Goal: Task Accomplishment & Management: Complete application form

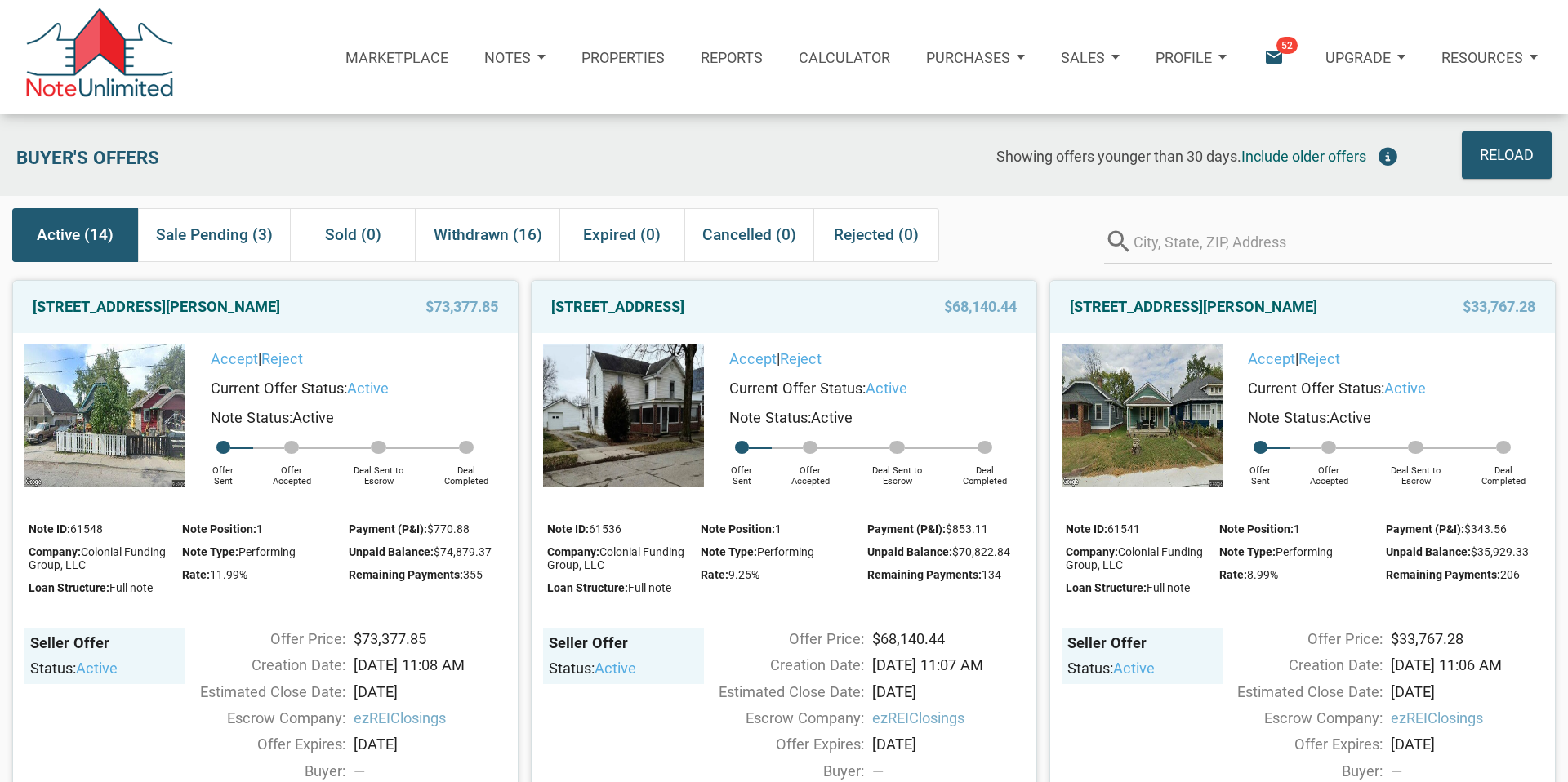
scroll to position [1491, 0]
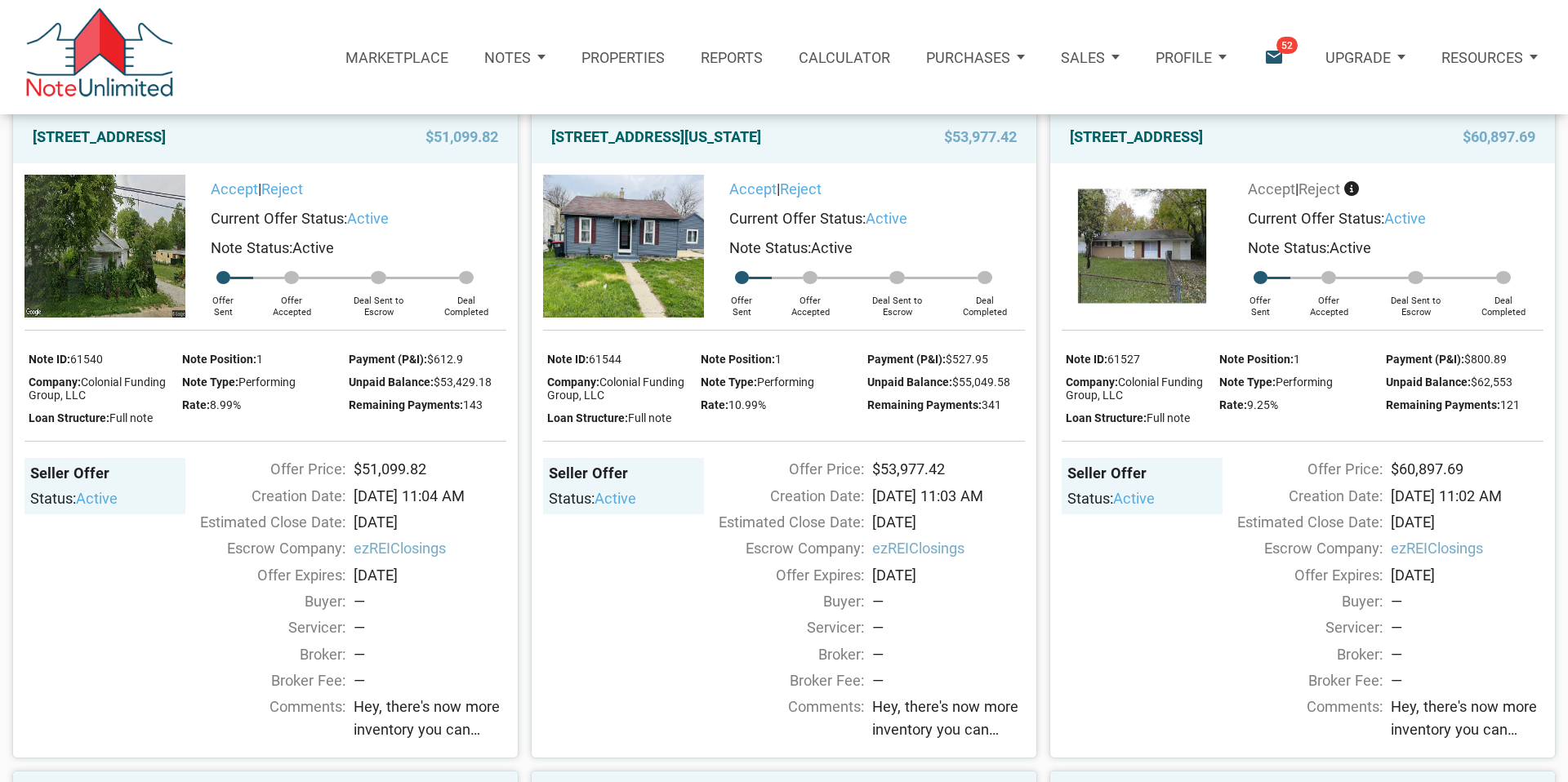
click at [1178, 55] on p "Profile" at bounding box center [1183, 56] width 56 height 17
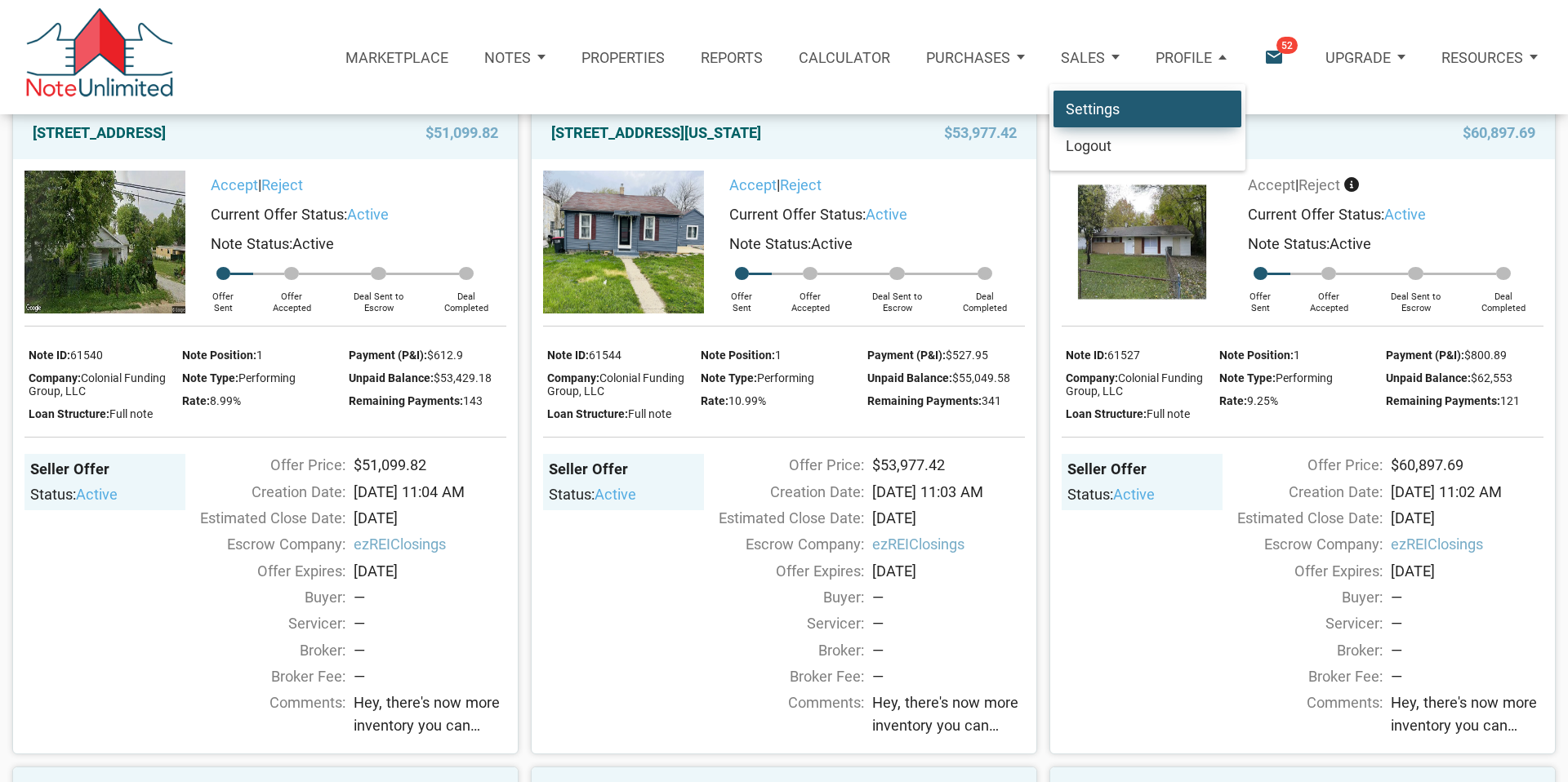
click at [1098, 111] on link "Settings" at bounding box center [1147, 109] width 187 height 38
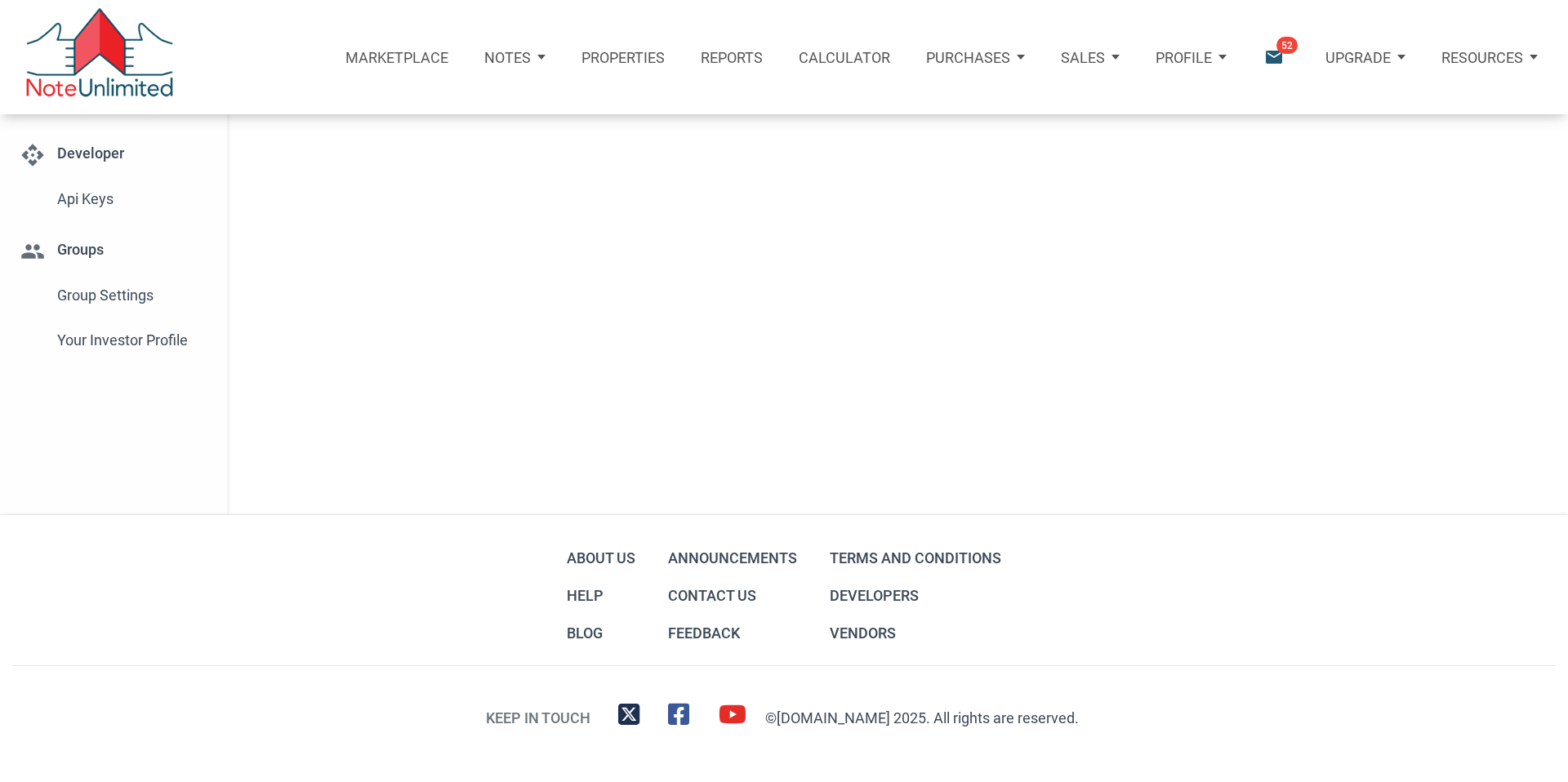
select select
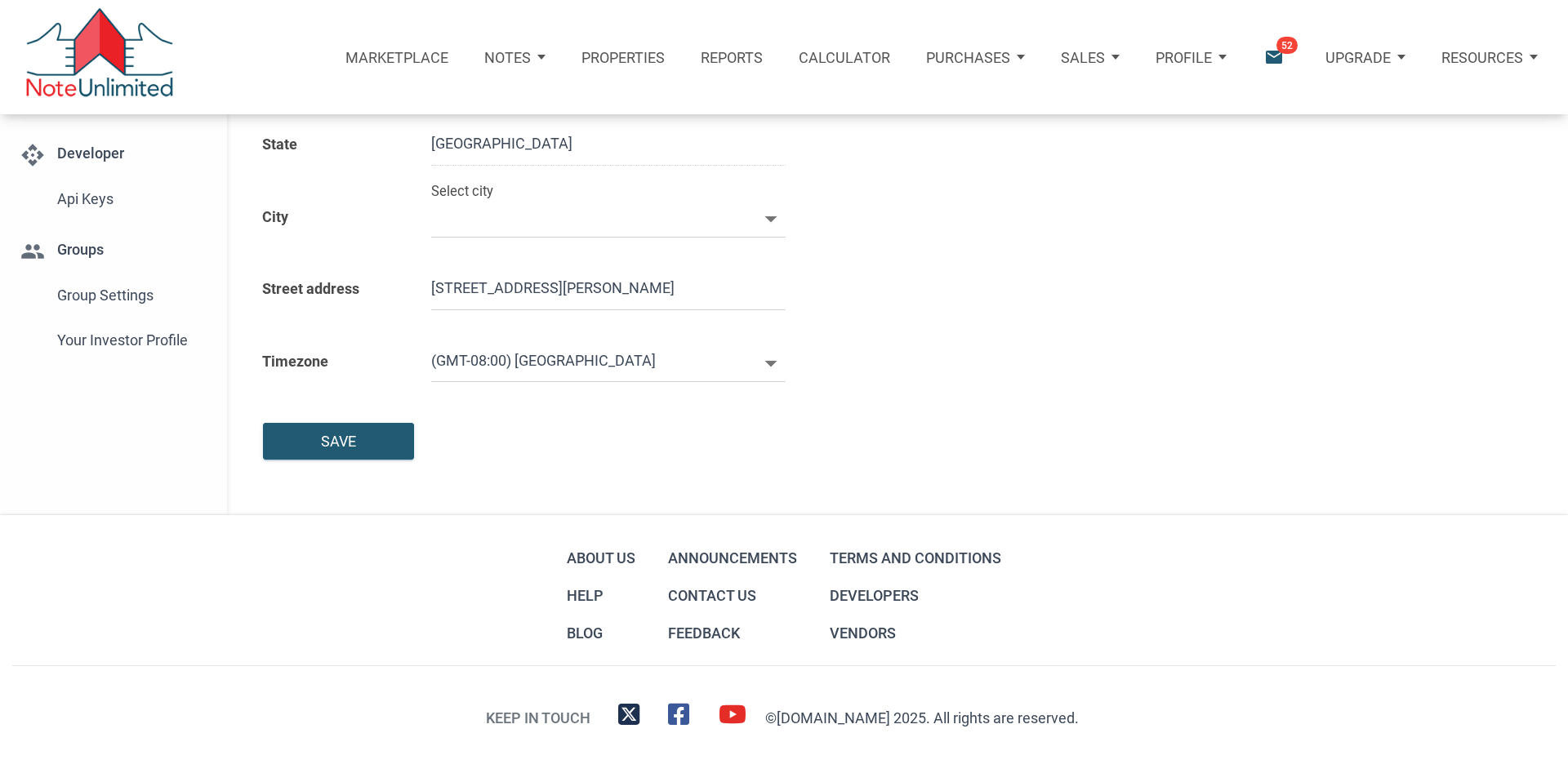
type input "[GEOGRAPHIC_DATA]"
select select
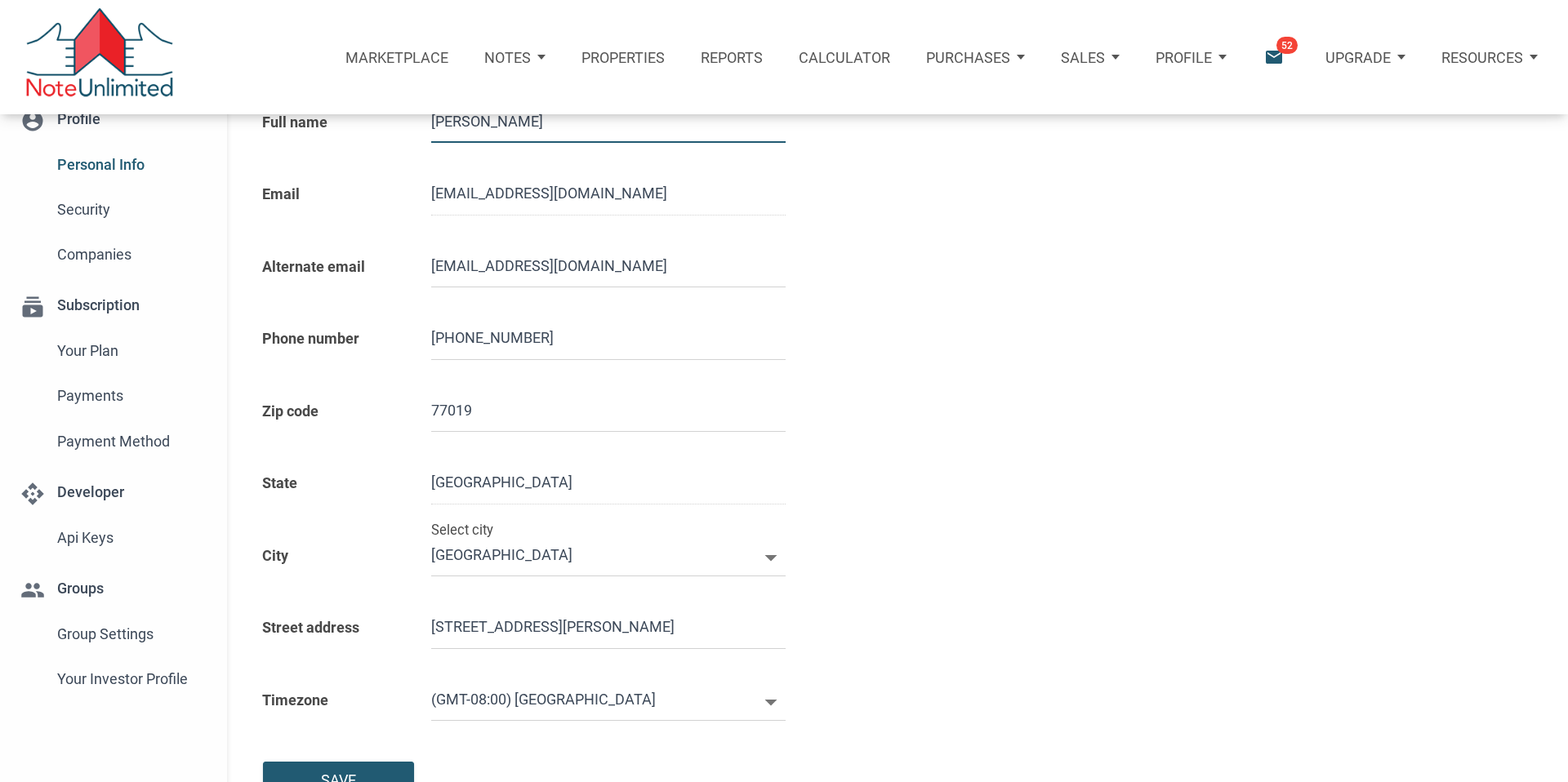
type input "7138709511"
select select
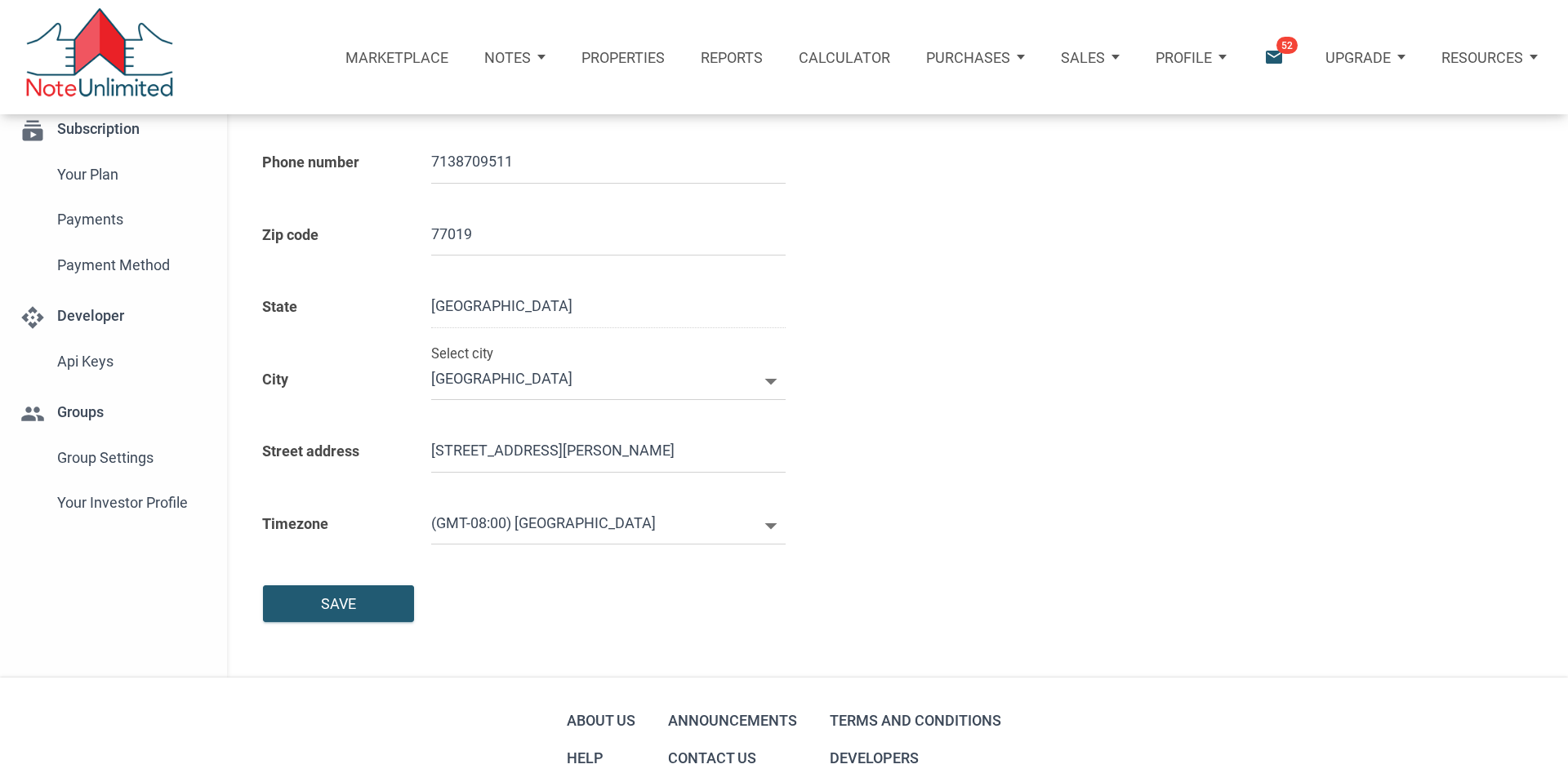
scroll to position [276, 0]
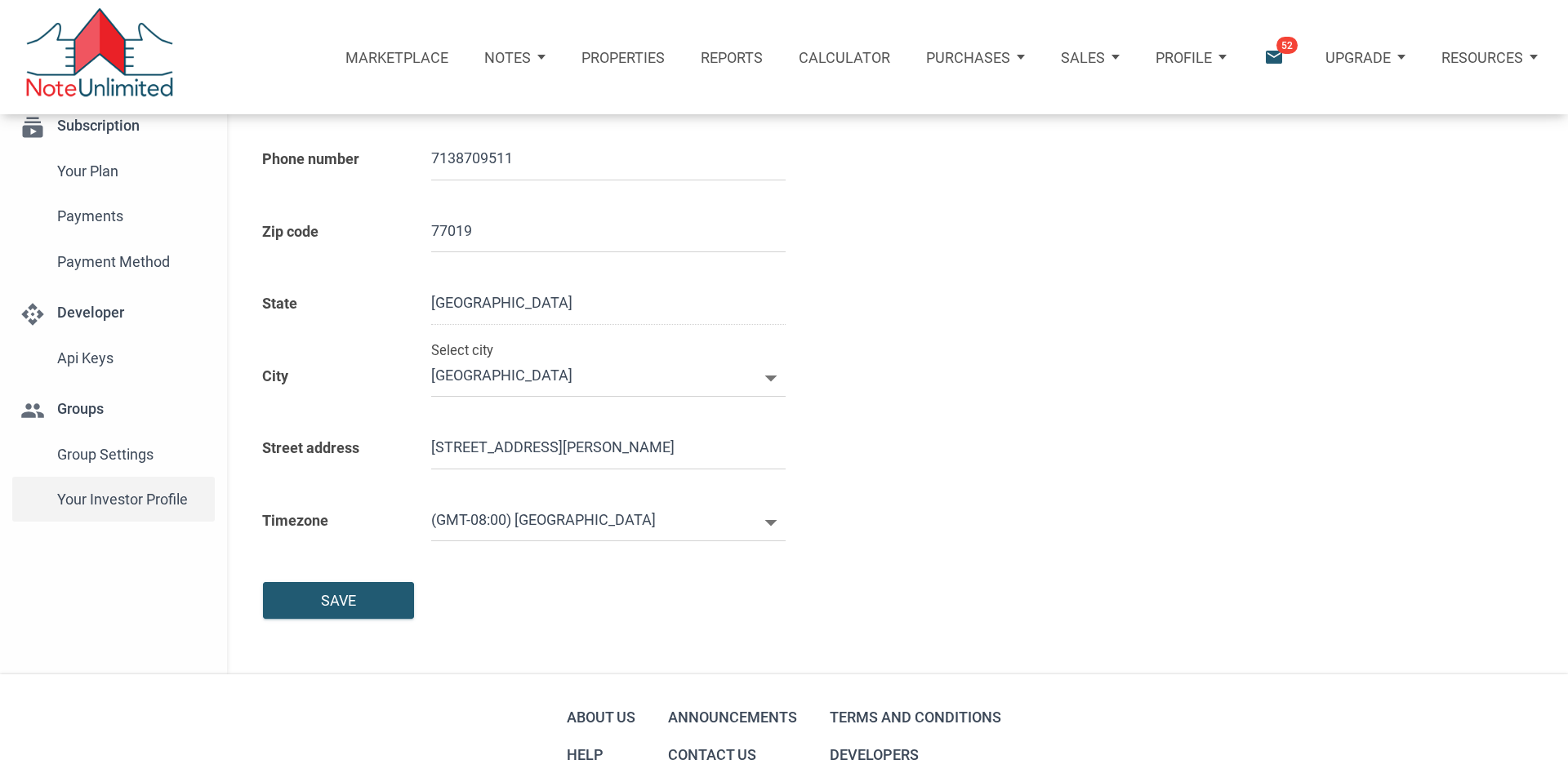
click at [120, 498] on span "Your Investor Profile" at bounding box center [133, 500] width 151 height 30
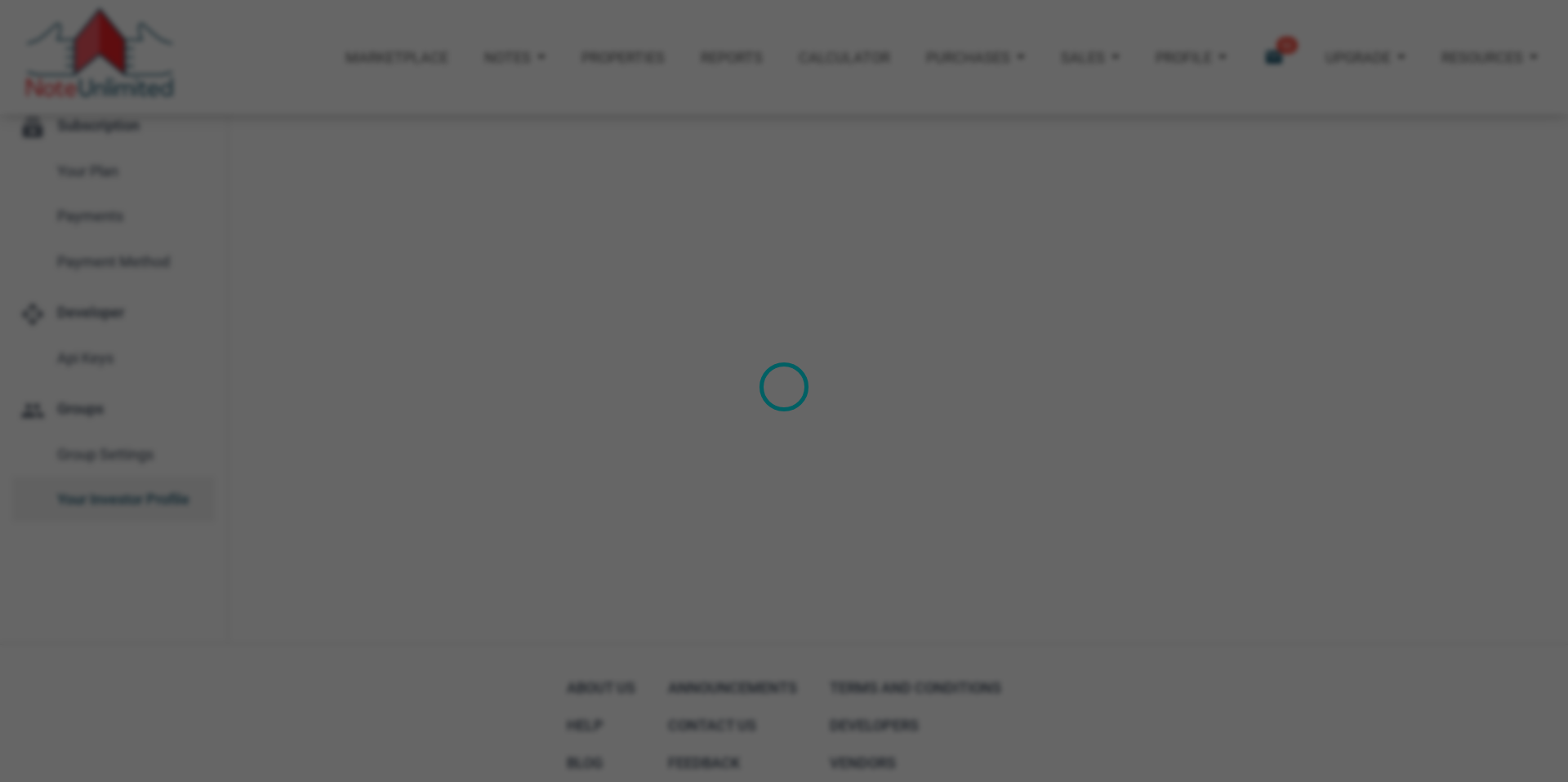
type input "Wealth Builder - Future Income"
select select
type input "$ 100,000"
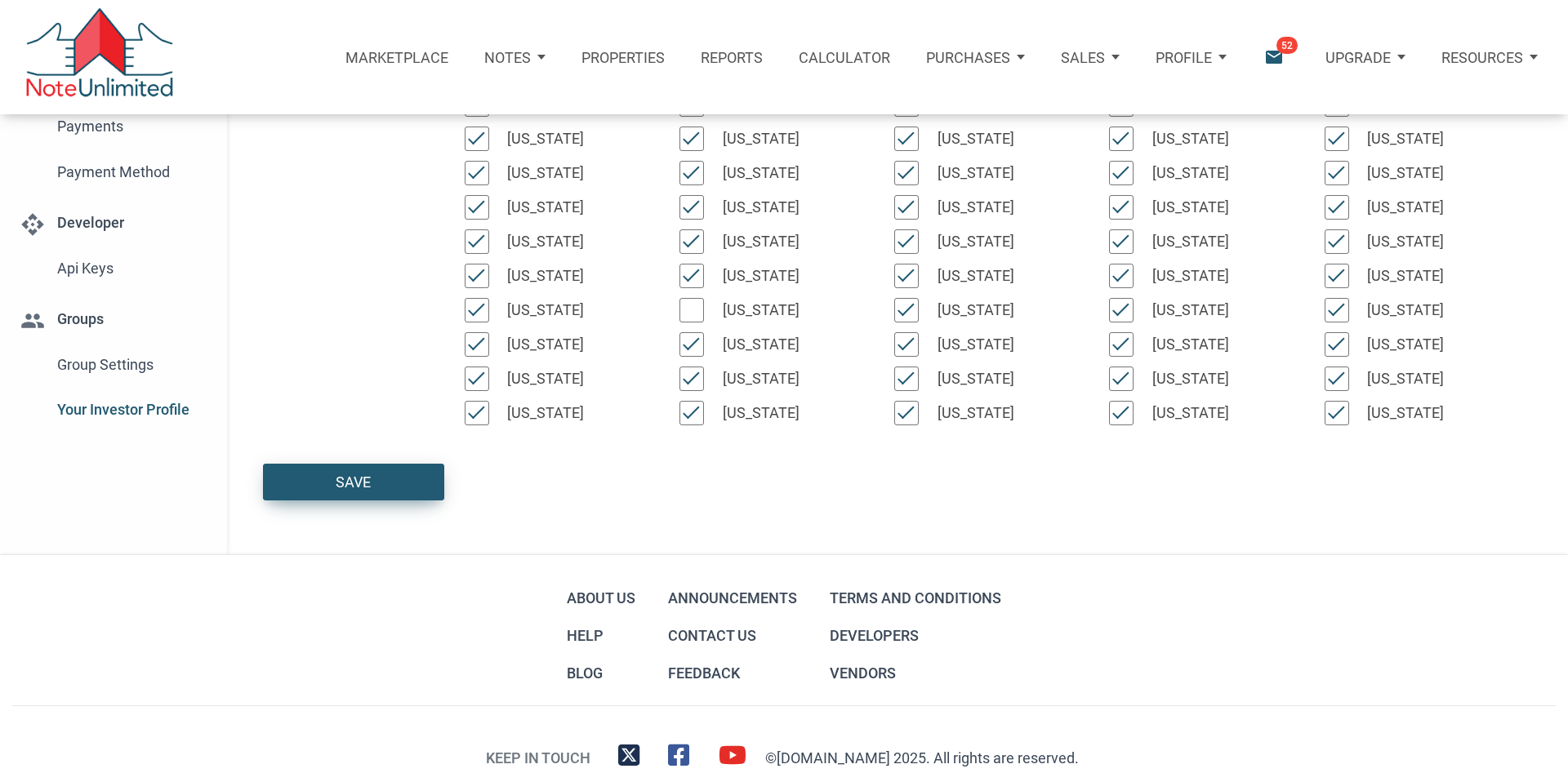
scroll to position [372, 0]
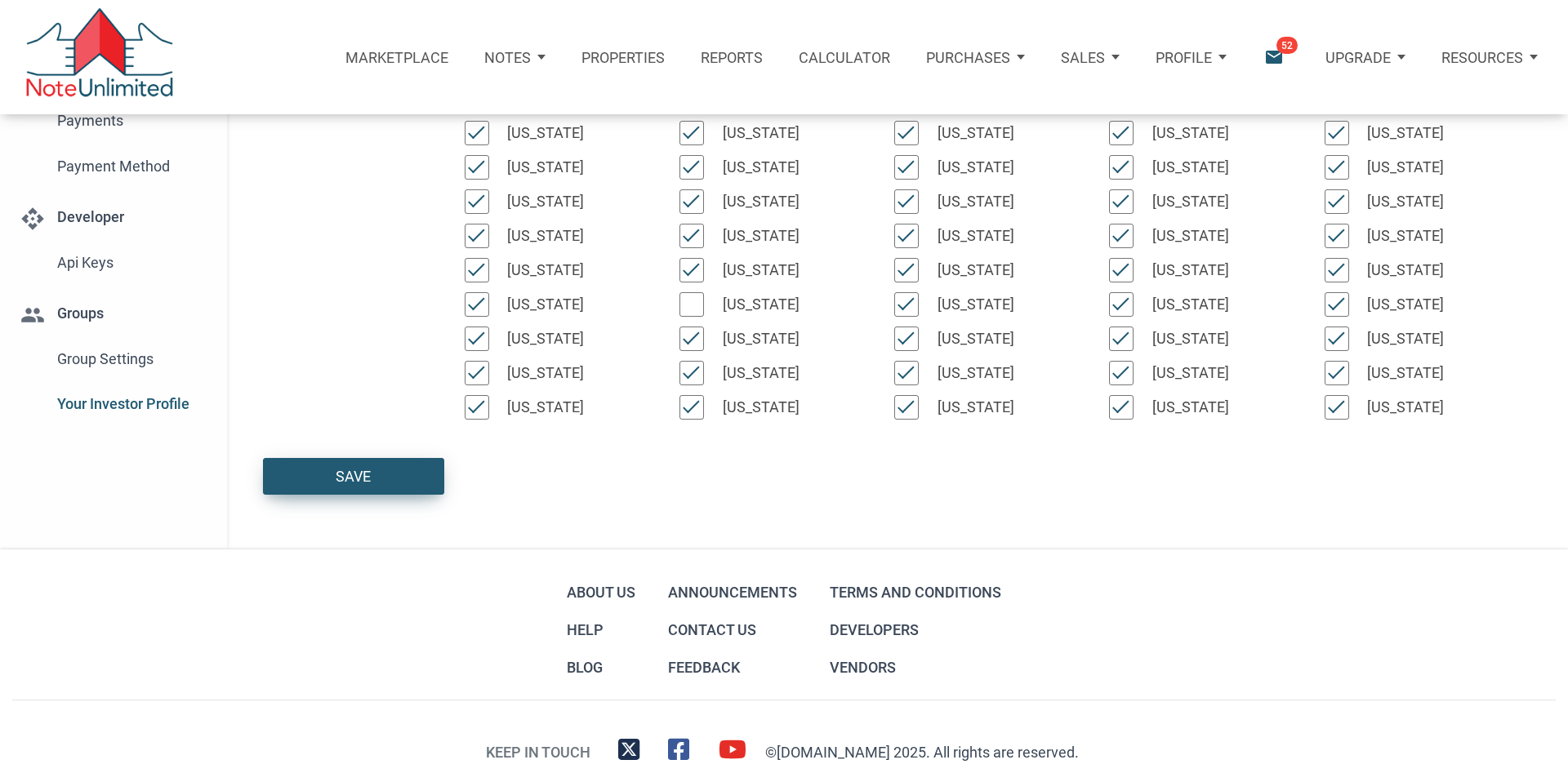
click at [354, 470] on div "Save" at bounding box center [353, 477] width 35 height 22
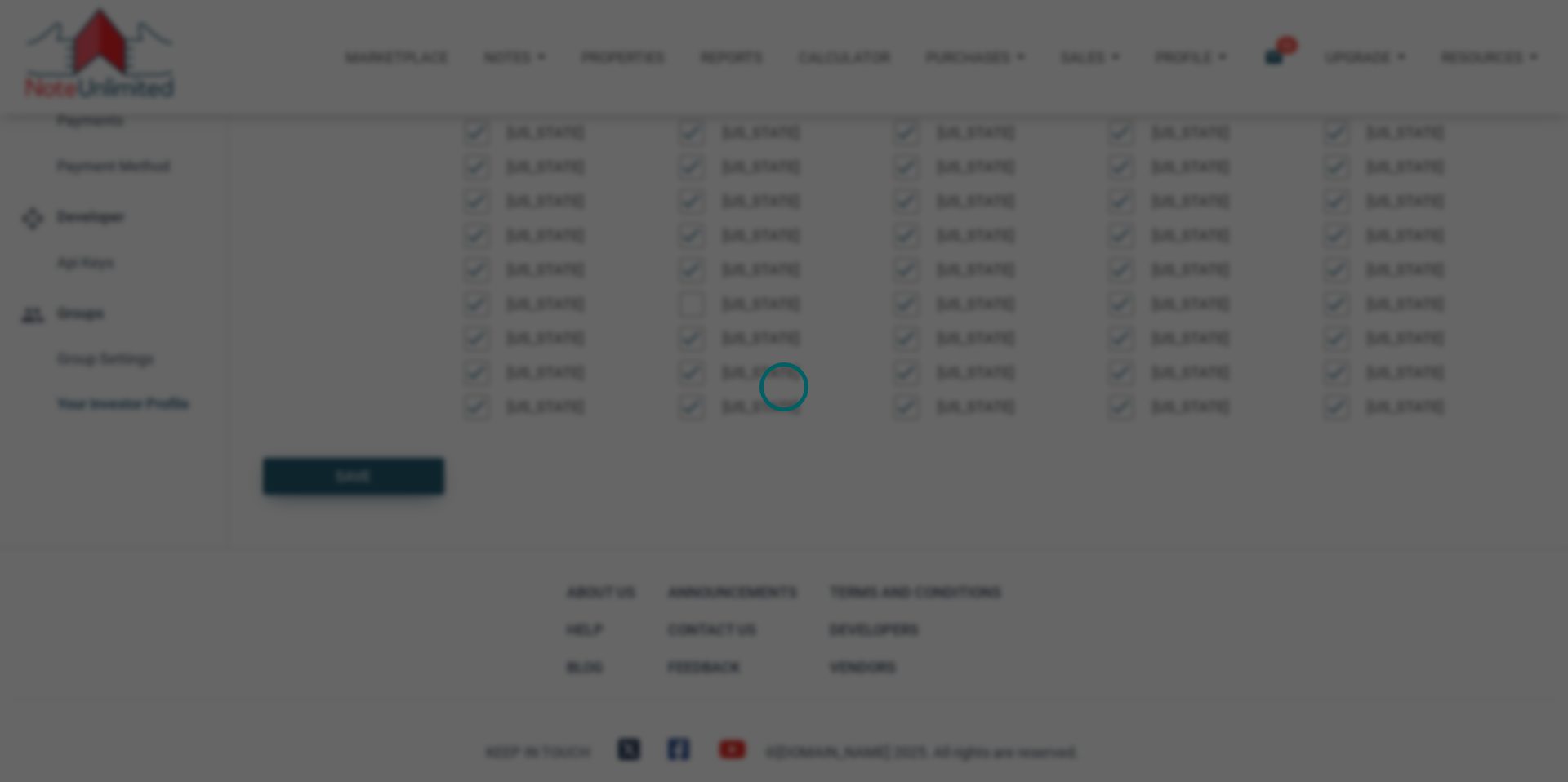
select select
type input "$ 100,000"
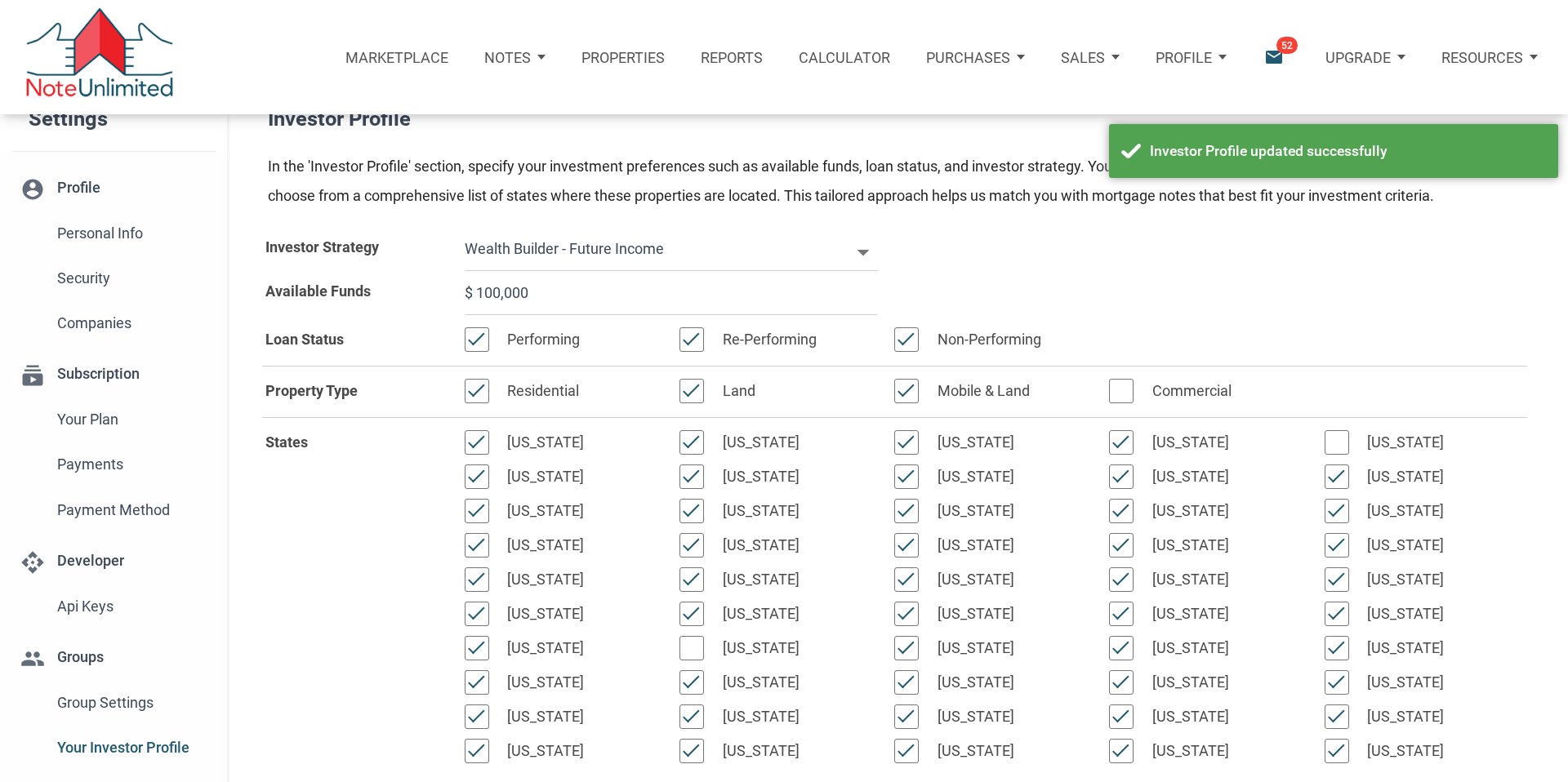
scroll to position [21, 0]
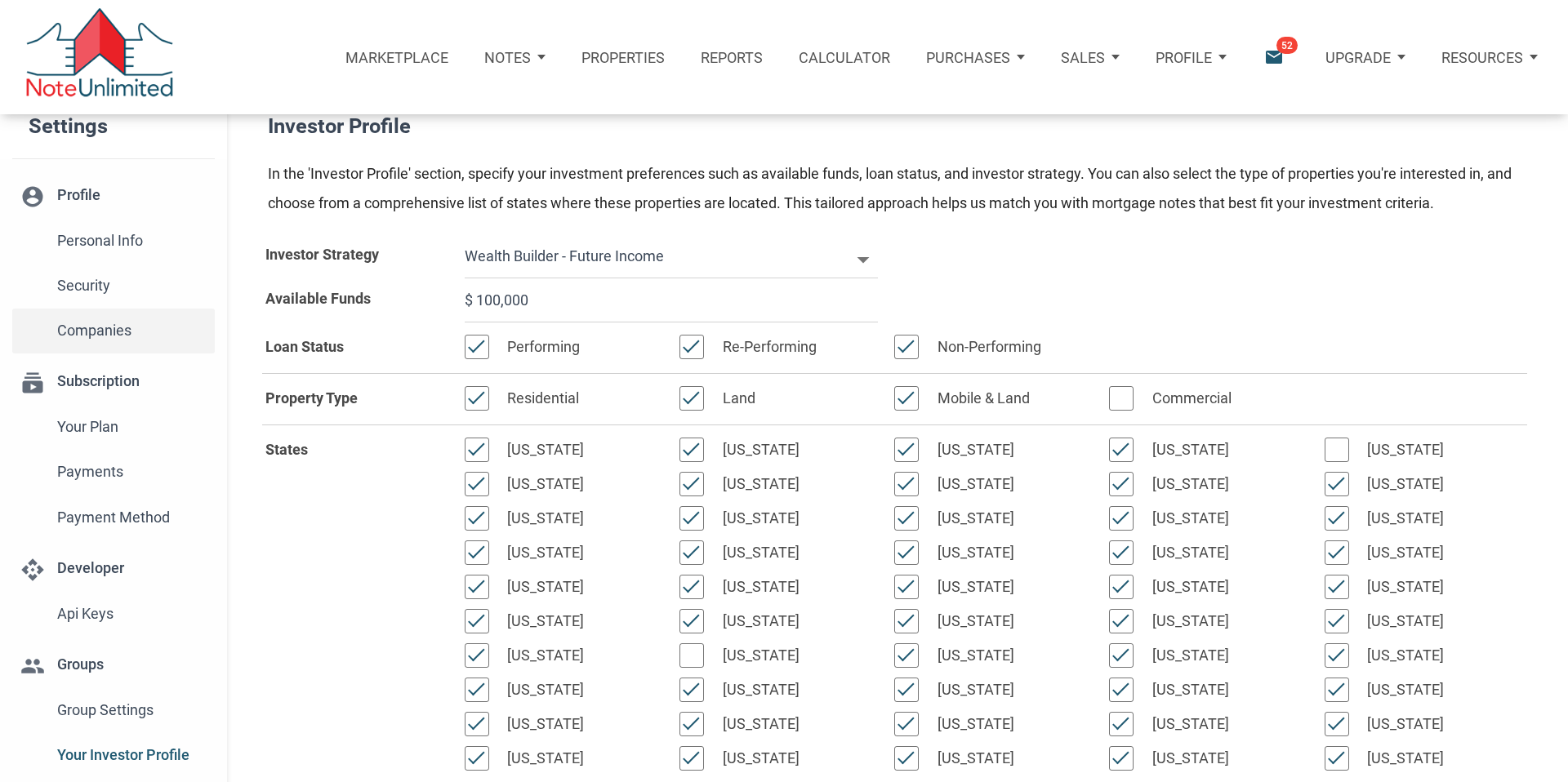
click at [96, 331] on span "Companies" at bounding box center [133, 331] width 151 height 30
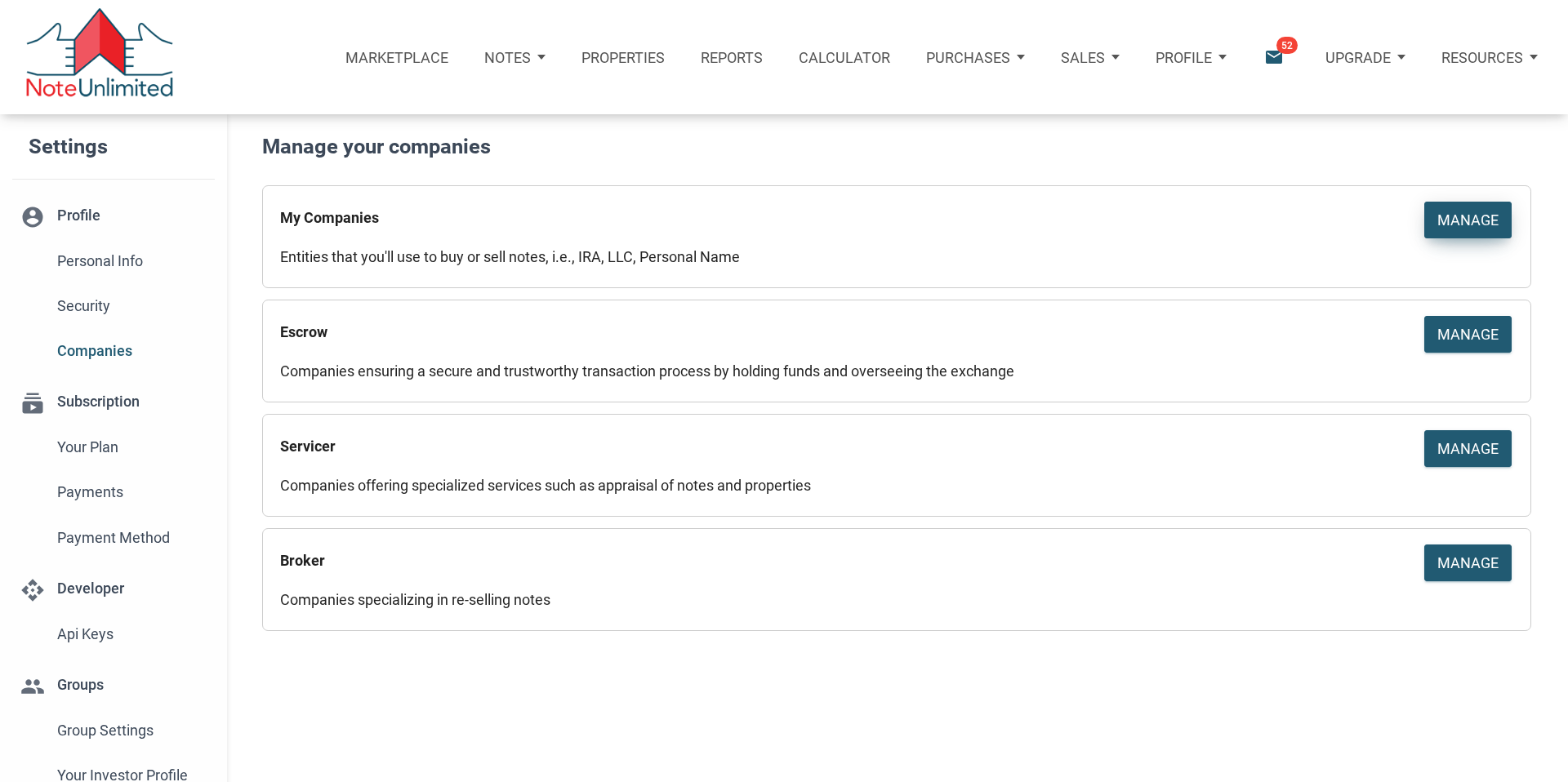
click at [1461, 214] on div "Manage" at bounding box center [1468, 220] width 61 height 22
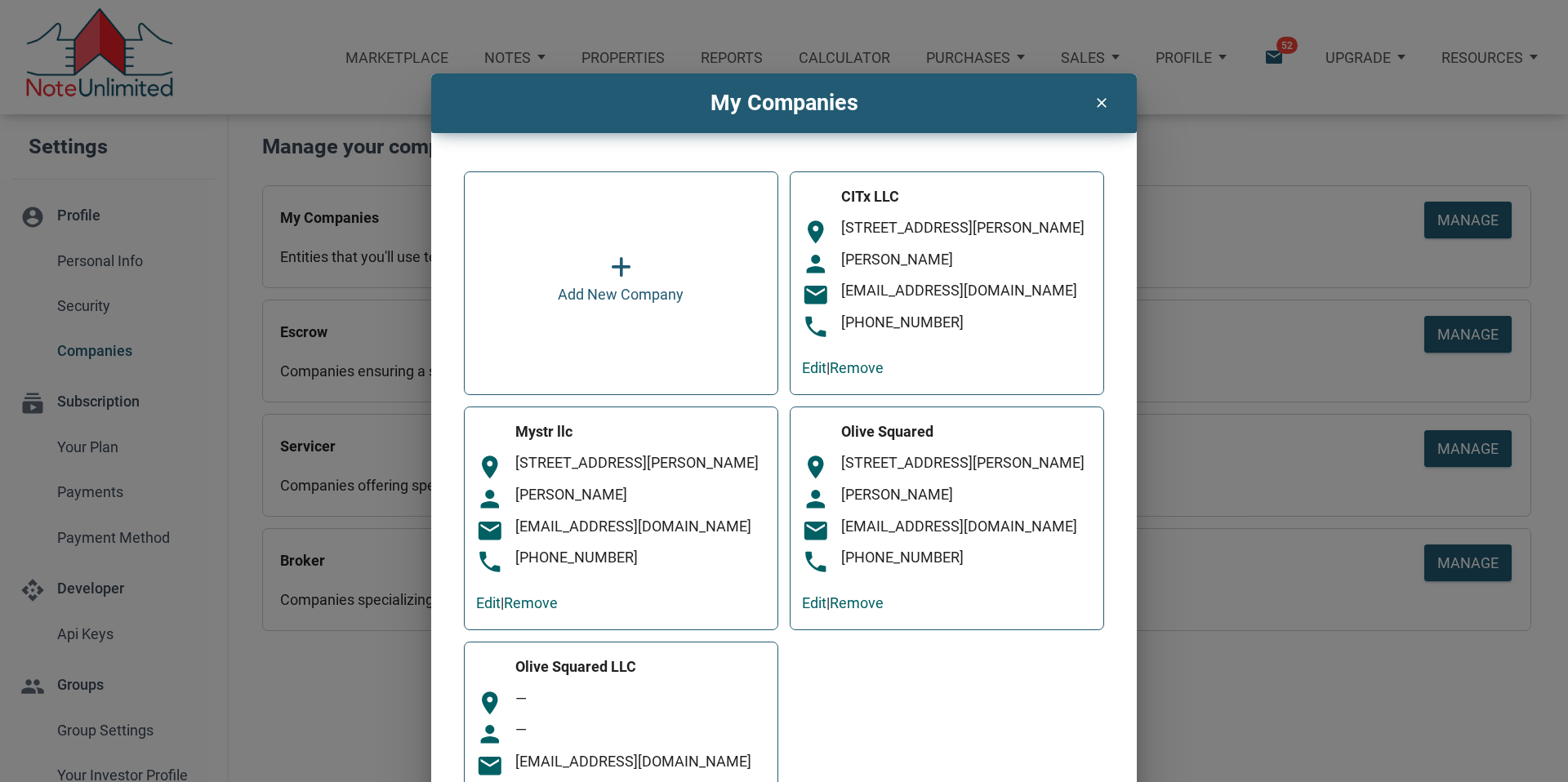
click at [621, 275] on icon at bounding box center [620, 269] width 21 height 24
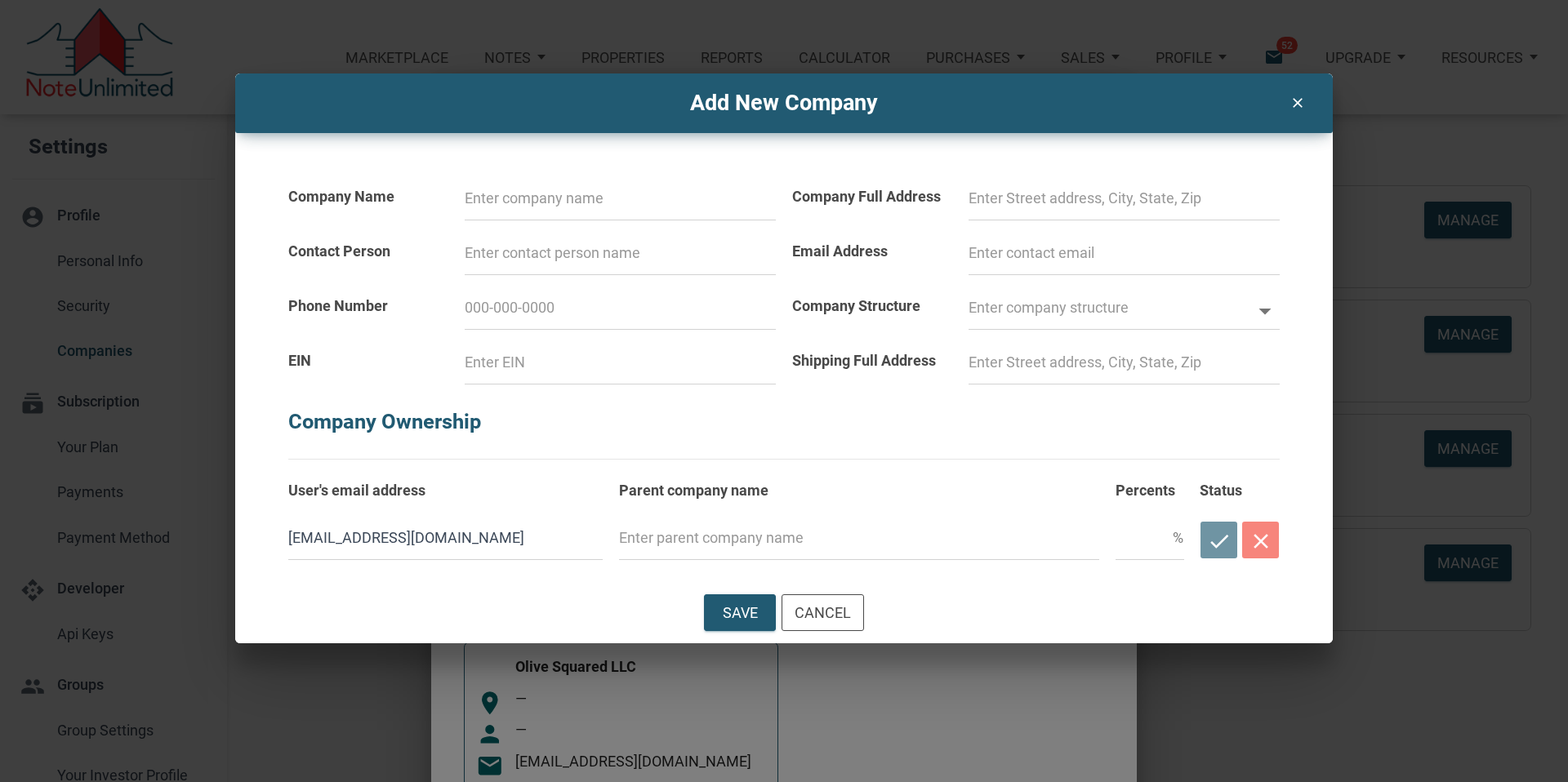
click at [567, 193] on input at bounding box center [620, 198] width 311 height 44
type input "F"
select select
type input "F7"
select select
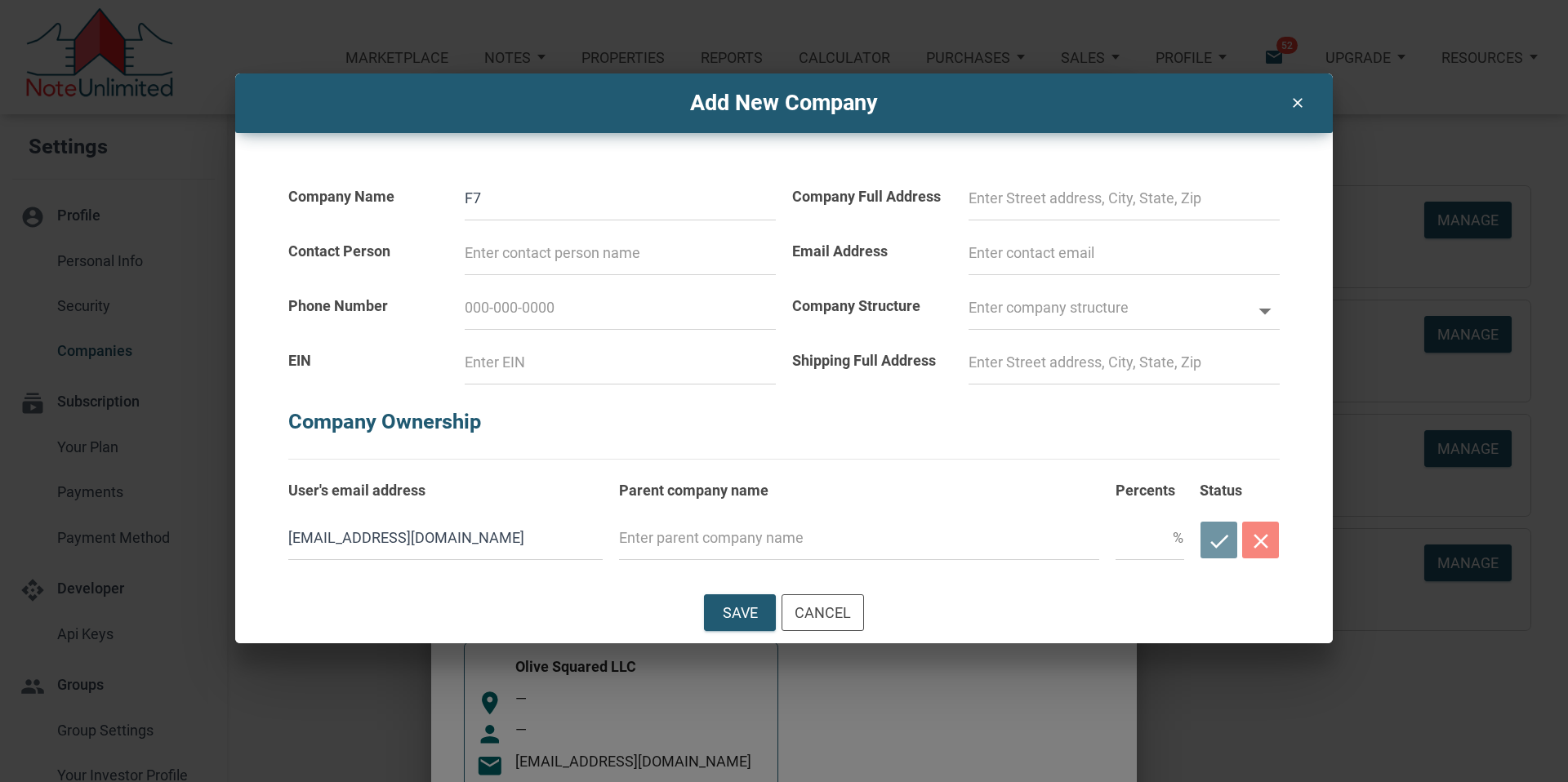
type input "F70"
select select
type input "F70"
select select
type input "F70 A"
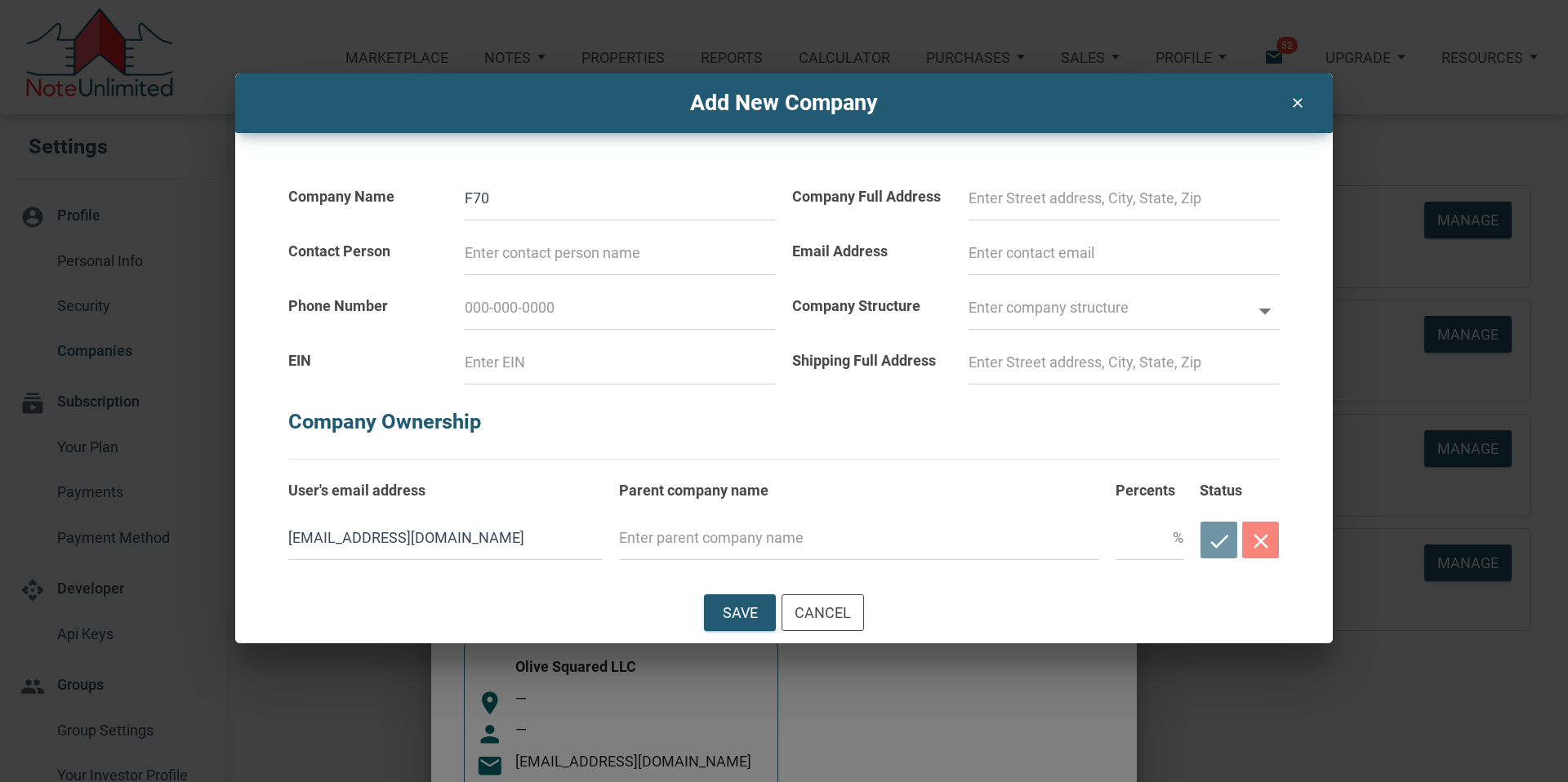
select select
type input "F70 As"
select select
type input "F70 Ass"
select select
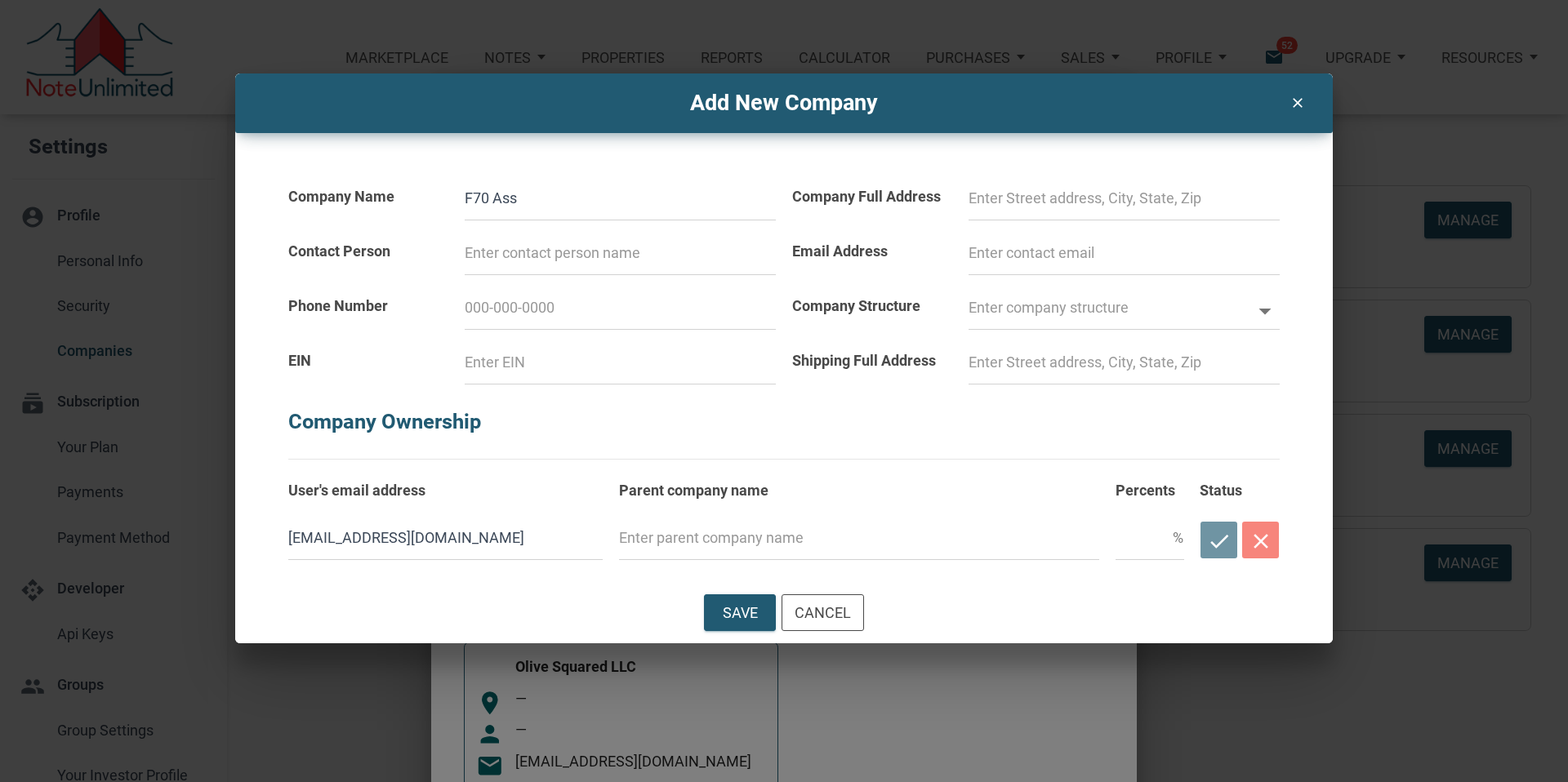
type input "F70 Asse"
select select
type input "F70 Asset"
select select
type input "F70 Asset"
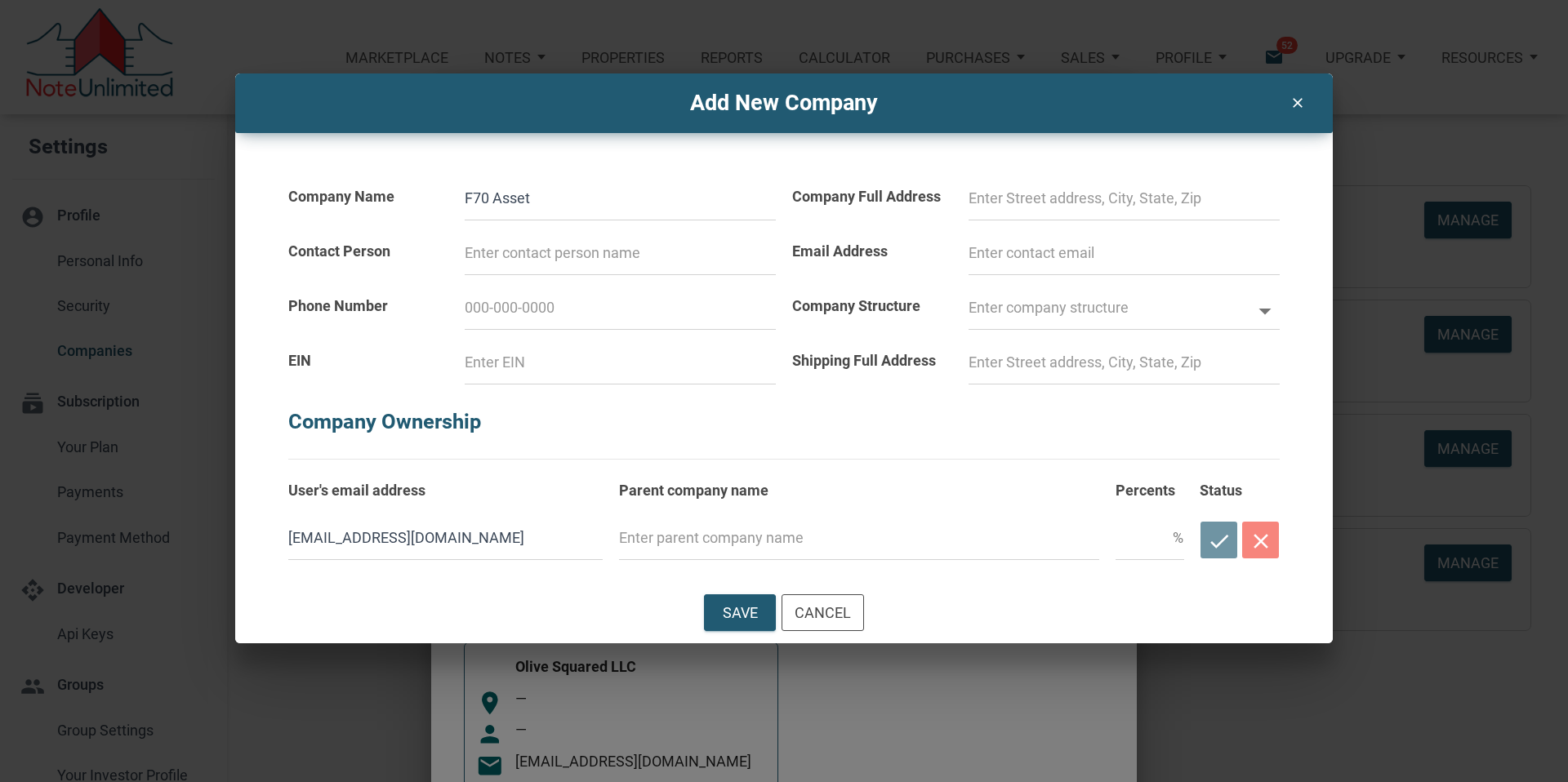
select select
type input "F70 Asset G"
select select
type input "F70 Asset Gr"
select select
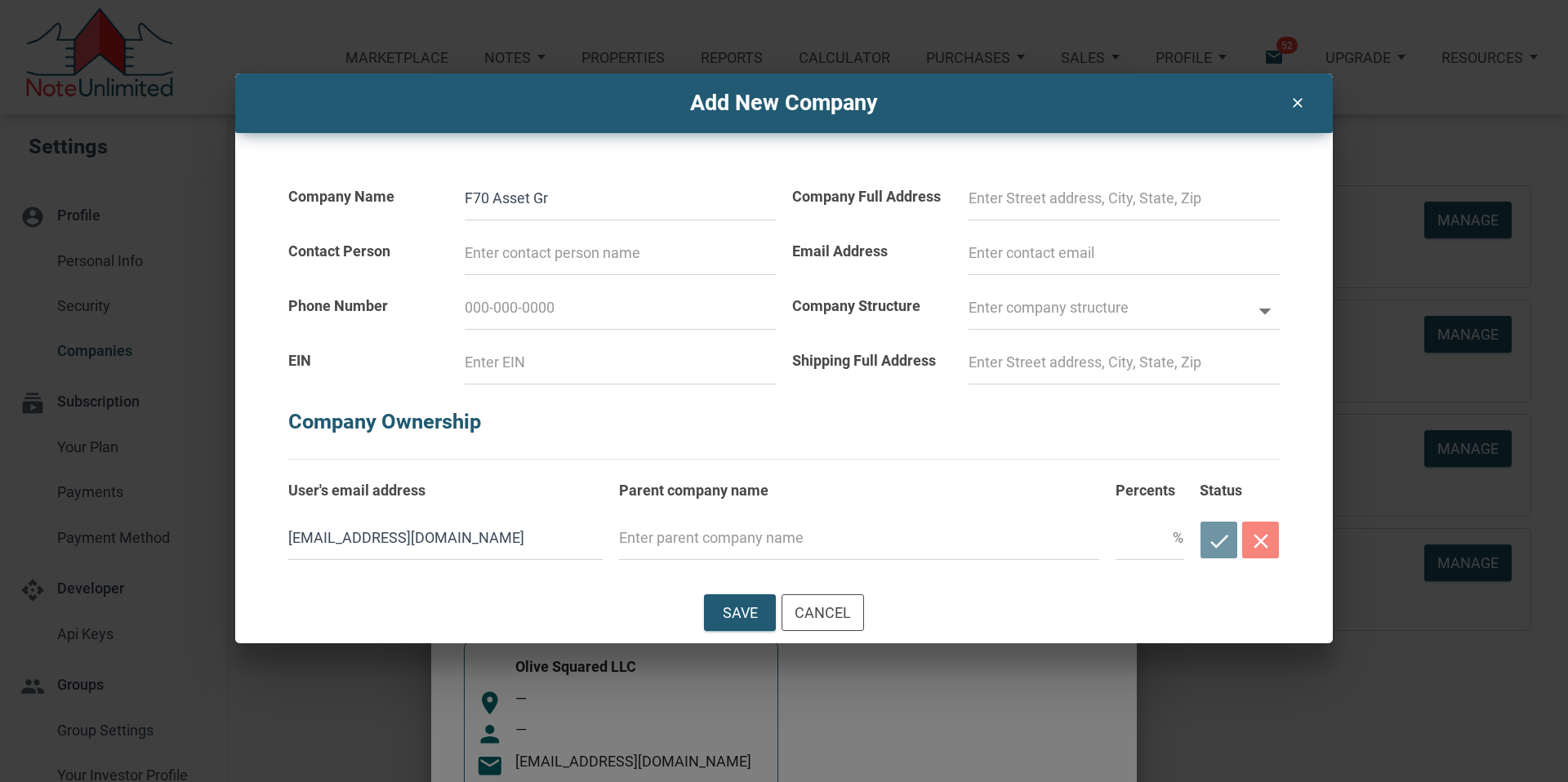
type input "F70 Asset Gro"
select select
type input "F70 Asset Grou"
select select
type input "F70 Asset Group"
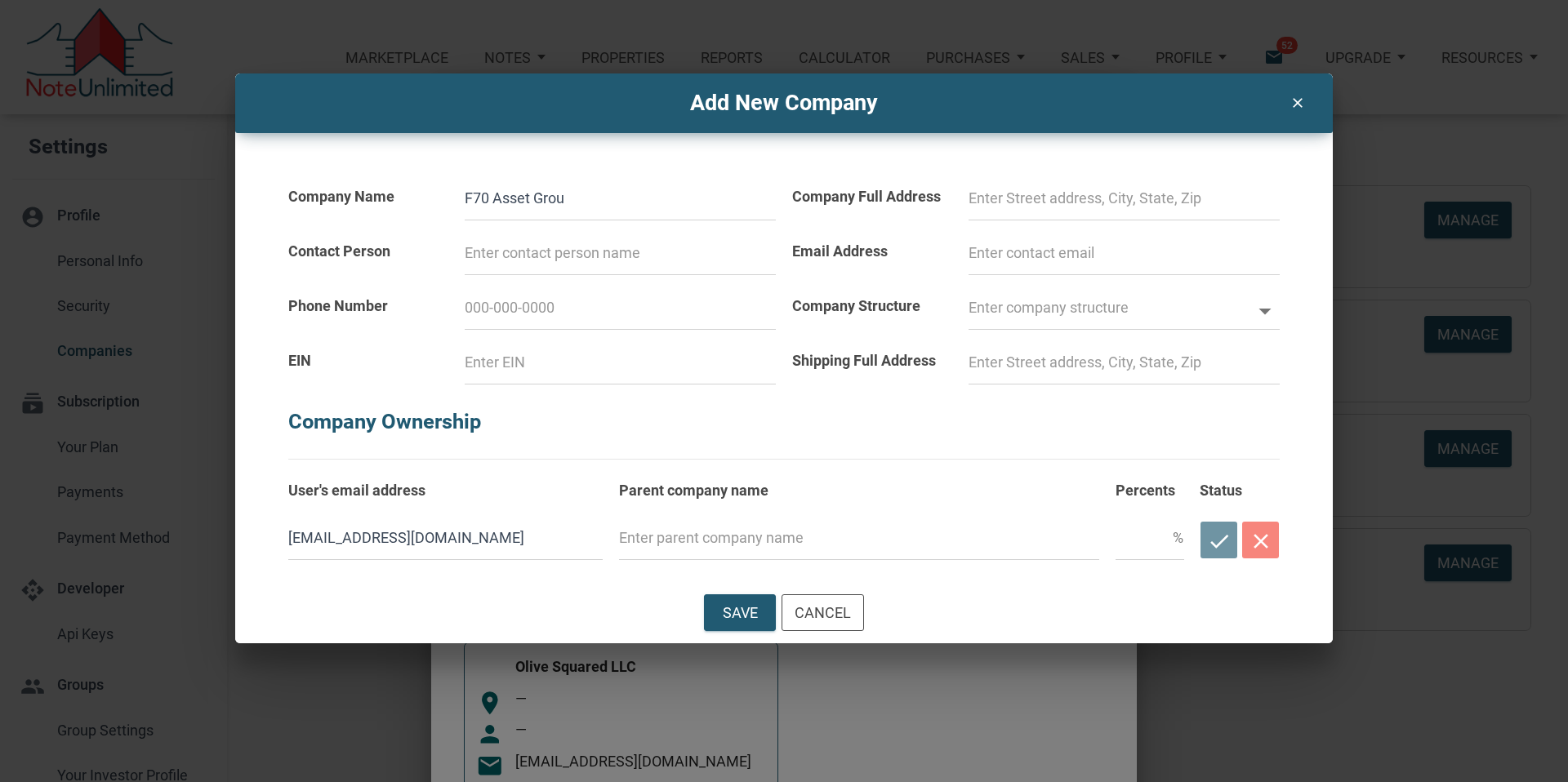
select select
type input "F70 Asset Group"
select select
type input "F70 Asset Group L"
select select
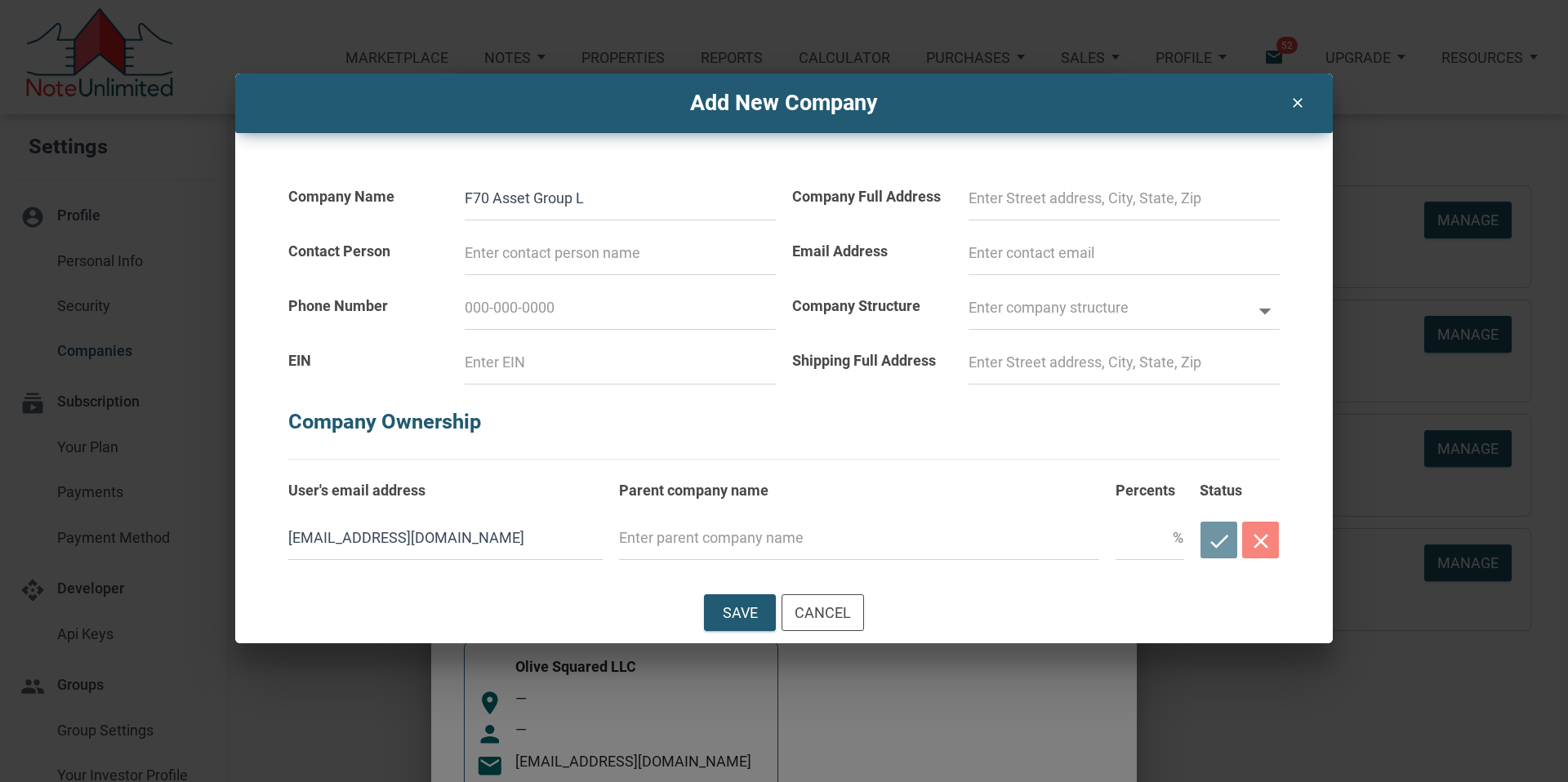
type input "F70 Asset Group LL"
select select
type input "F70 Asset Group LLC"
select select
type input "F70 Asset Group LLC"
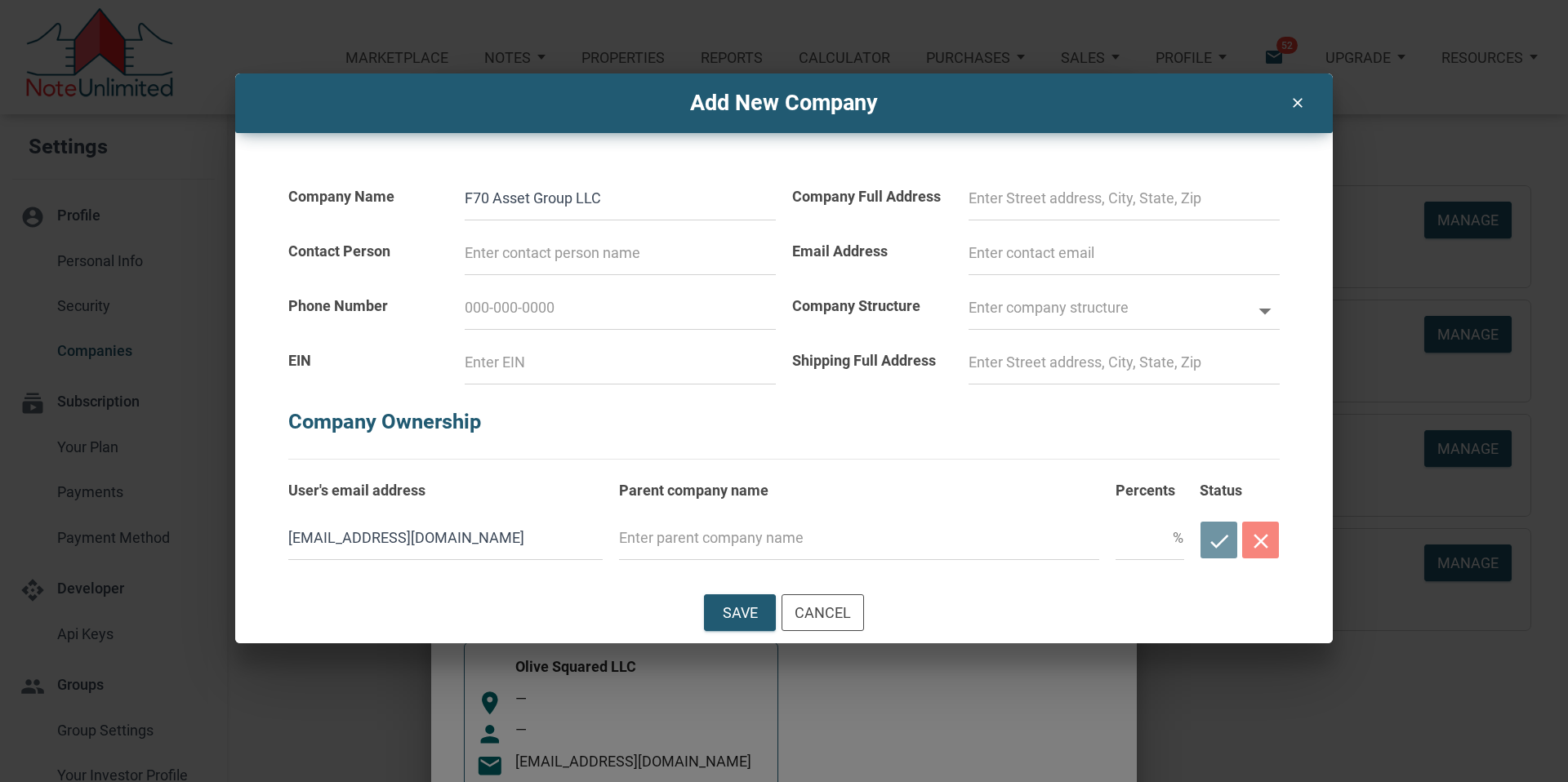
click at [987, 198] on input at bounding box center [1124, 198] width 311 height 44
select select
type input "[STREET_ADDRESS][PERSON_NAME]"
type input "[PERSON_NAME]"
type input "[PHONE_NUMBER]"
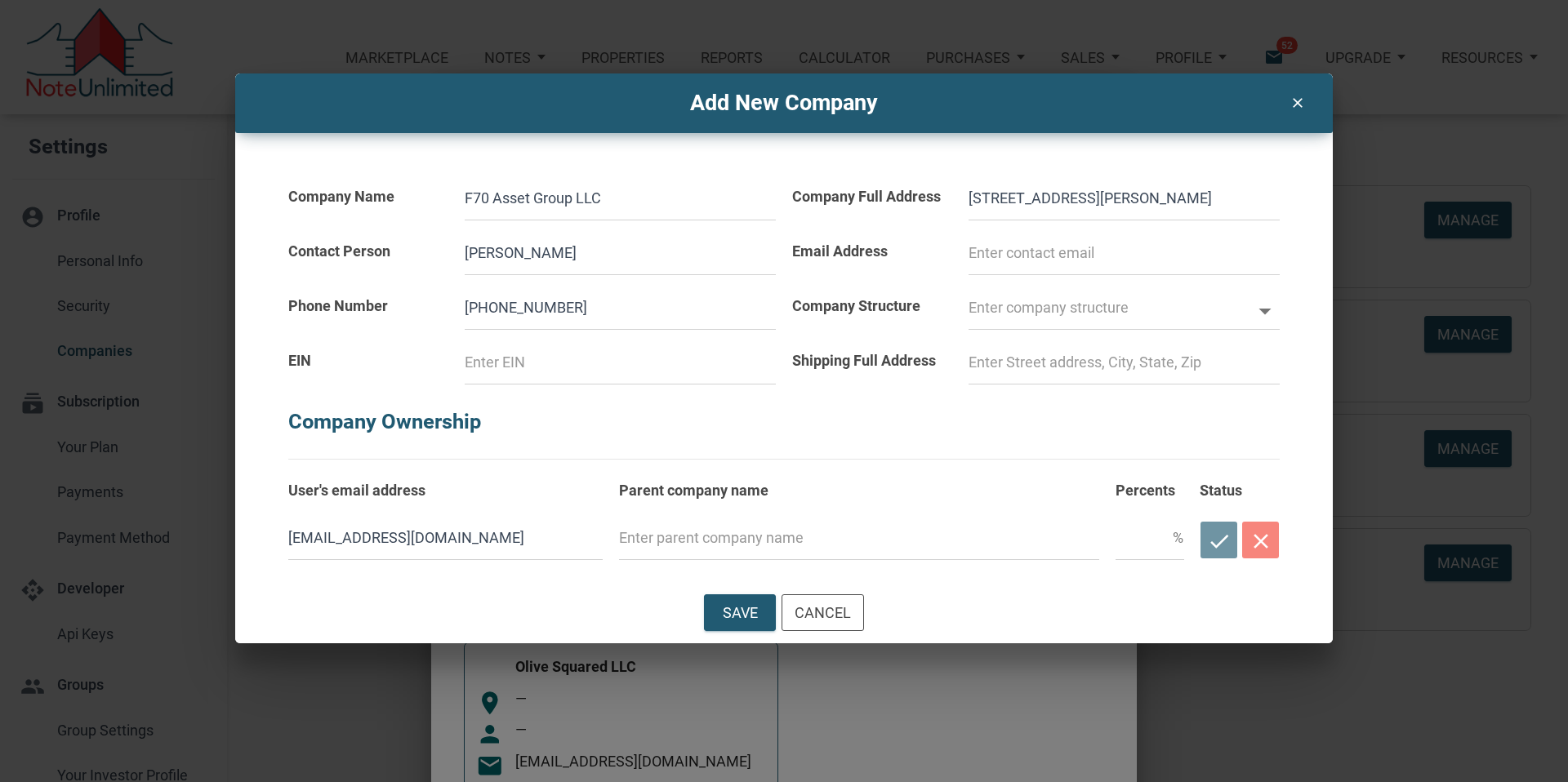
type input "[EMAIL_ADDRESS][DOMAIN_NAME]"
click at [1263, 310] on icon at bounding box center [1264, 311] width 12 height 7
select select
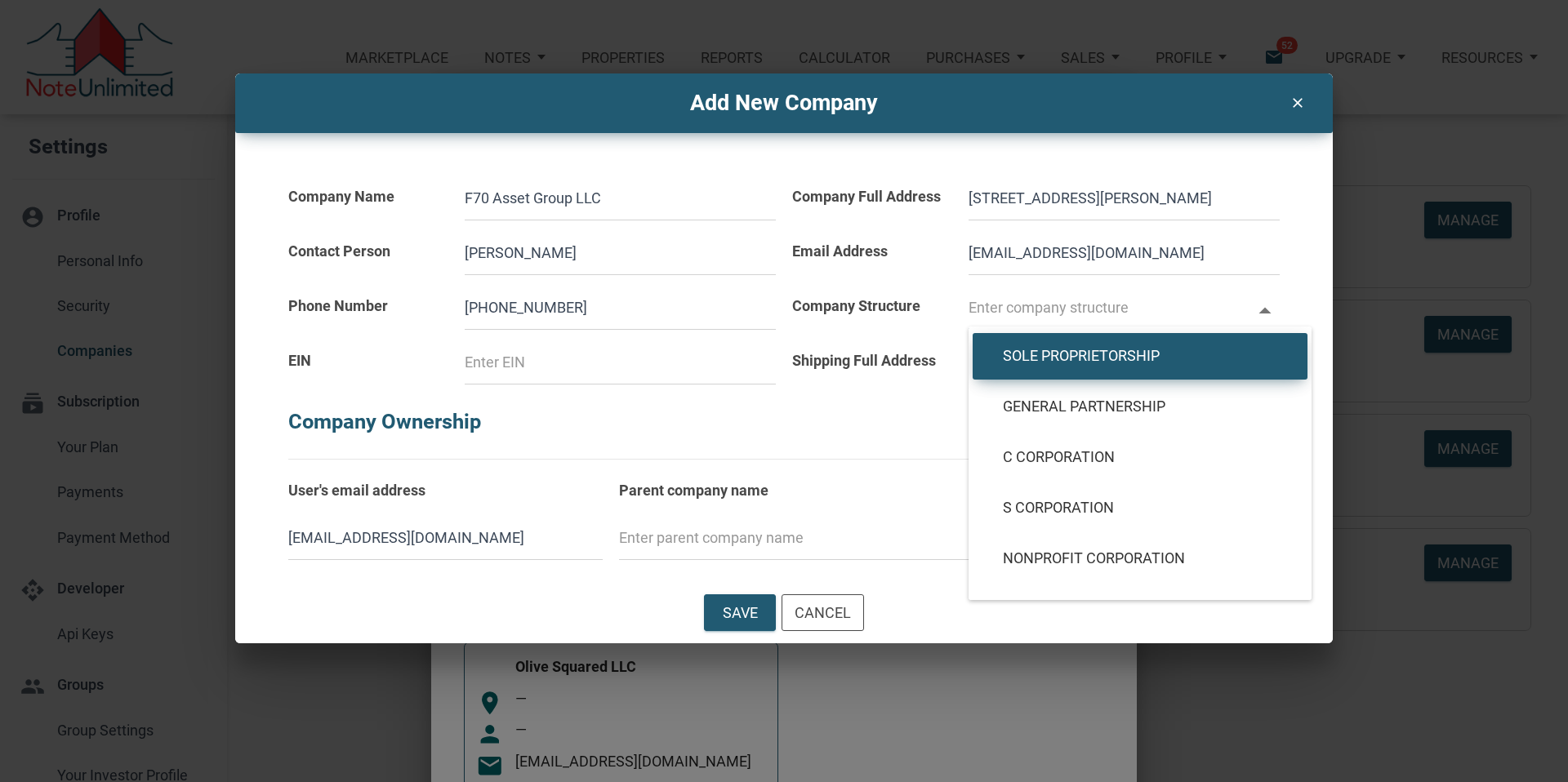
click at [1093, 350] on span "Sole Proprietorship" at bounding box center [1139, 356] width 298 height 19
type input "Sole Proprietorship"
type input "SOLE-PROP"
select select
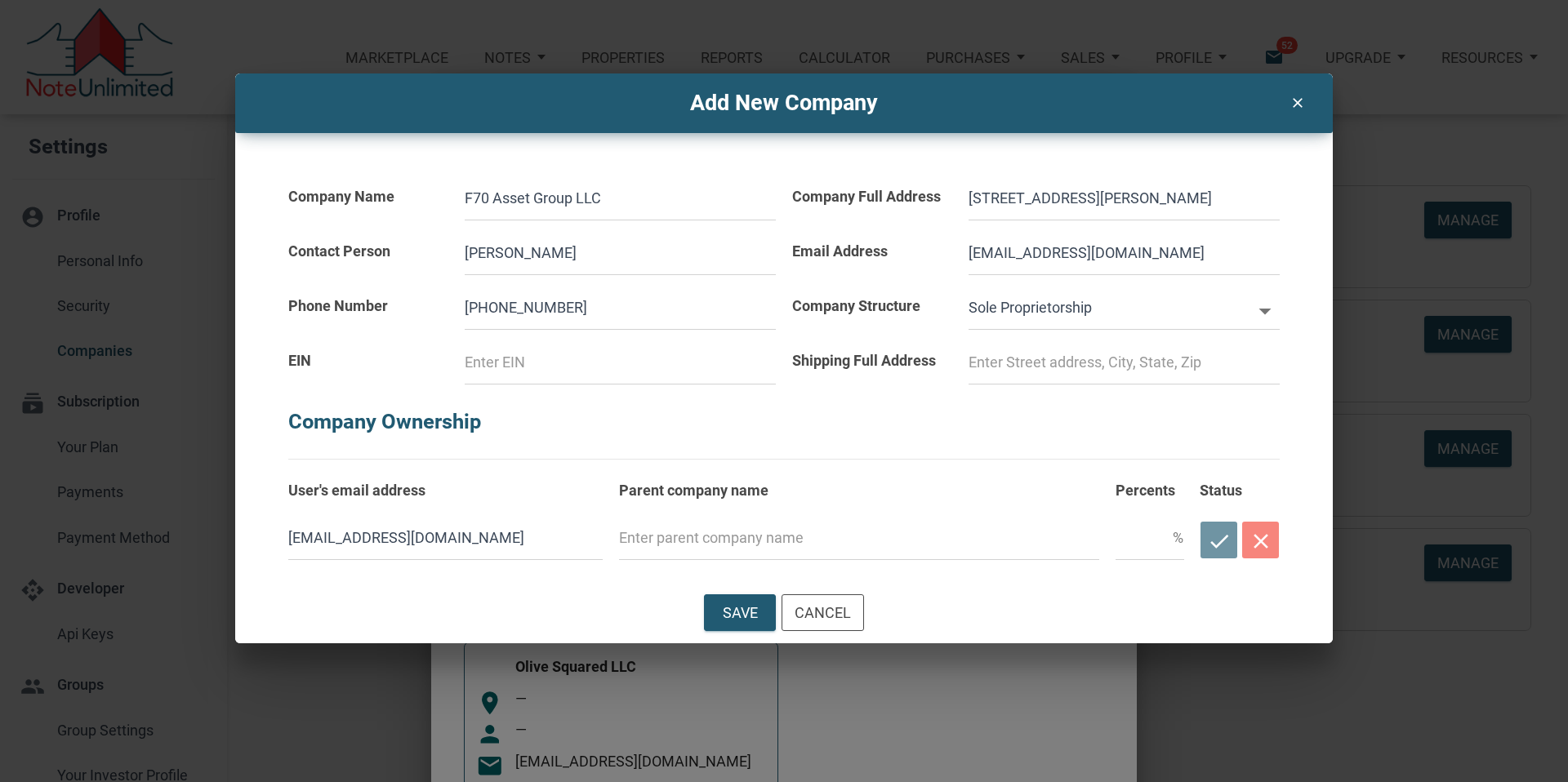
click at [528, 366] on input at bounding box center [620, 362] width 311 height 44
type input "T"
select select
type input "TB"
select select
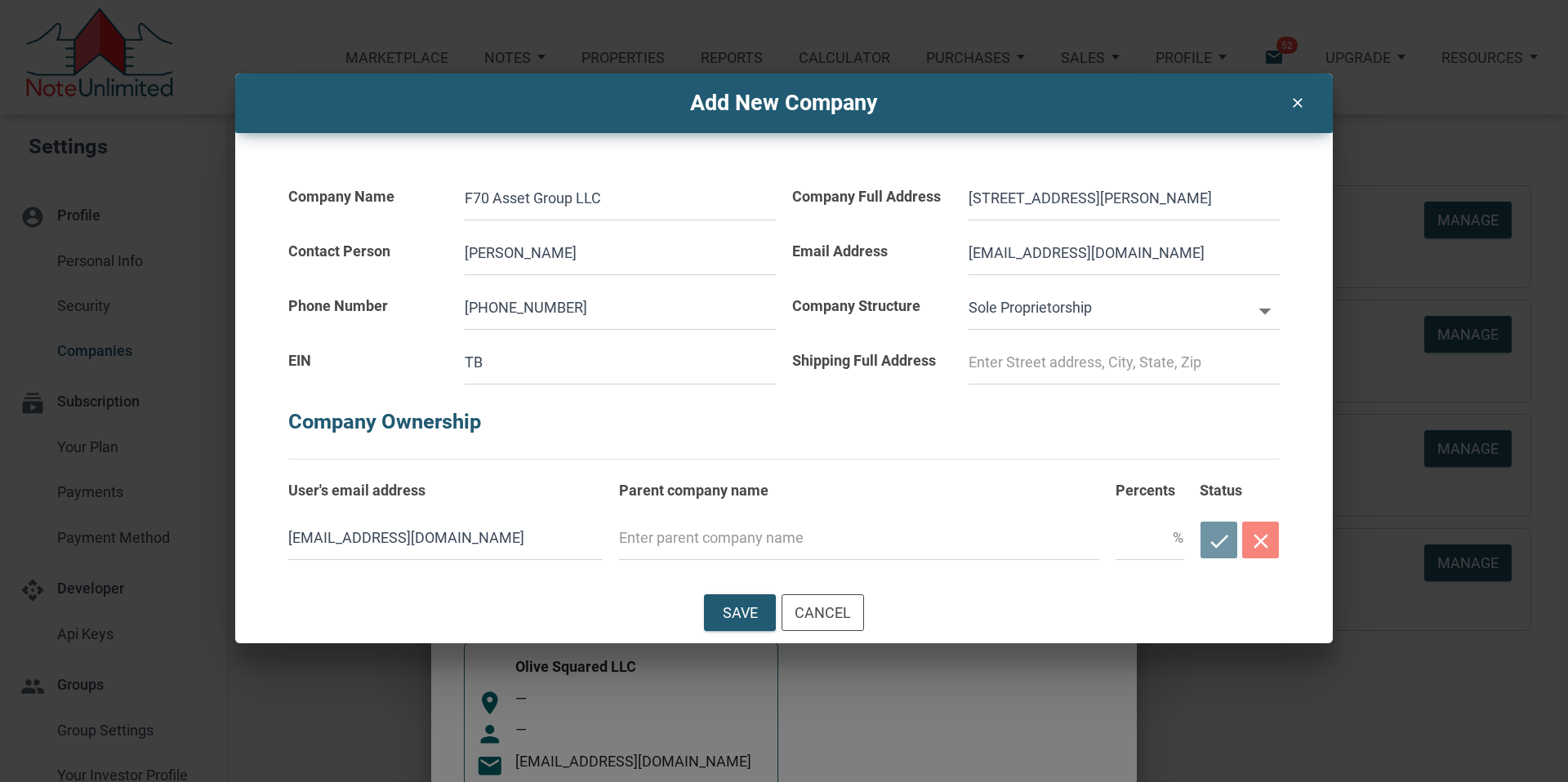
type input "TBD"
select select
type input "TBD"
click at [1009, 364] on input at bounding box center [1124, 362] width 311 height 44
type input "[STREET_ADDRESS][PERSON_NAME]"
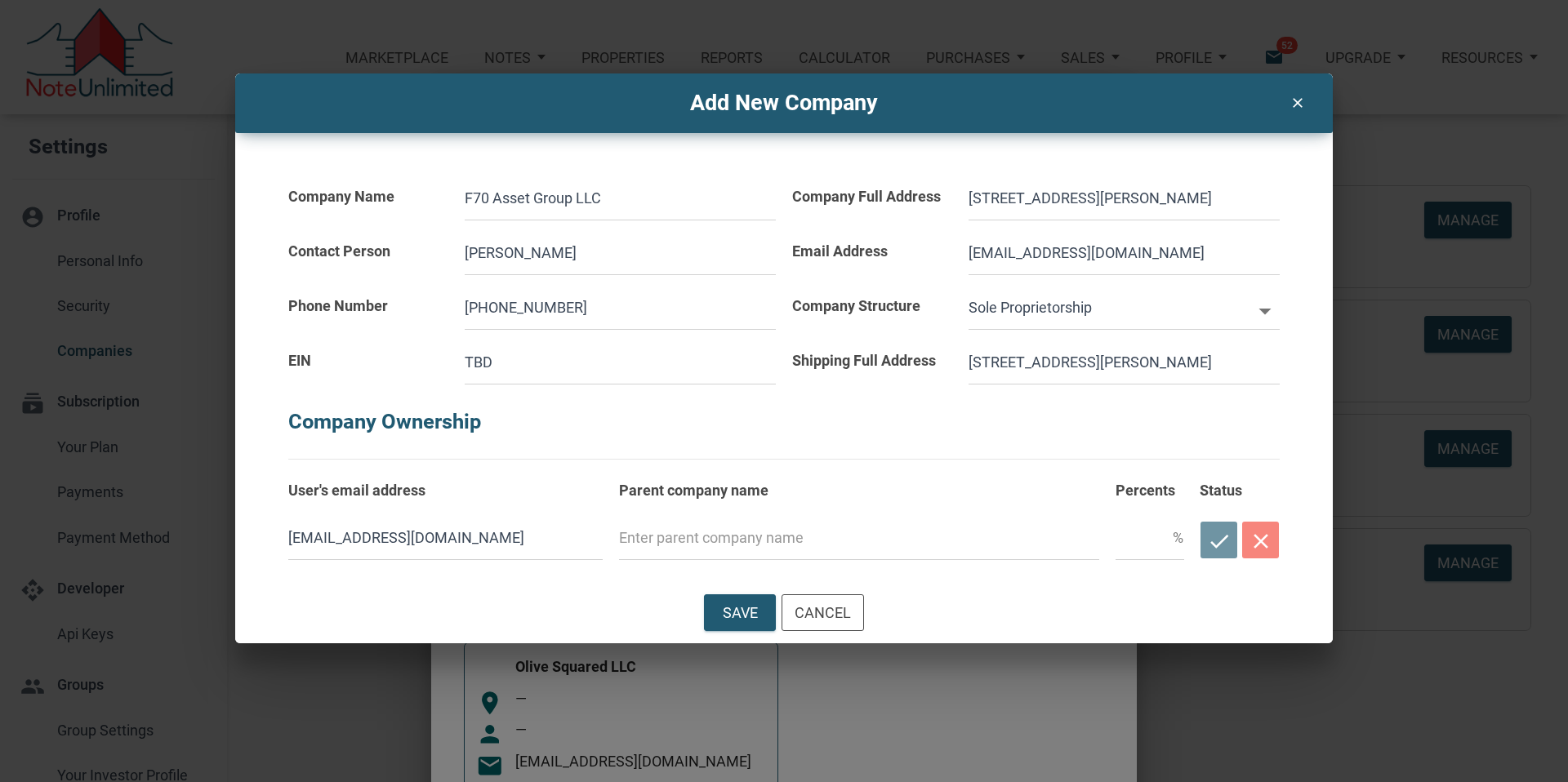
select select
type input "[STREET_ADDRESS][PERSON_NAME]"
select select
type input "[STREET_ADDRESS][PERSON_NAME]"
select select
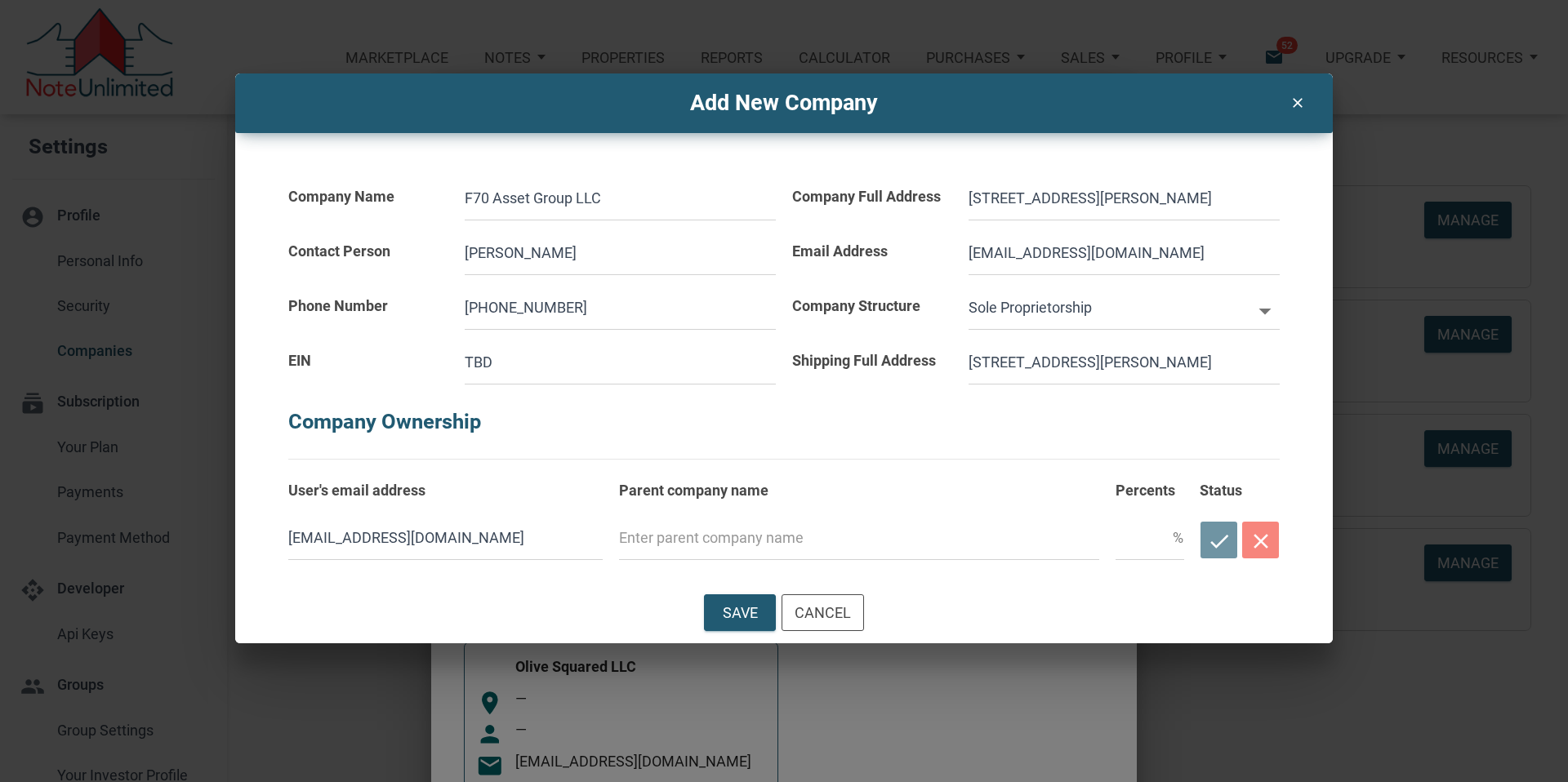
type input "[STREET_ADDRESS][PERSON_NAME]"
select select
type input "[STREET_ADDRESS][PERSON_NAME]"
select select
type input "[STREET_ADDRESS][PERSON_NAME]"
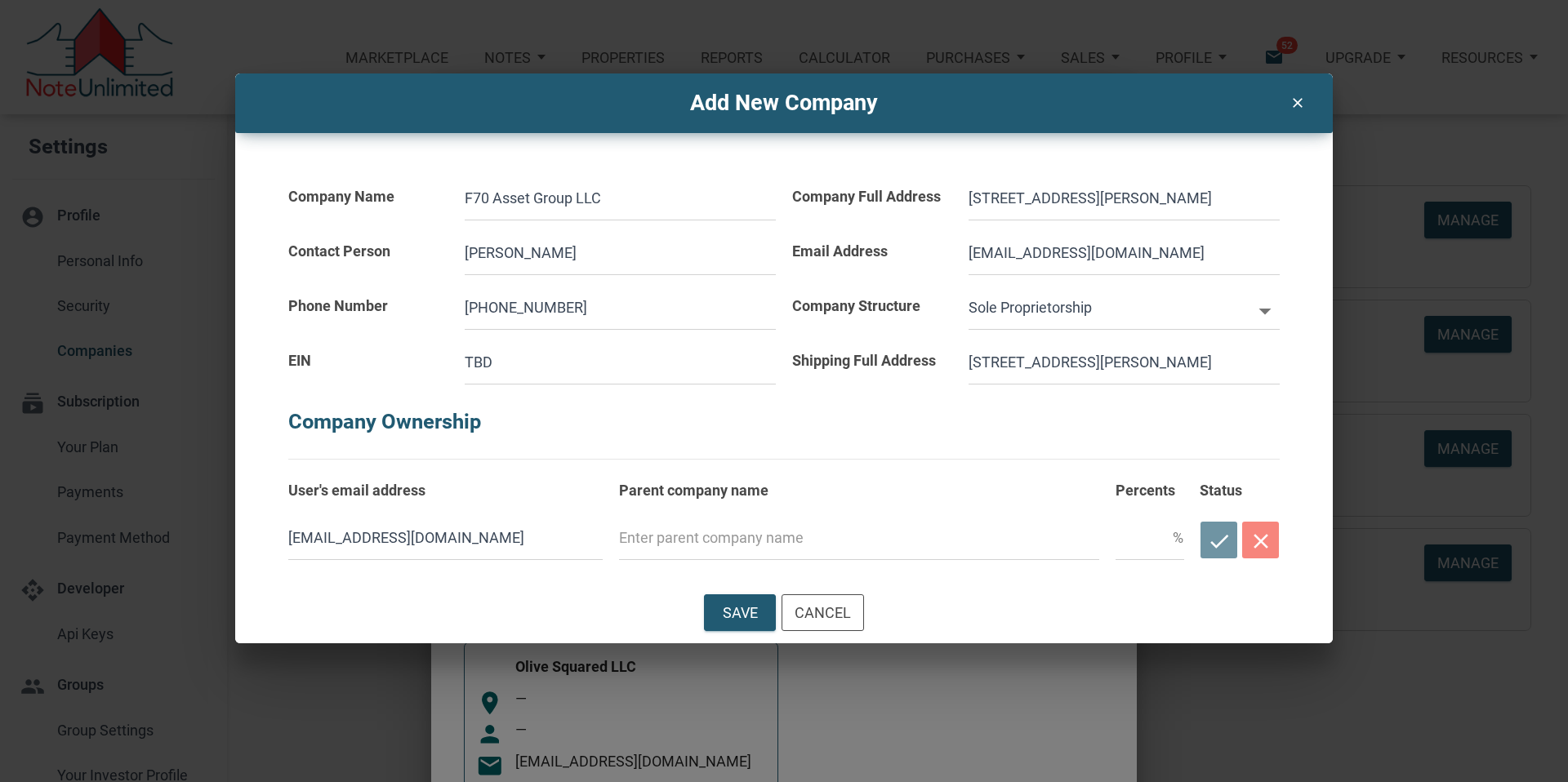
select select
type input "[STREET_ADDRESS][PERSON_NAME]"
select select
type input "[STREET_ADDRESS][PERSON_NAME]"
select select
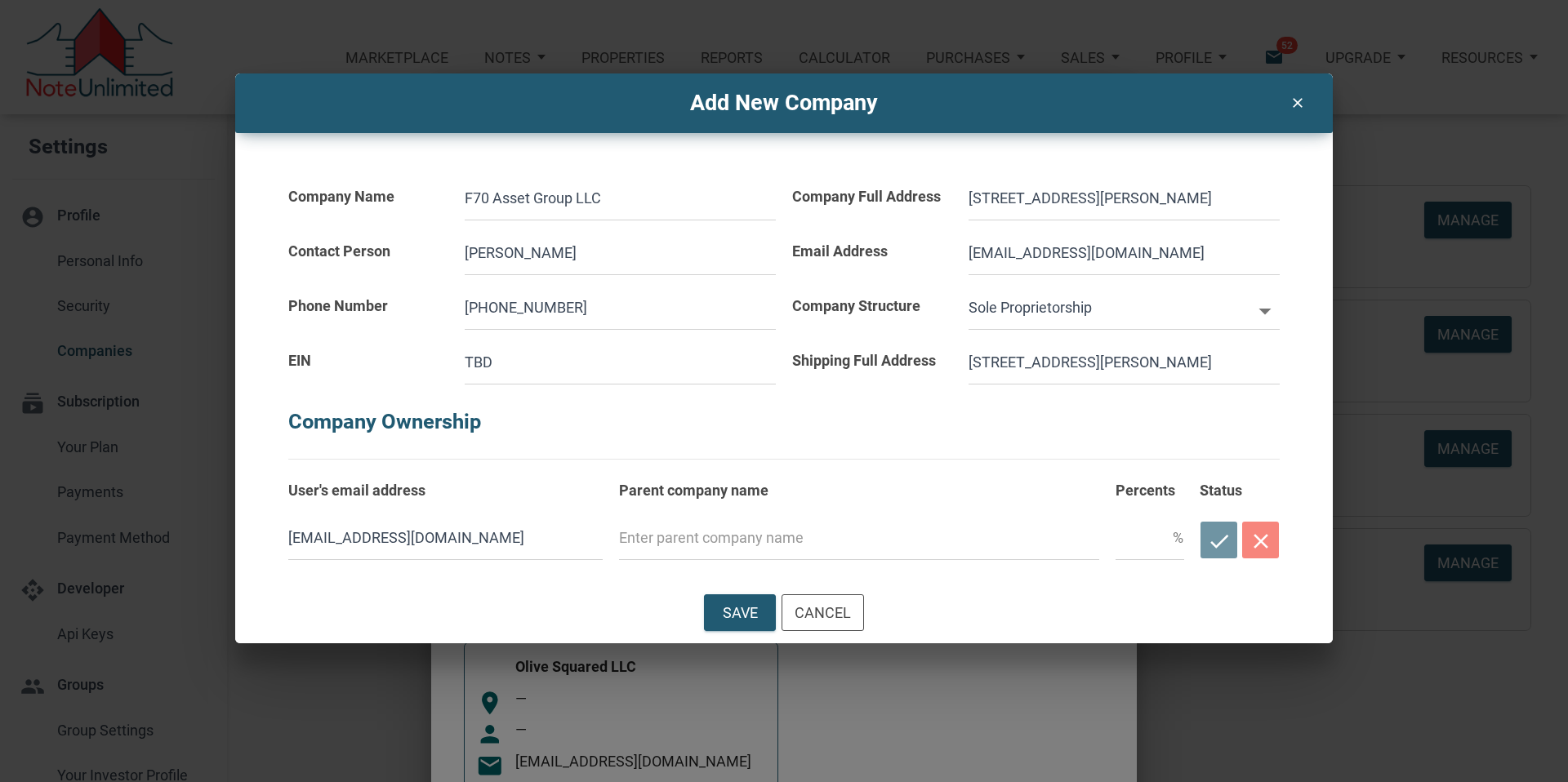
type input "[STREET_ADDRESS][PERSON_NAME]"
select select
type input "[STREET_ADDRESS][PERSON_NAME],"
select select
type input "[STREET_ADDRESS][PERSON_NAME],"
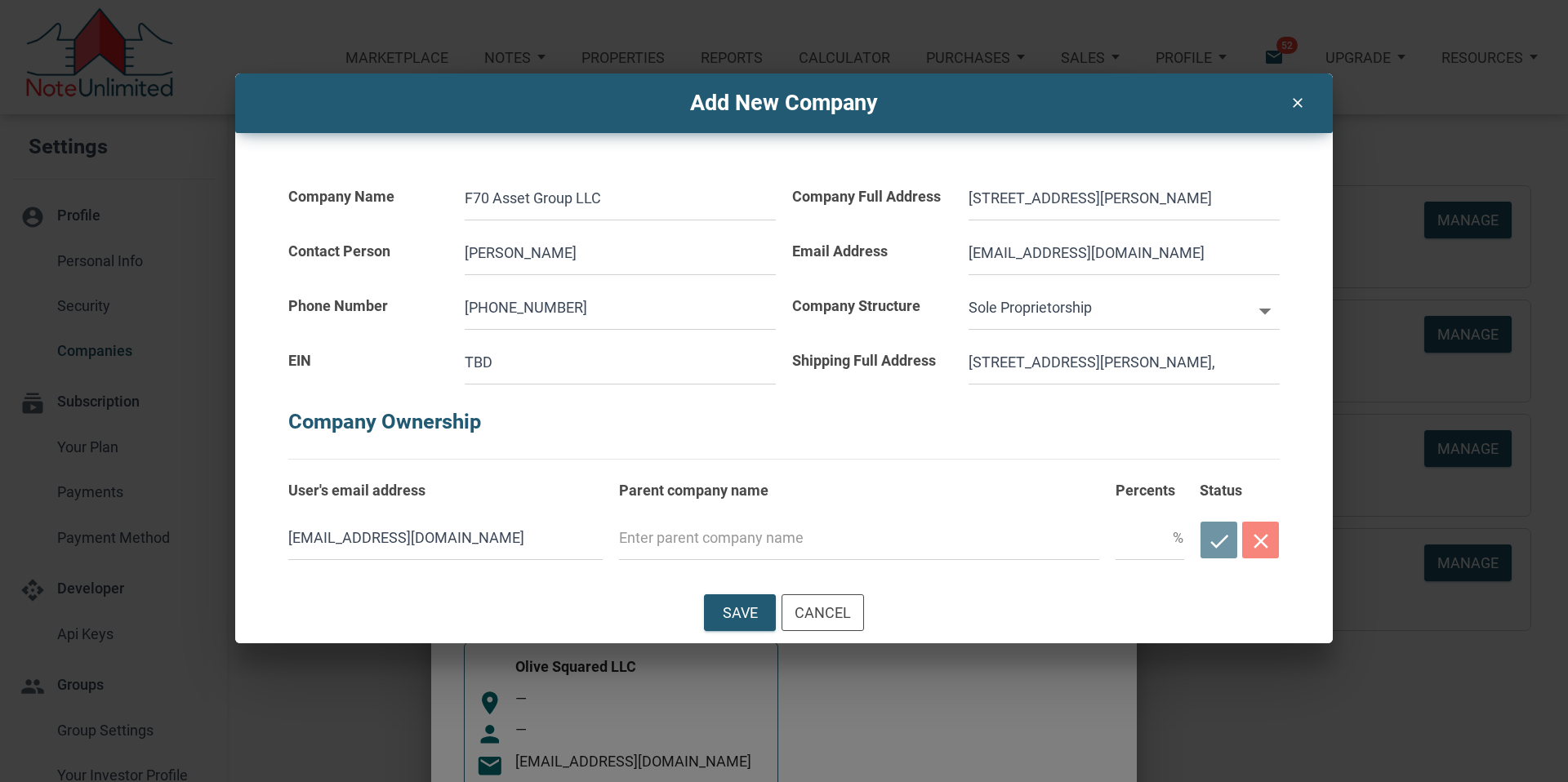
select select
type input "[STREET_ADDRESS][PERSON_NAME]"
select select
type input "[STREET_ADDRESS][PERSON_NAME]"
select select
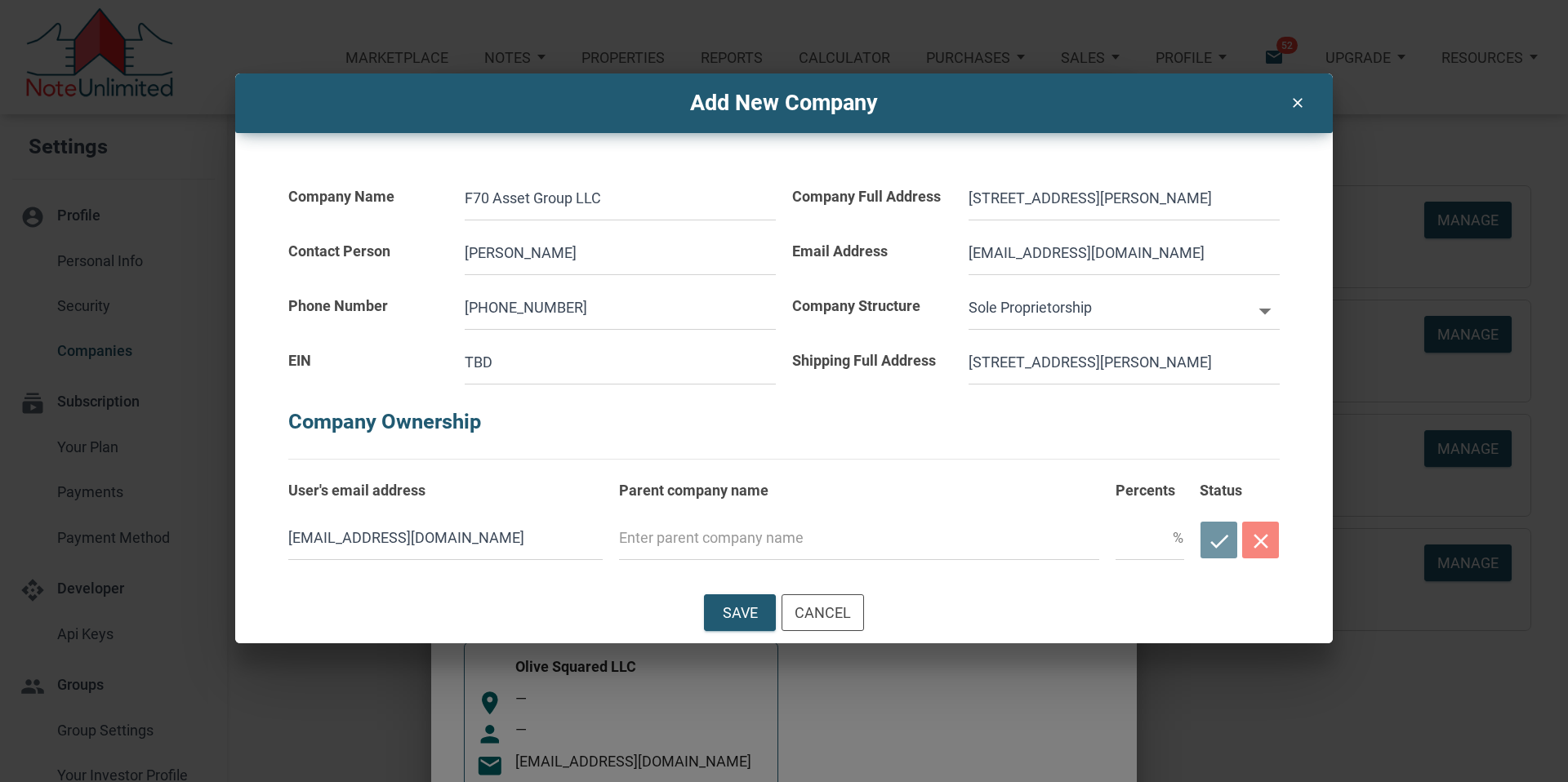
type input "[STREET_ADDRESS][PERSON_NAME]."
select select
type input "[STREET_ADDRESS][PERSON_NAME]"
select select
type input "[STREET_ADDRESS][PERSON_NAME]"
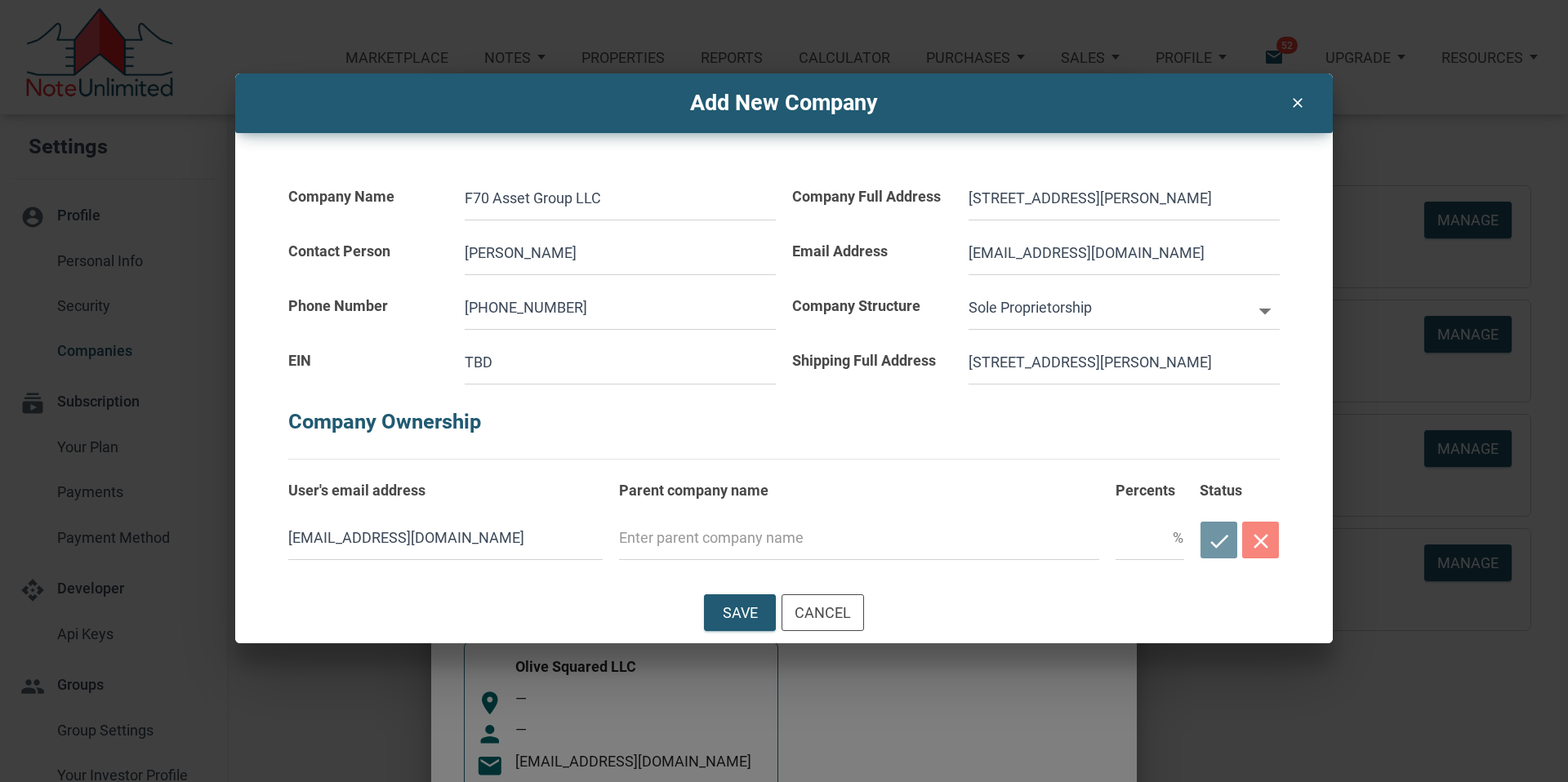
select select
type input "[STREET_ADDRESS][PERSON_NAME]"
select select
type input "[STREET_ADDRESS][PERSON_NAME]"
select select
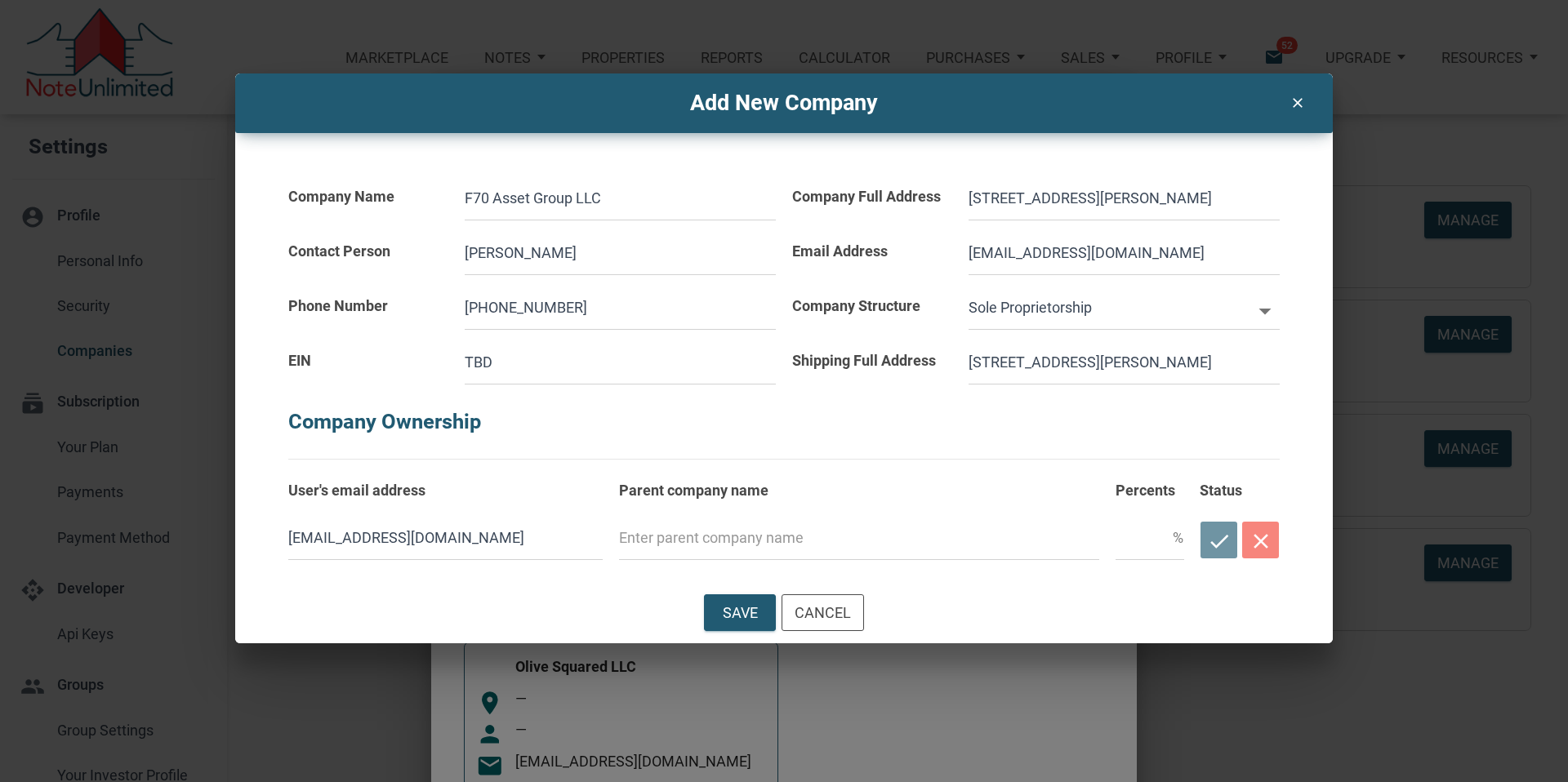
type input "[STREET_ADDRESS][PERSON_NAME]"
drag, startPoint x: 331, startPoint y: 538, endPoint x: 271, endPoint y: 532, distance: 60.3
click at [271, 532] on div "Company Name F70 Asset Group LLC Contact Person [PERSON_NAME] Phone Number [PHO…" at bounding box center [784, 347] width 1061 height 429
type input "[EMAIL_ADDRESS][DOMAIN_NAME]"
click at [1128, 545] on input "text" at bounding box center [1144, 538] width 57 height 44
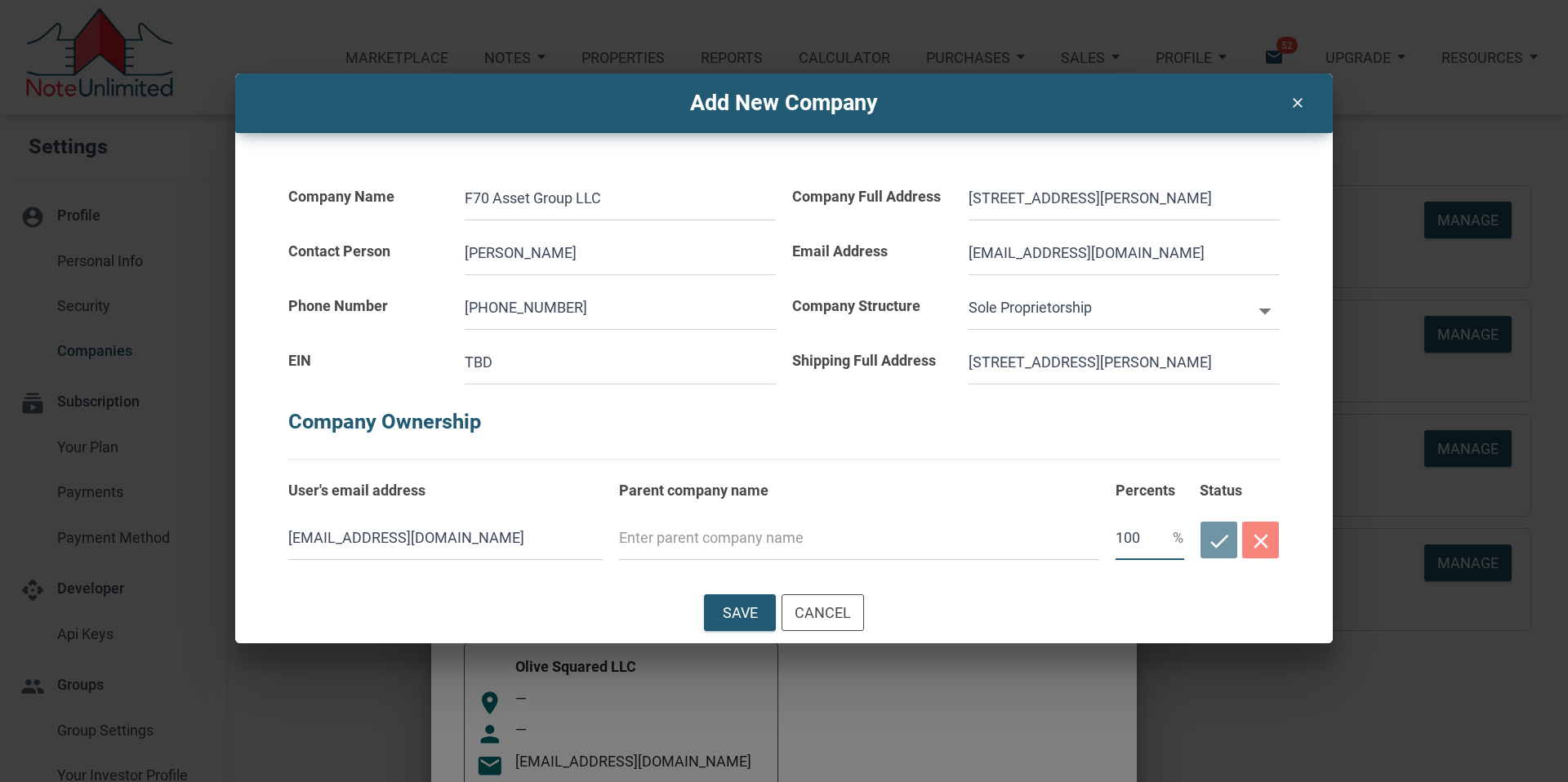
type input "100"
click at [716, 544] on input "text" at bounding box center [858, 538] width 480 height 44
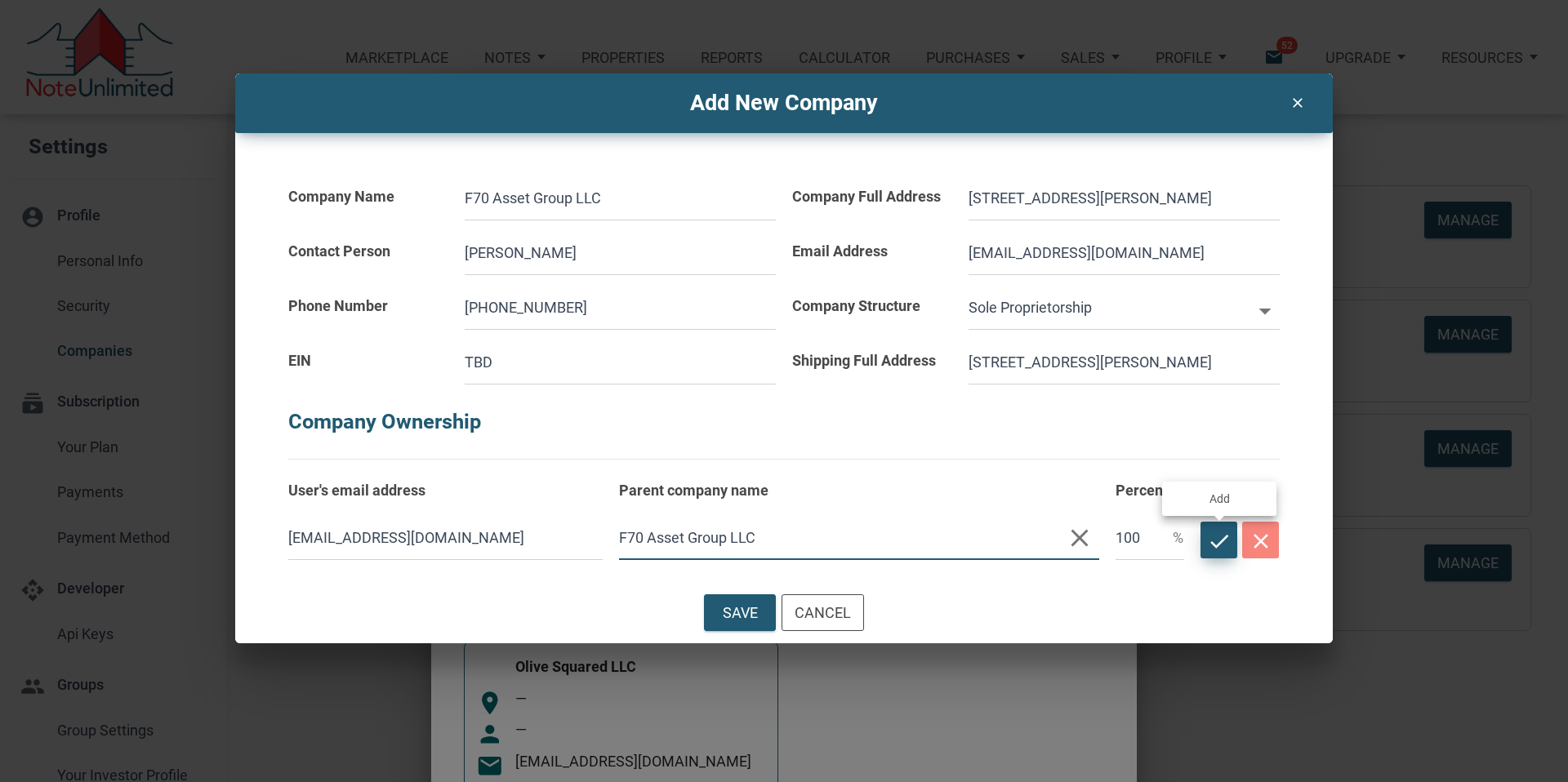
type input "F70 Asset Group LLC"
click at [1213, 538] on icon "check" at bounding box center [1218, 541] width 25 height 25
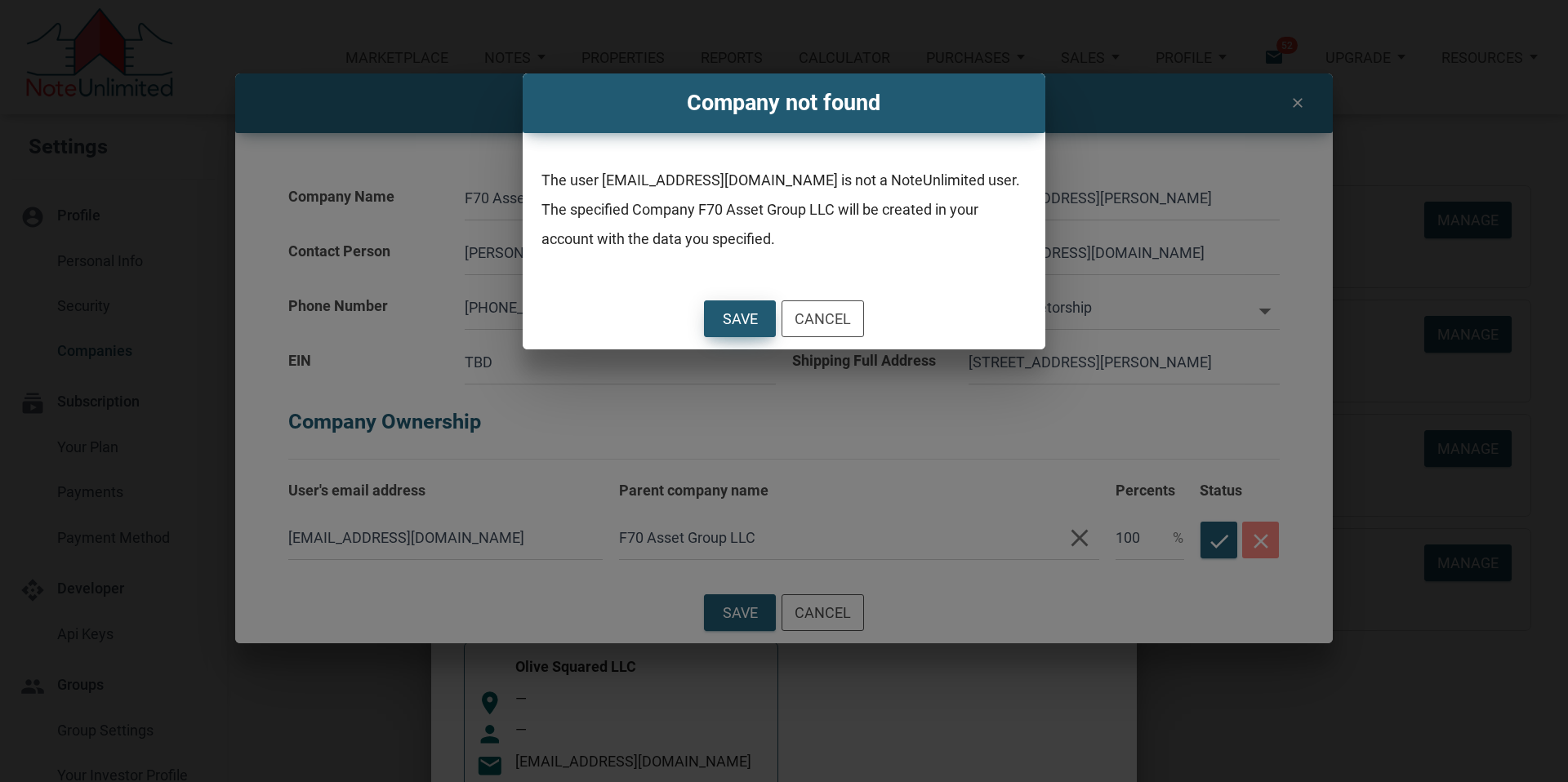
click at [738, 316] on div "Save" at bounding box center [738, 319] width 35 height 22
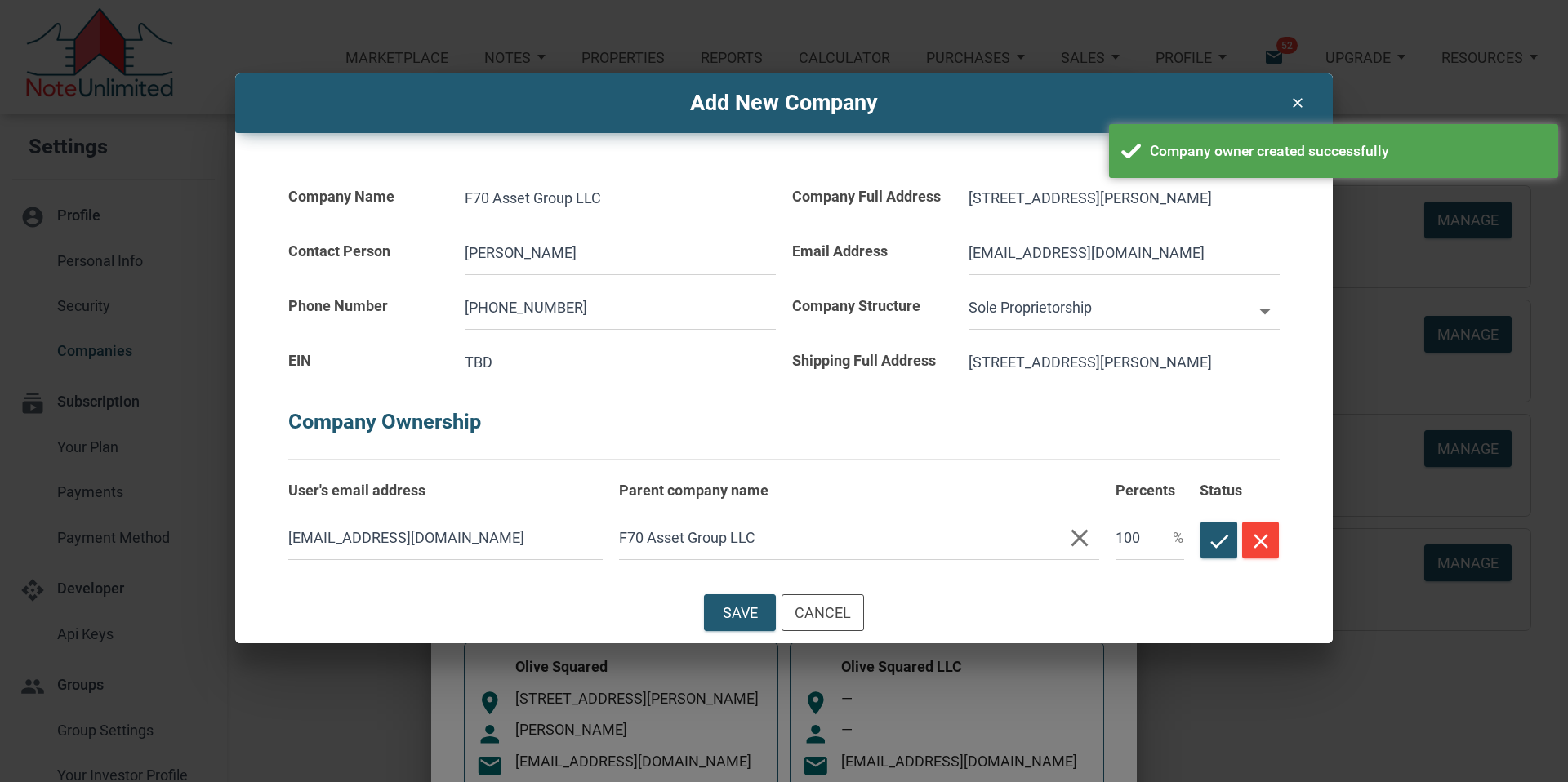
click at [1302, 102] on icon "clear" at bounding box center [1296, 100] width 20 height 22
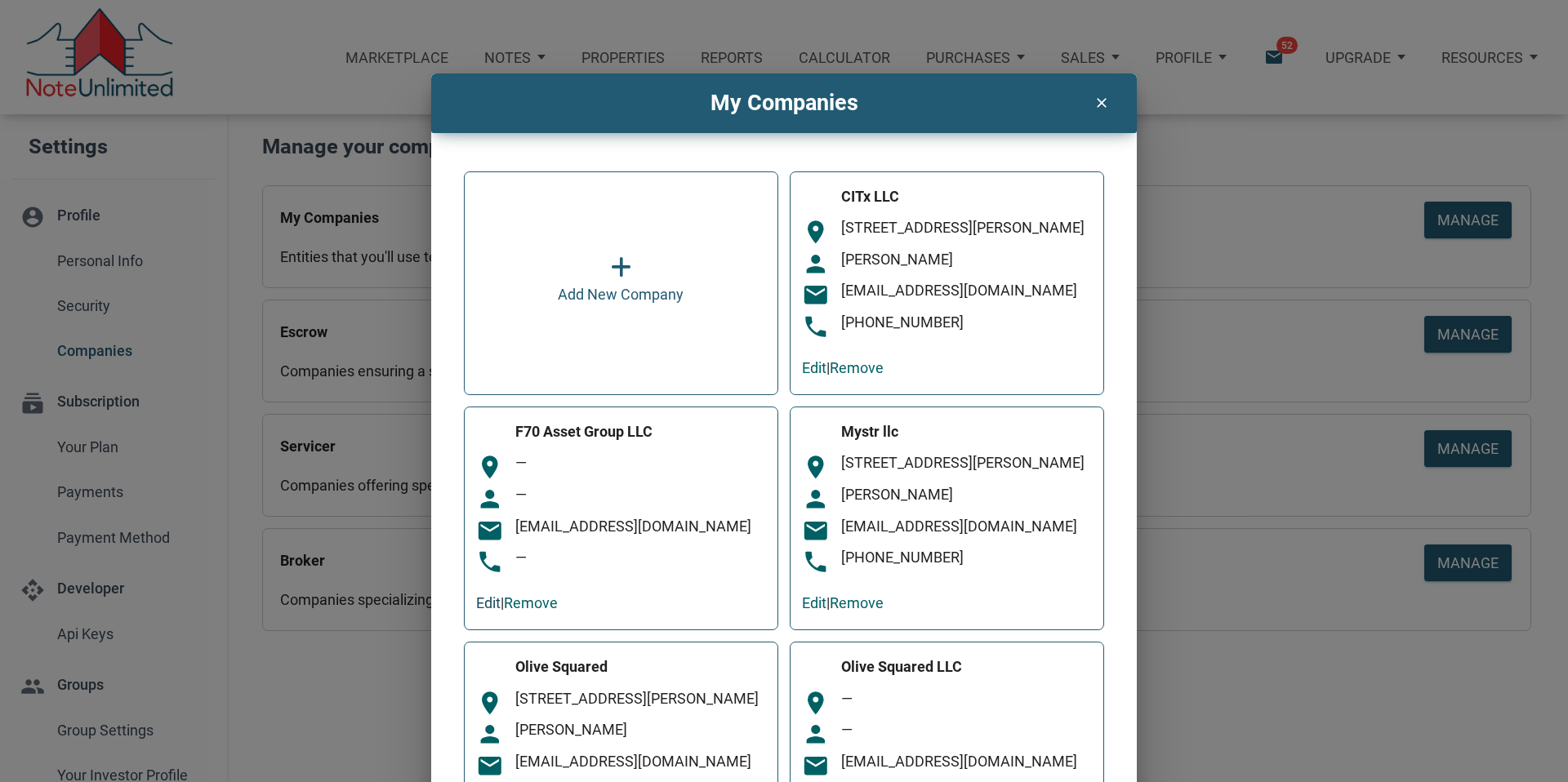
click at [481, 612] on link "Edit" at bounding box center [488, 603] width 25 height 17
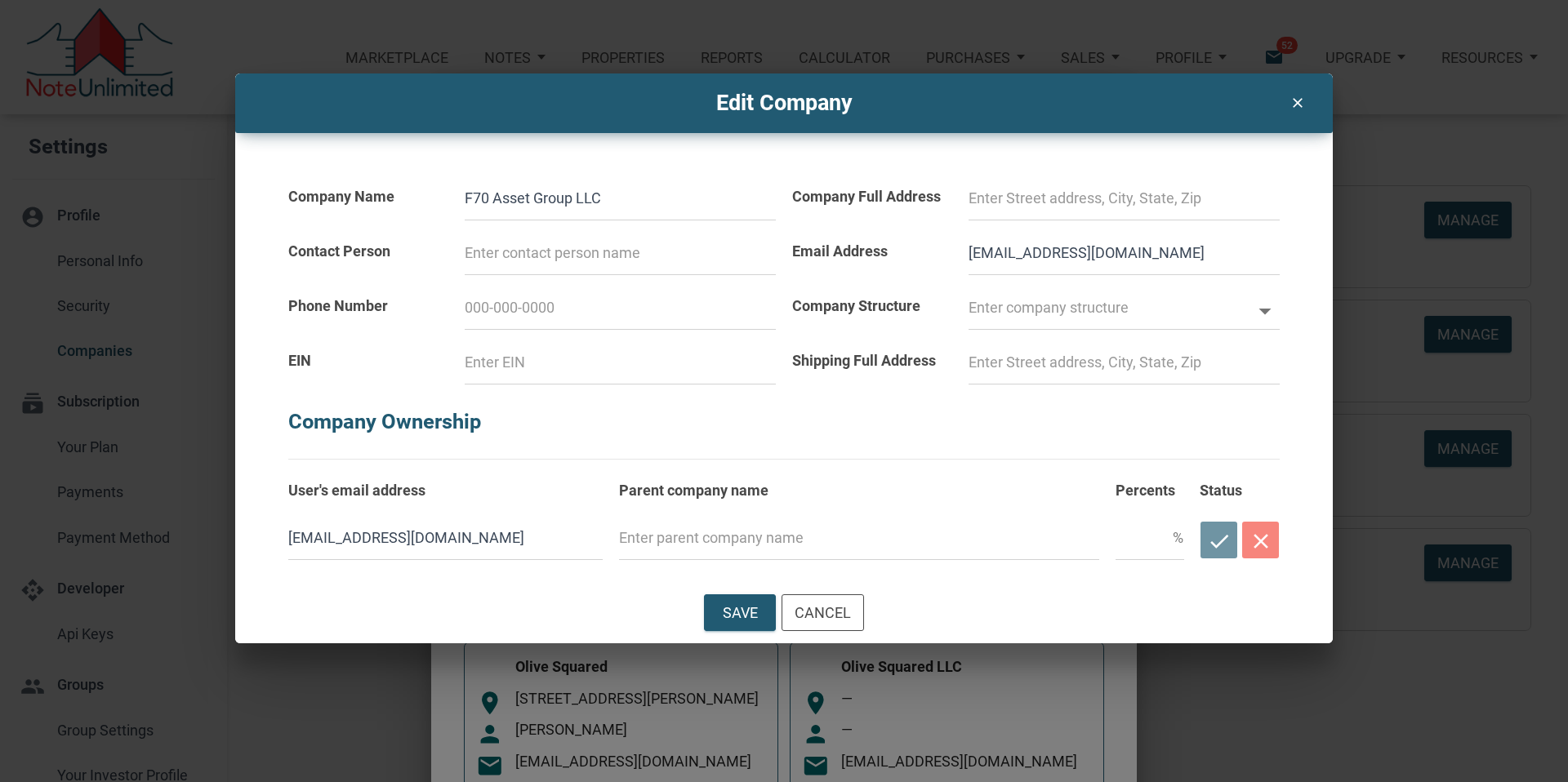
click at [514, 262] on input at bounding box center [620, 253] width 311 height 44
type input "[PERSON_NAME]"
type input "CITx LLC"
type input "[PHONE_NUMBER]"
type input "[STREET_ADDRESS][PERSON_NAME]"
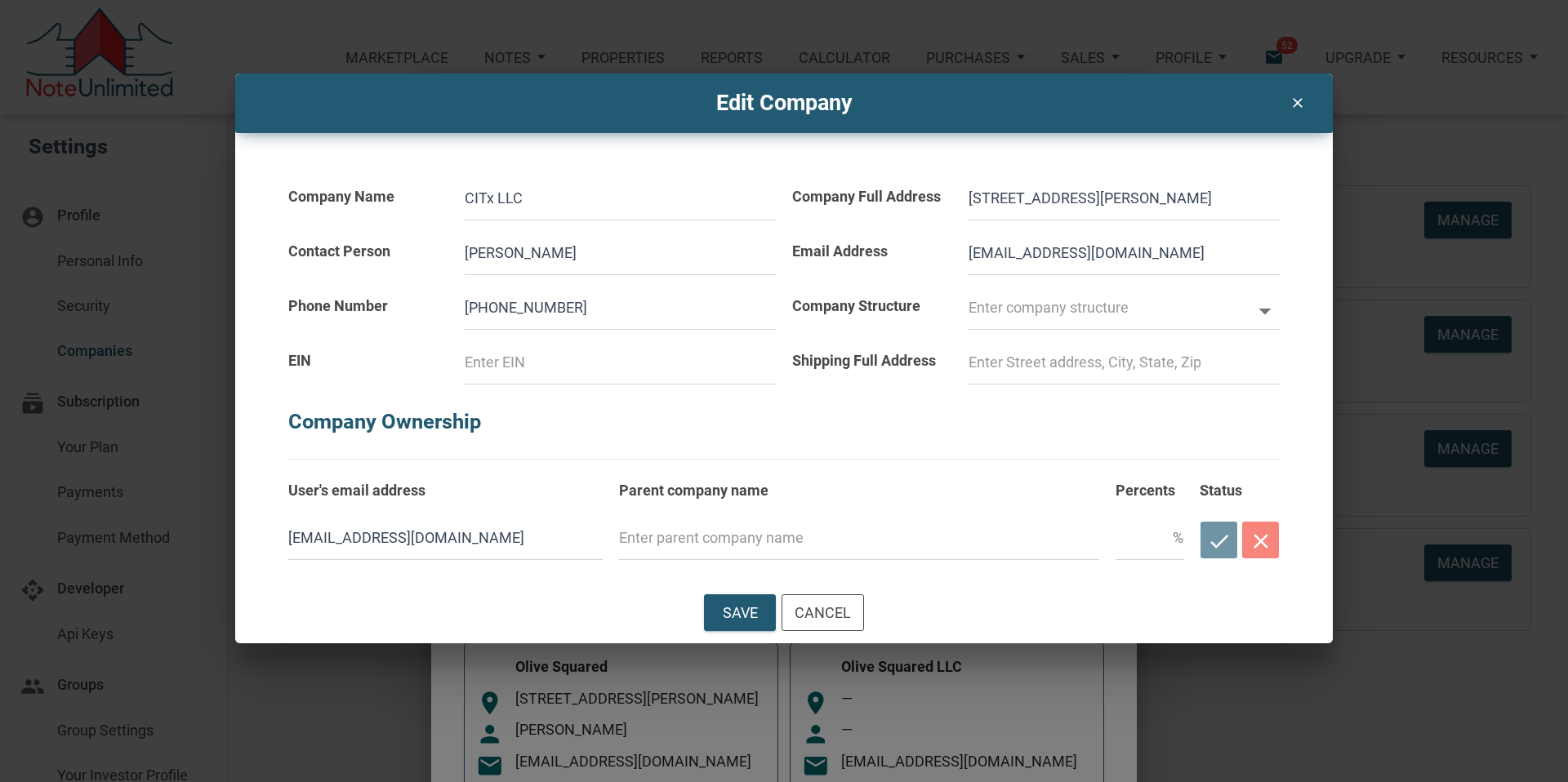
type input "[EMAIL_ADDRESS][DOMAIN_NAME]"
select select
drag, startPoint x: 494, startPoint y: 195, endPoint x: 434, endPoint y: 196, distance: 60.0
click at [434, 197] on div "Company Name CITx LLC" at bounding box center [532, 192] width 504 height 55
type input "F LLC"
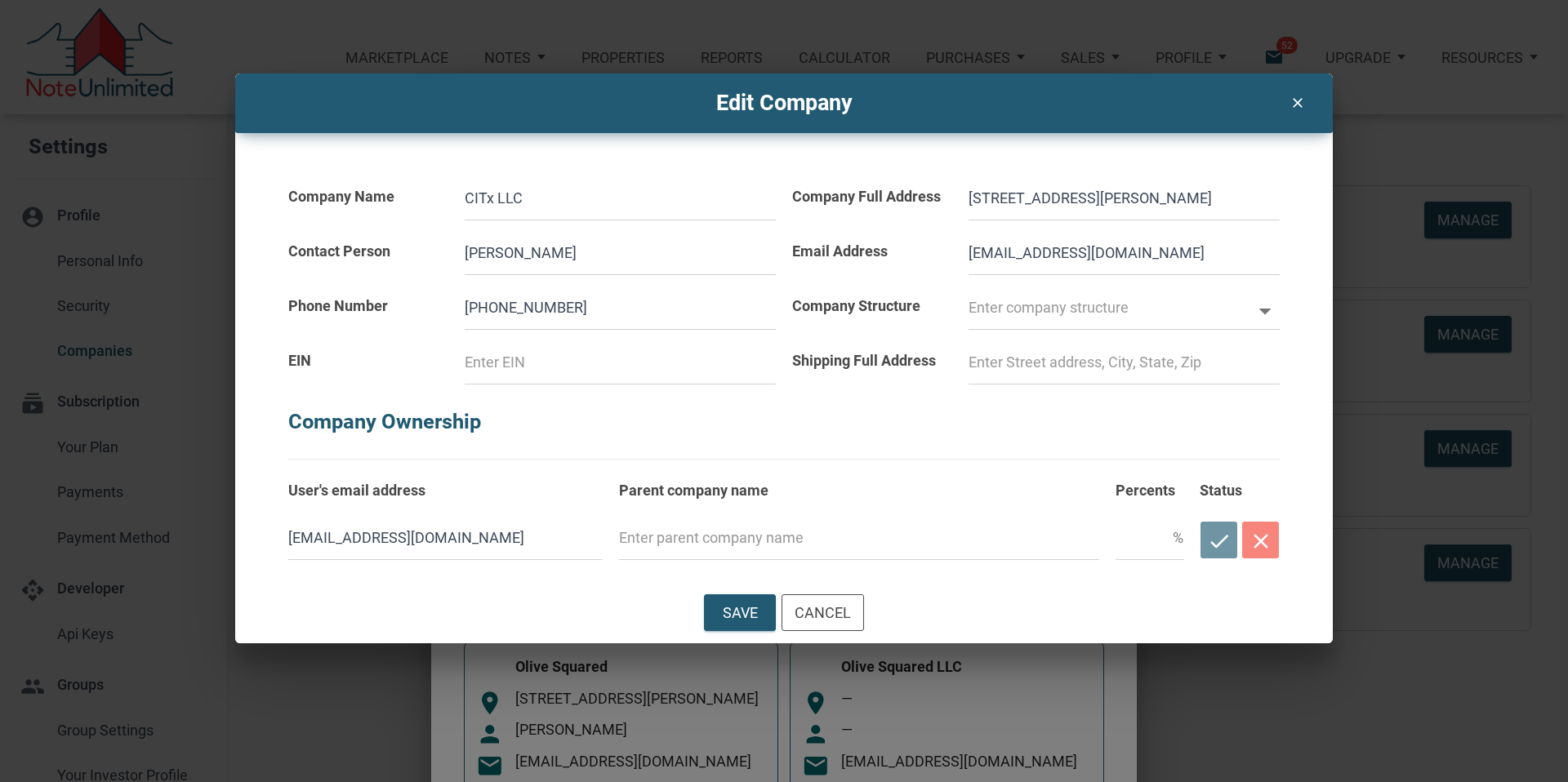
select select
type input "F7 LLC"
select select
type input "F70 LLC"
select select
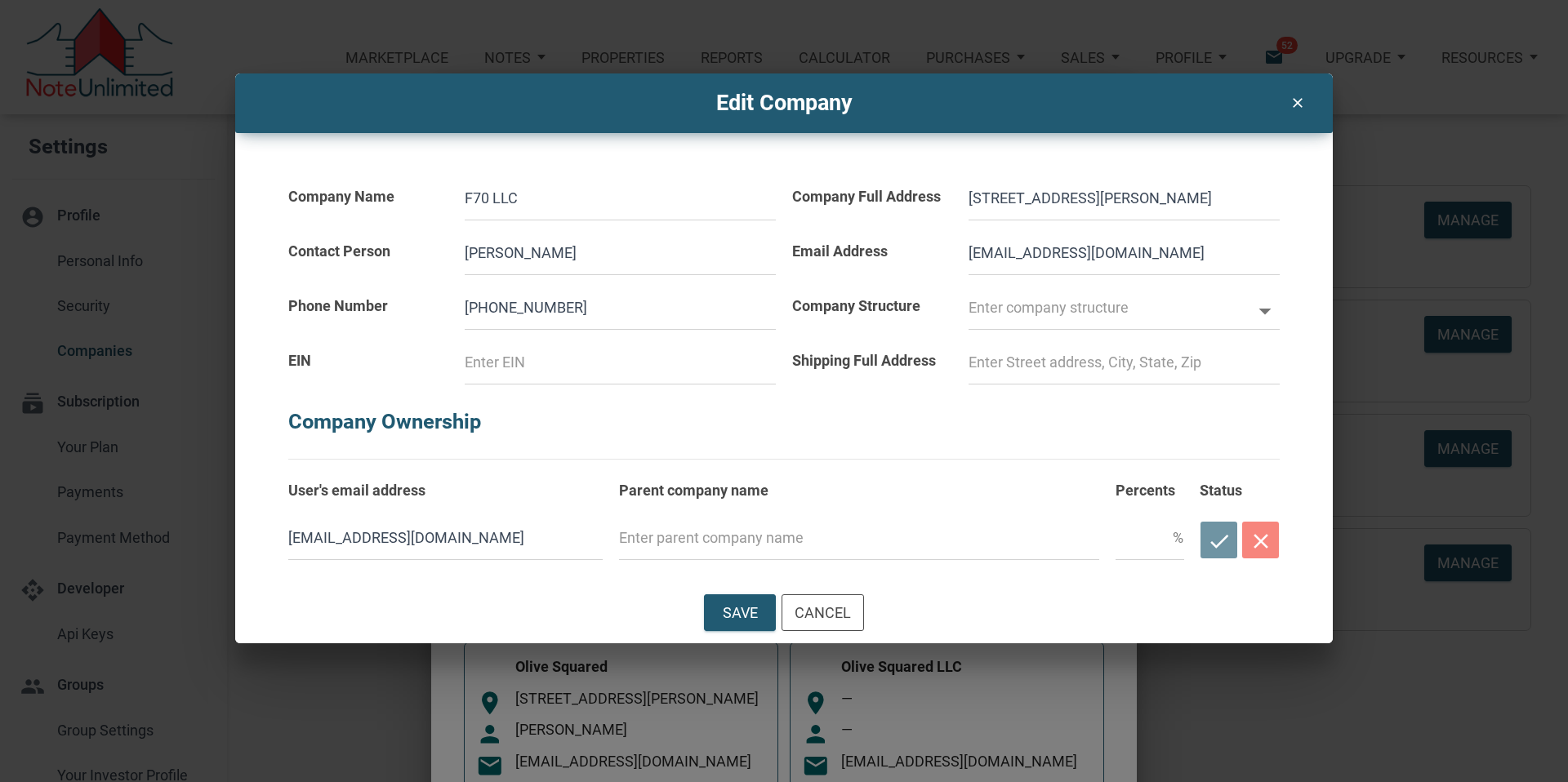
type input "F70 LLC"
select select
type input "F70 A LLC"
select select
type input "F70 As LLC"
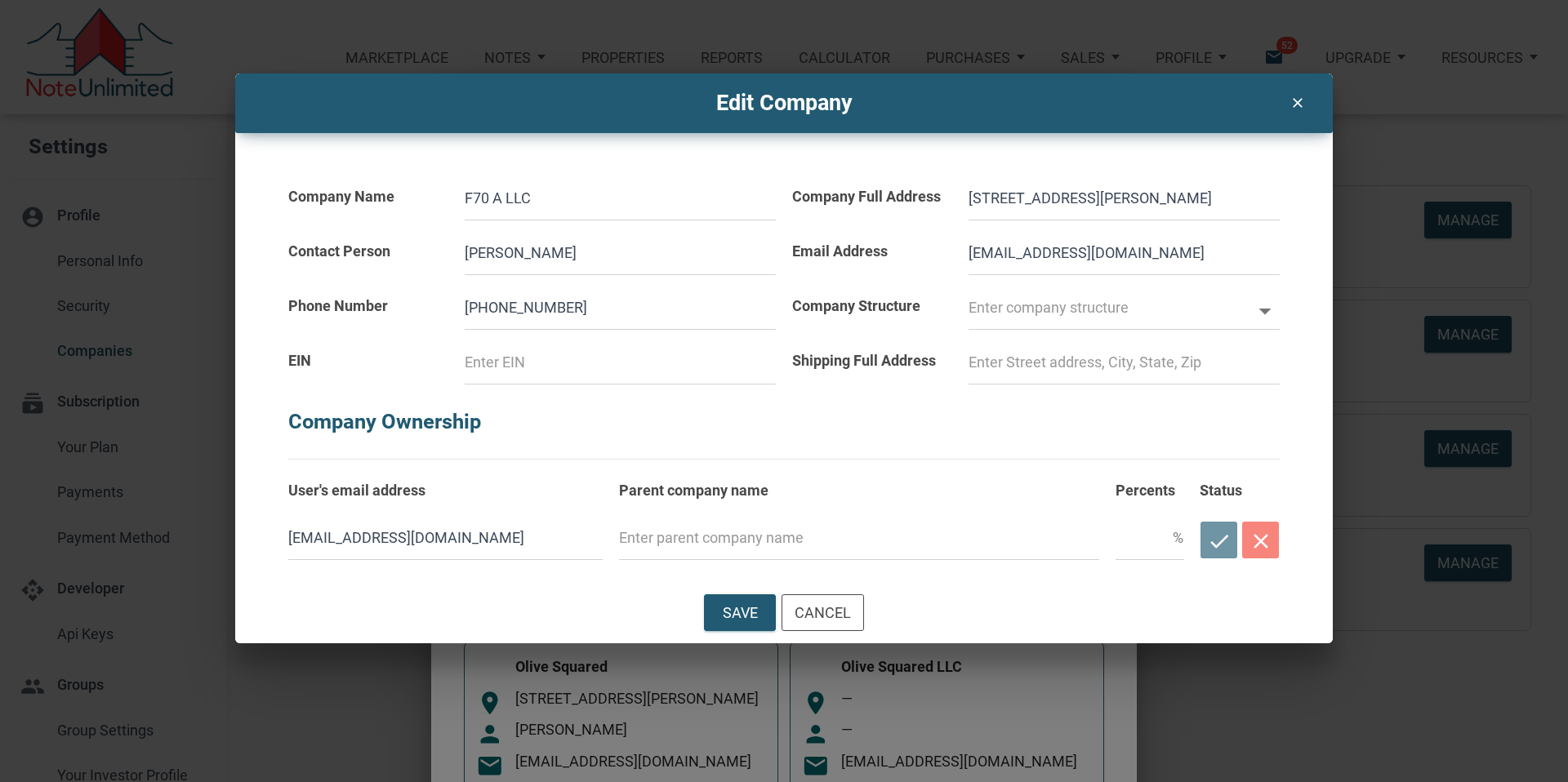
select select
type input "F70 Ass LLC"
select select
type input "F70 Asse LLC"
select select
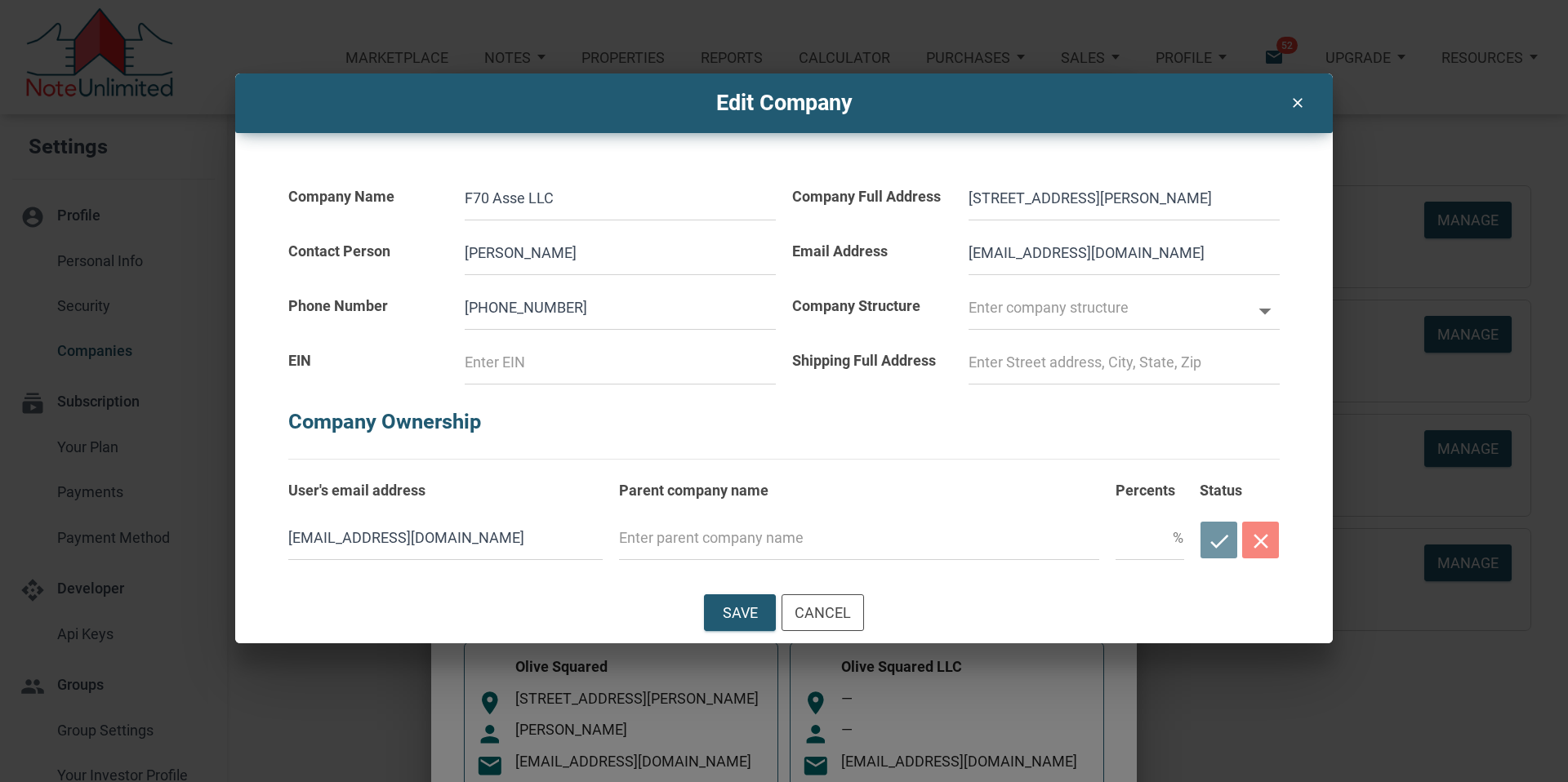
type input "F70 Asset LLC"
select select
type input "F70 Asset LLC"
select select
type input "F70 Asset G LLC"
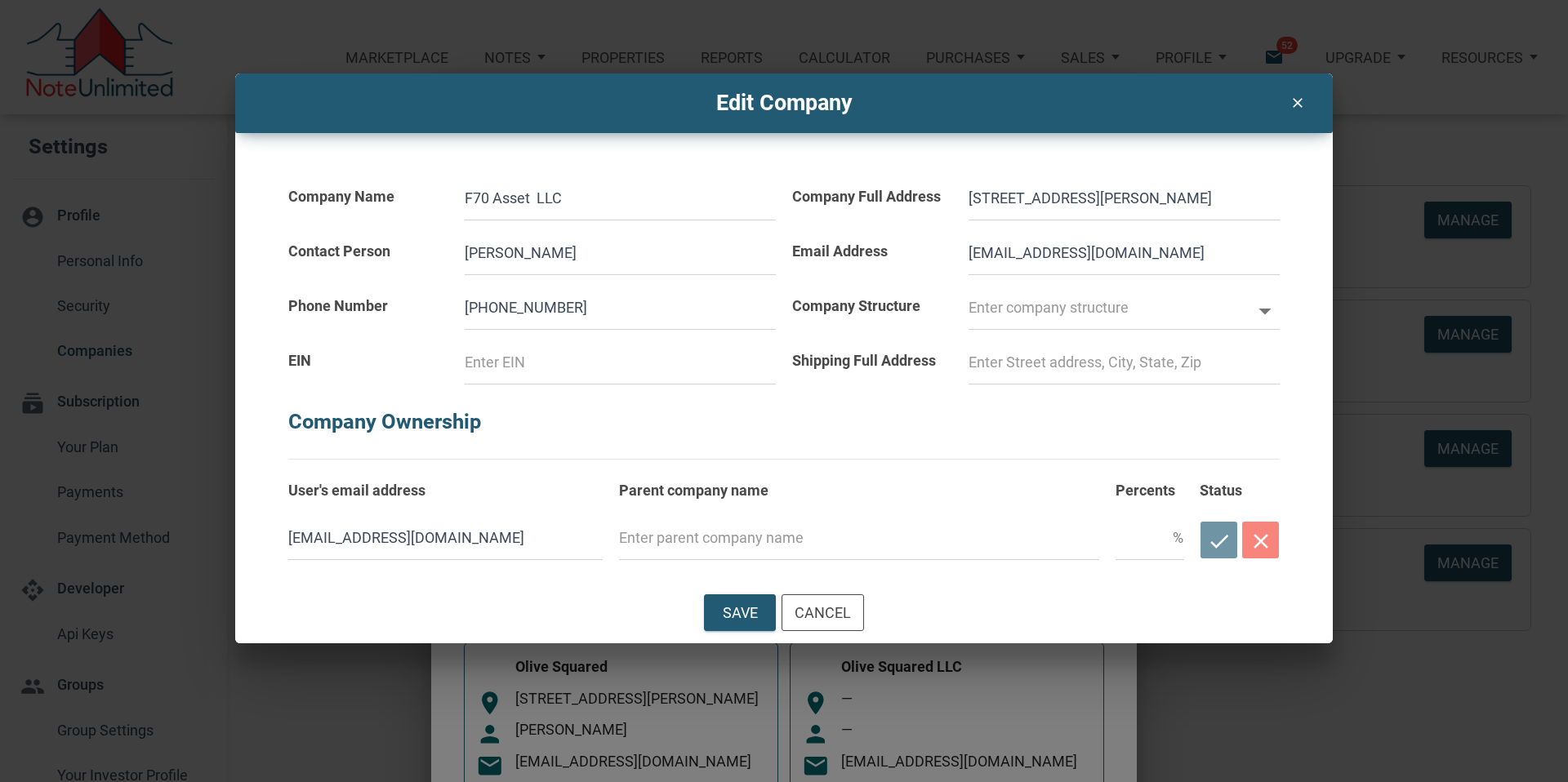
select select
type input "F70 Asset Gr LLC"
select select
type input "F70 Asset Gro LLC"
select select
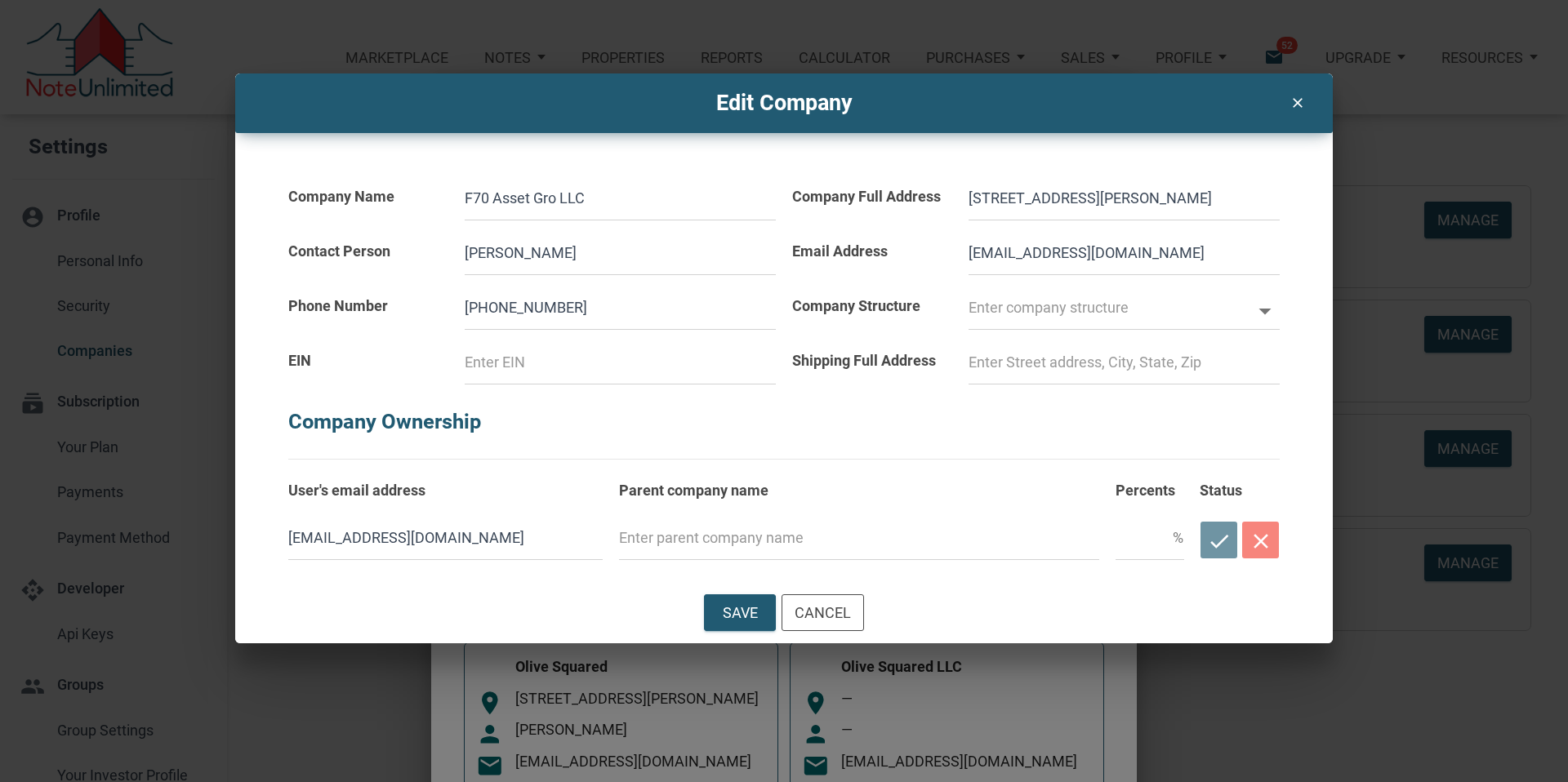
type input "F70 Asset Grou LLC"
select select
type input "F70 Asset Group LLC"
select select
type input "F70 Asset Group LLC"
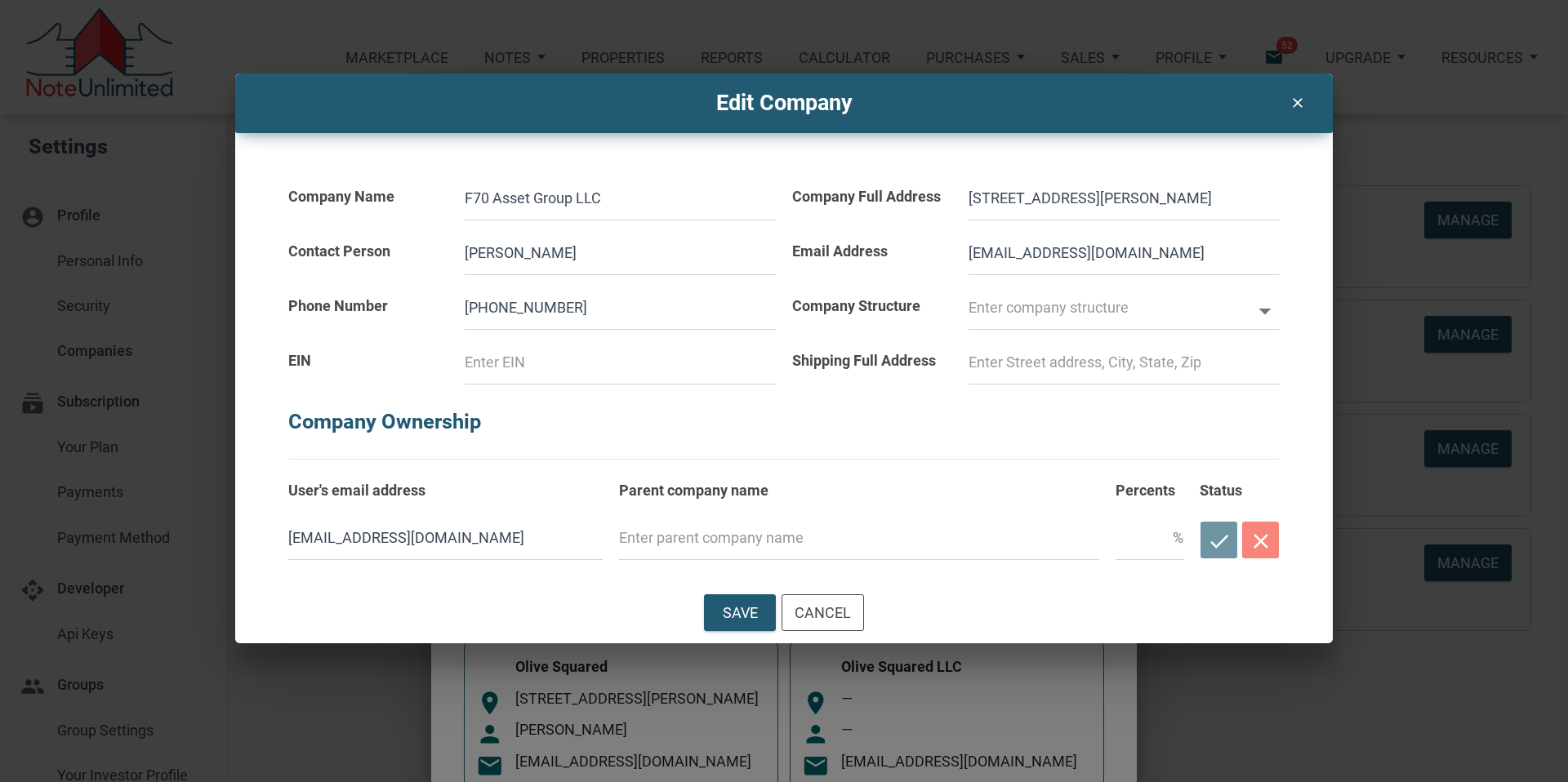
click at [548, 415] on h5 "Company Ownership" at bounding box center [784, 413] width 991 height 57
drag, startPoint x: 1128, startPoint y: 255, endPoint x: 1070, endPoint y: 251, distance: 58.1
click at [1070, 251] on input "[EMAIL_ADDRESS][DOMAIN_NAME]" at bounding box center [1124, 253] width 311 height 44
drag, startPoint x: 1038, startPoint y: 253, endPoint x: 947, endPoint y: 272, distance: 93.0
click at [950, 259] on div "Email Address [EMAIL_ADDRESS][DOMAIN_NAME]" at bounding box center [1036, 247] width 504 height 55
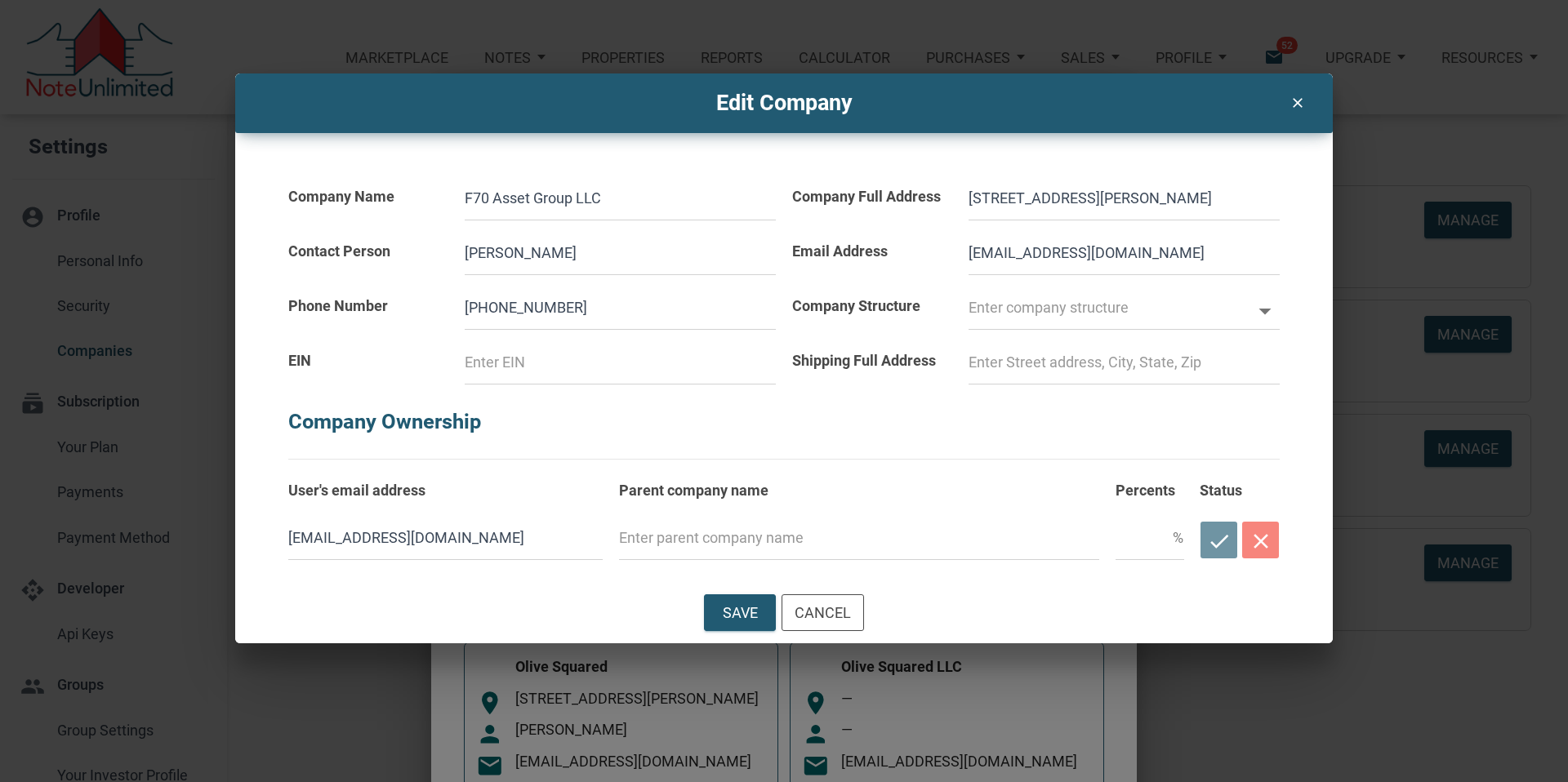
type input "F@[DOMAIN_NAME]"
select select
type input "[EMAIL_ADDRESS][DOMAIN_NAME]"
select select
type input "[EMAIL_ADDRESS][DOMAIN_NAME]"
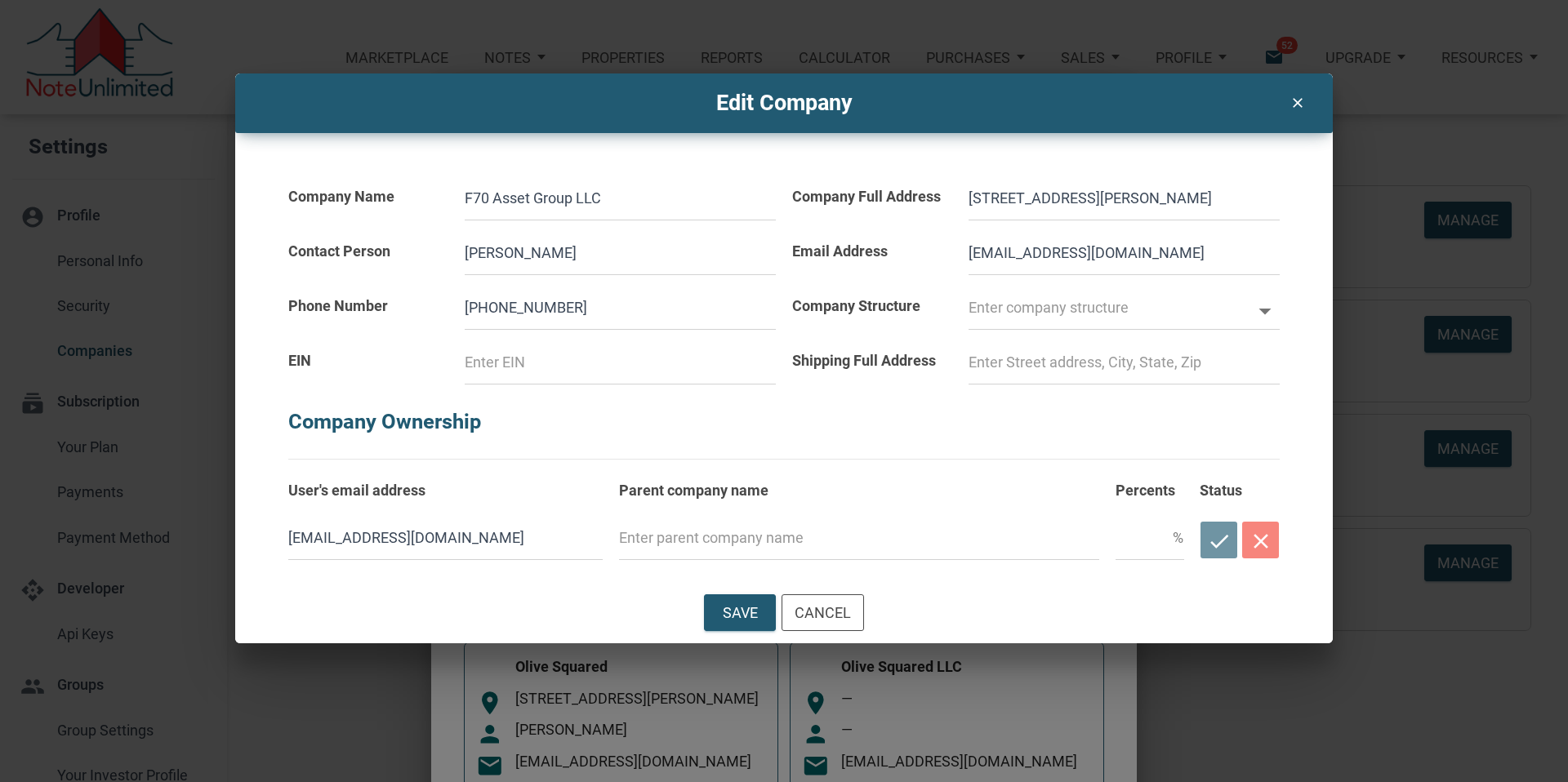
select select
type input "[EMAIL_ADDRESS][DOMAIN_NAME]"
select select
type input "F@[DOMAIN_NAME]"
select select
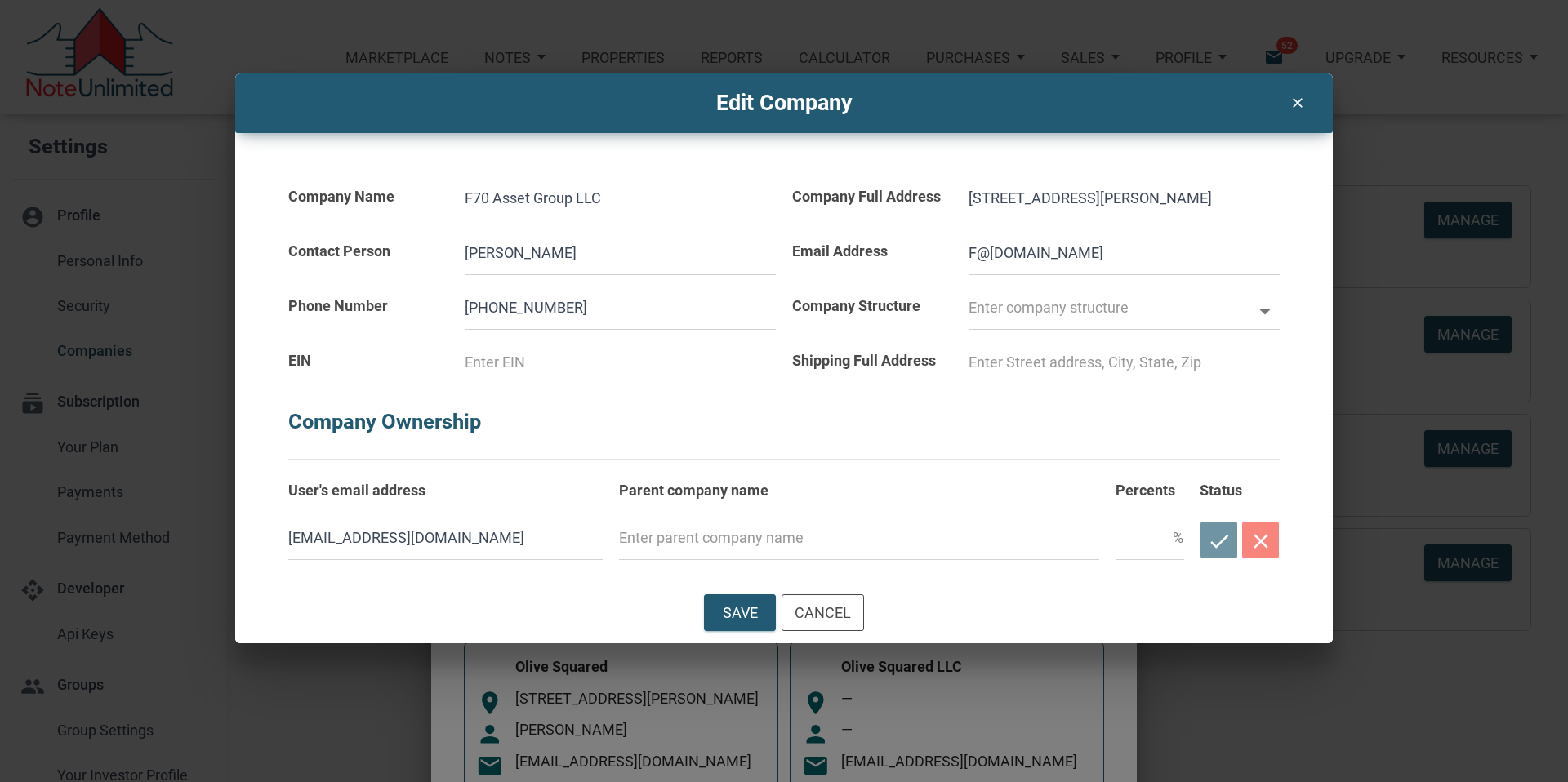
type input "@[DOMAIN_NAME]"
select select
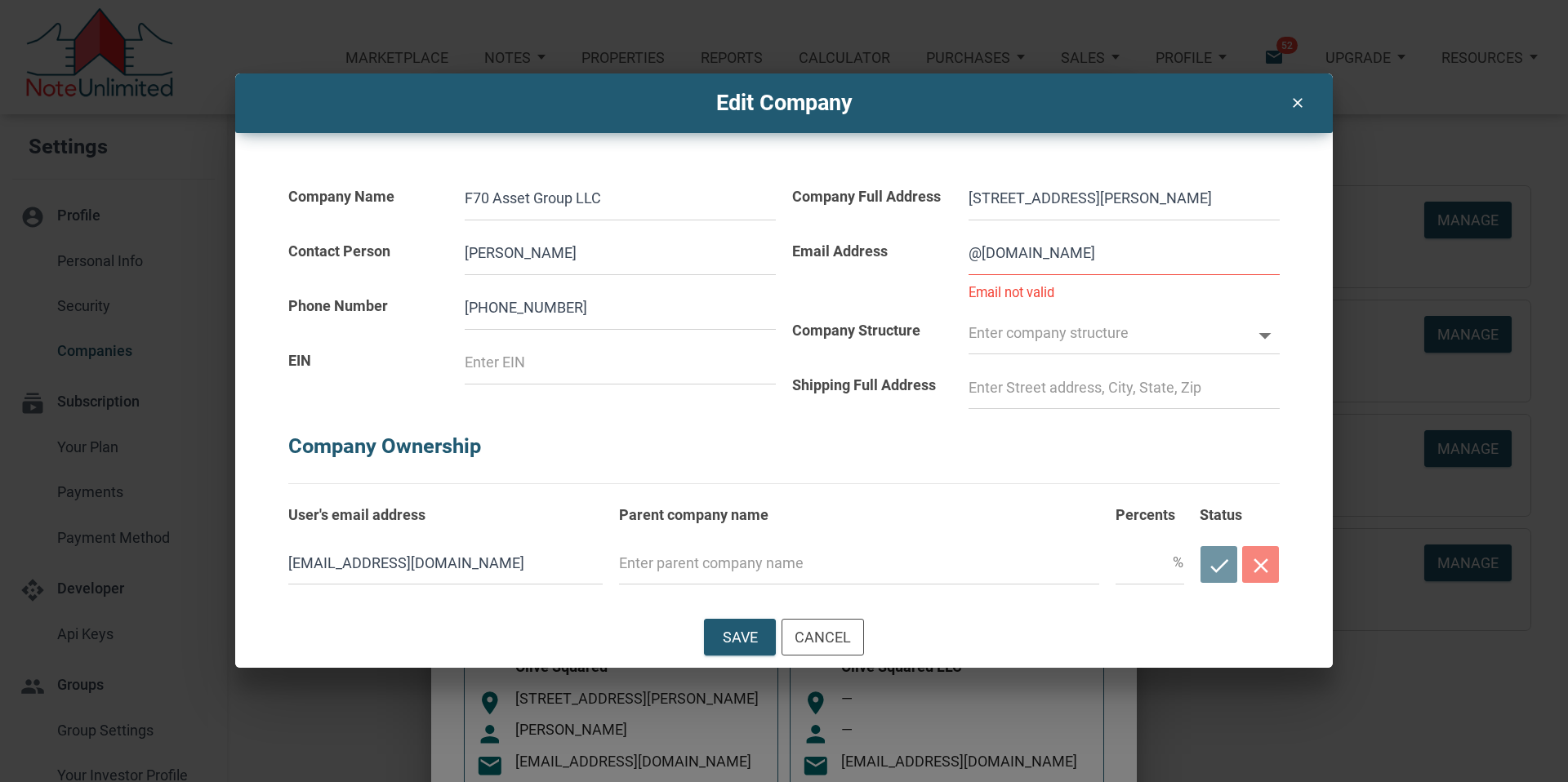
type input "l@[DOMAIN_NAME]"
select select
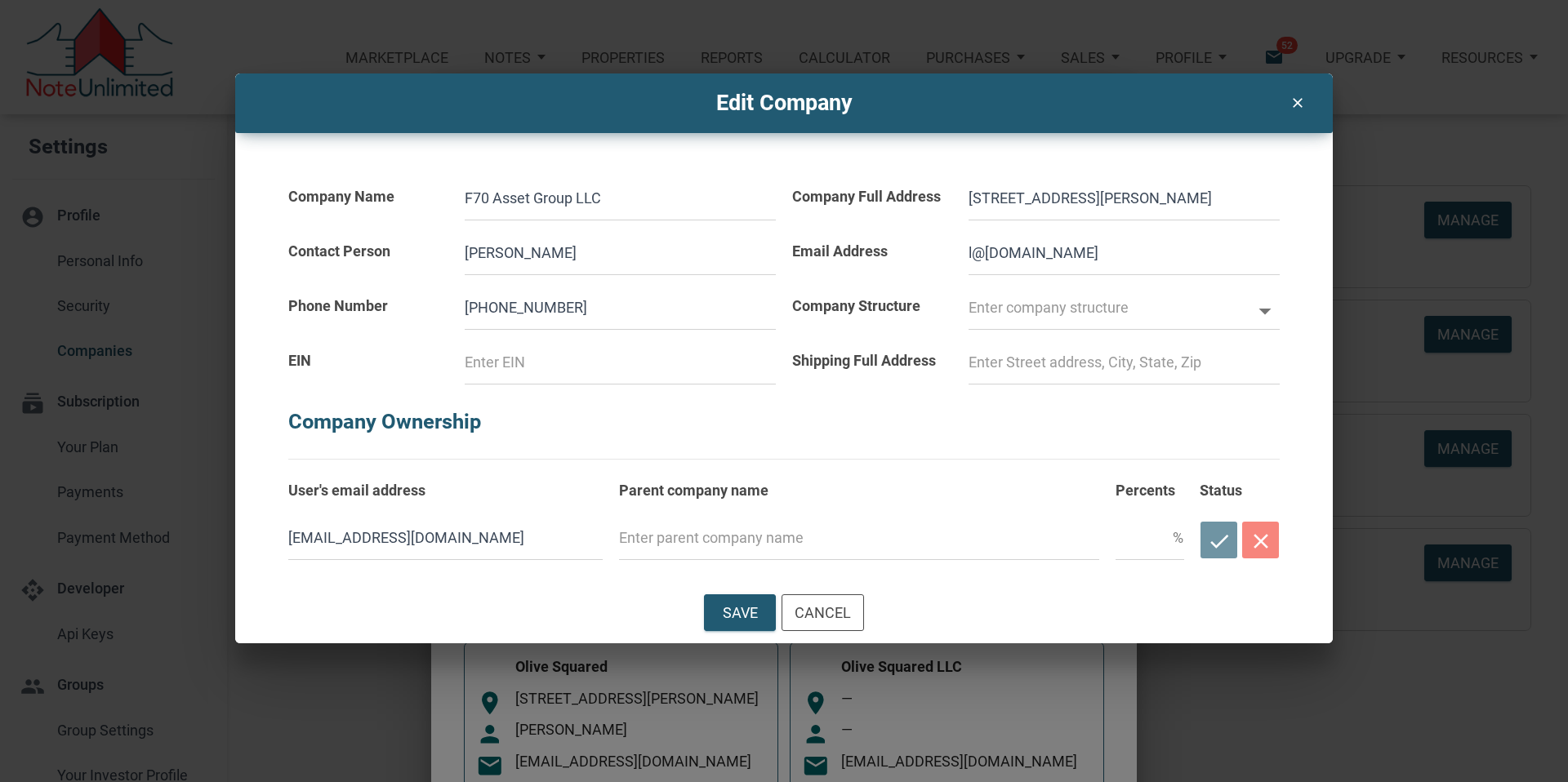
type input "[EMAIL_ADDRESS][DOMAIN_NAME]"
select select
click at [500, 363] on input at bounding box center [620, 362] width 311 height 44
type input "T"
select select
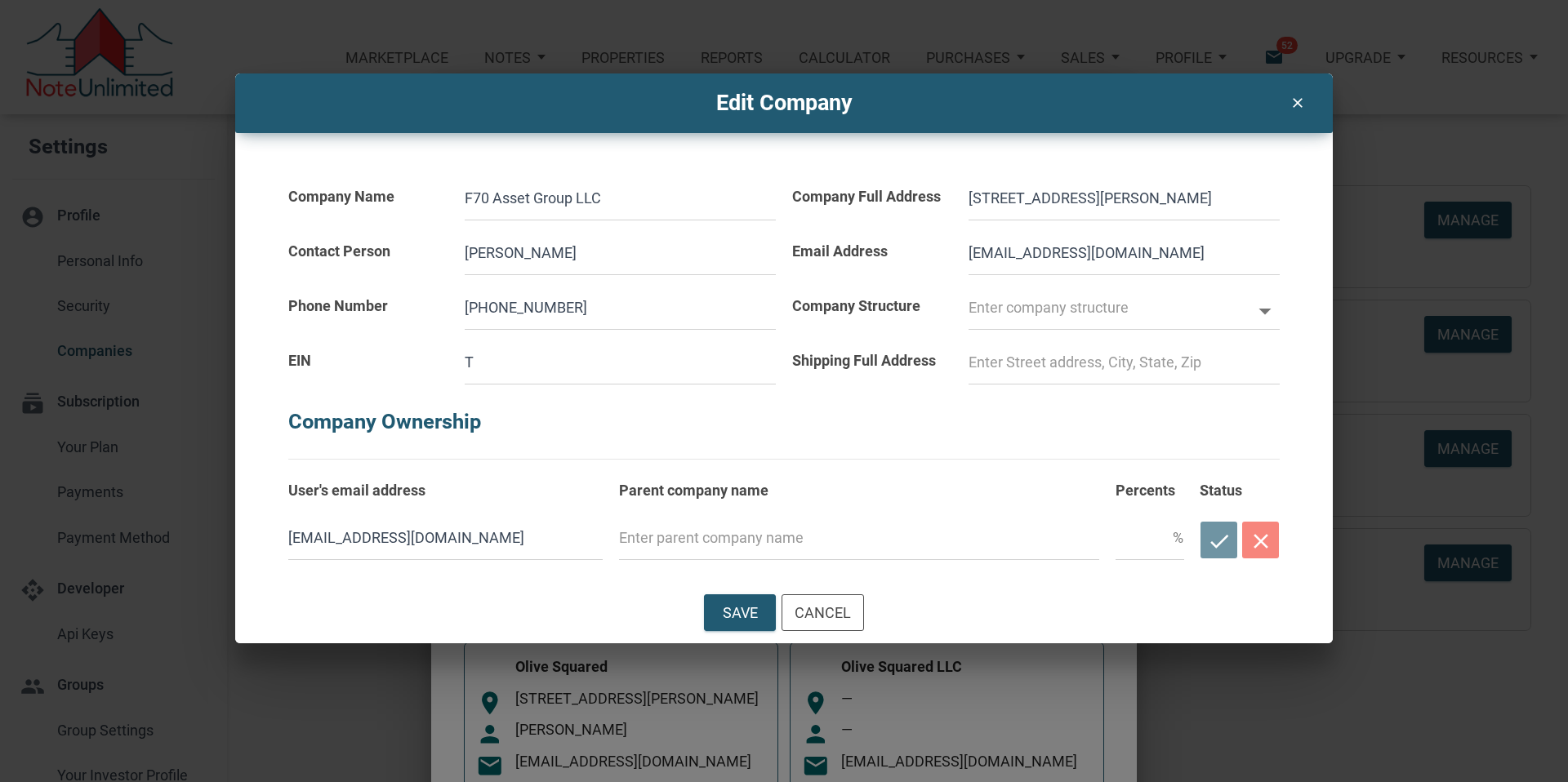
type input "TB"
select select
type input "TBD"
select select
type input "TBD"
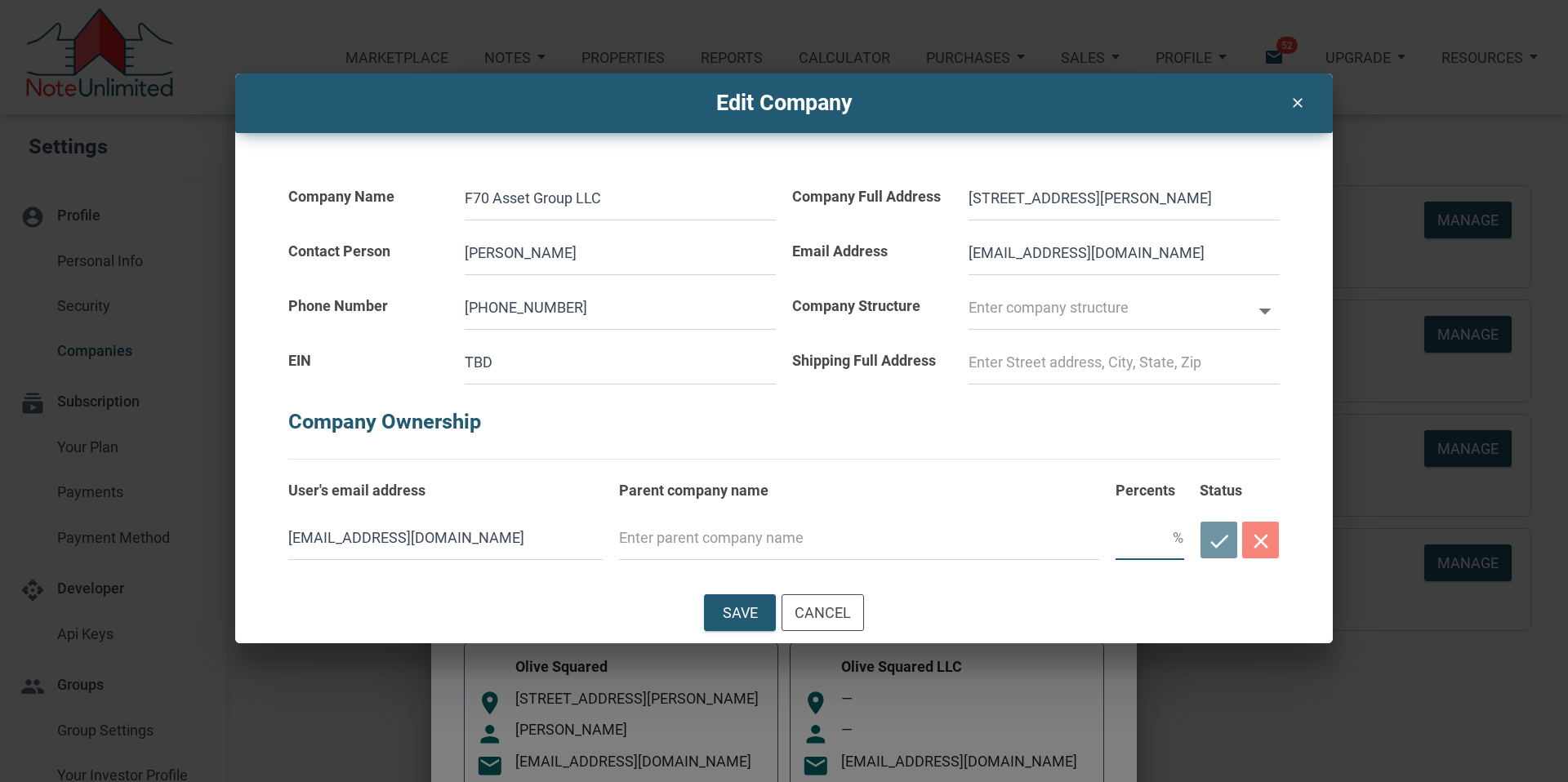
click at [1146, 542] on input "text" at bounding box center [1144, 538] width 57 height 44
type input "100"
click at [1219, 540] on div "check close" at bounding box center [1239, 539] width 80 height 45
click at [743, 613] on div "Save" at bounding box center [739, 613] width 35 height 22
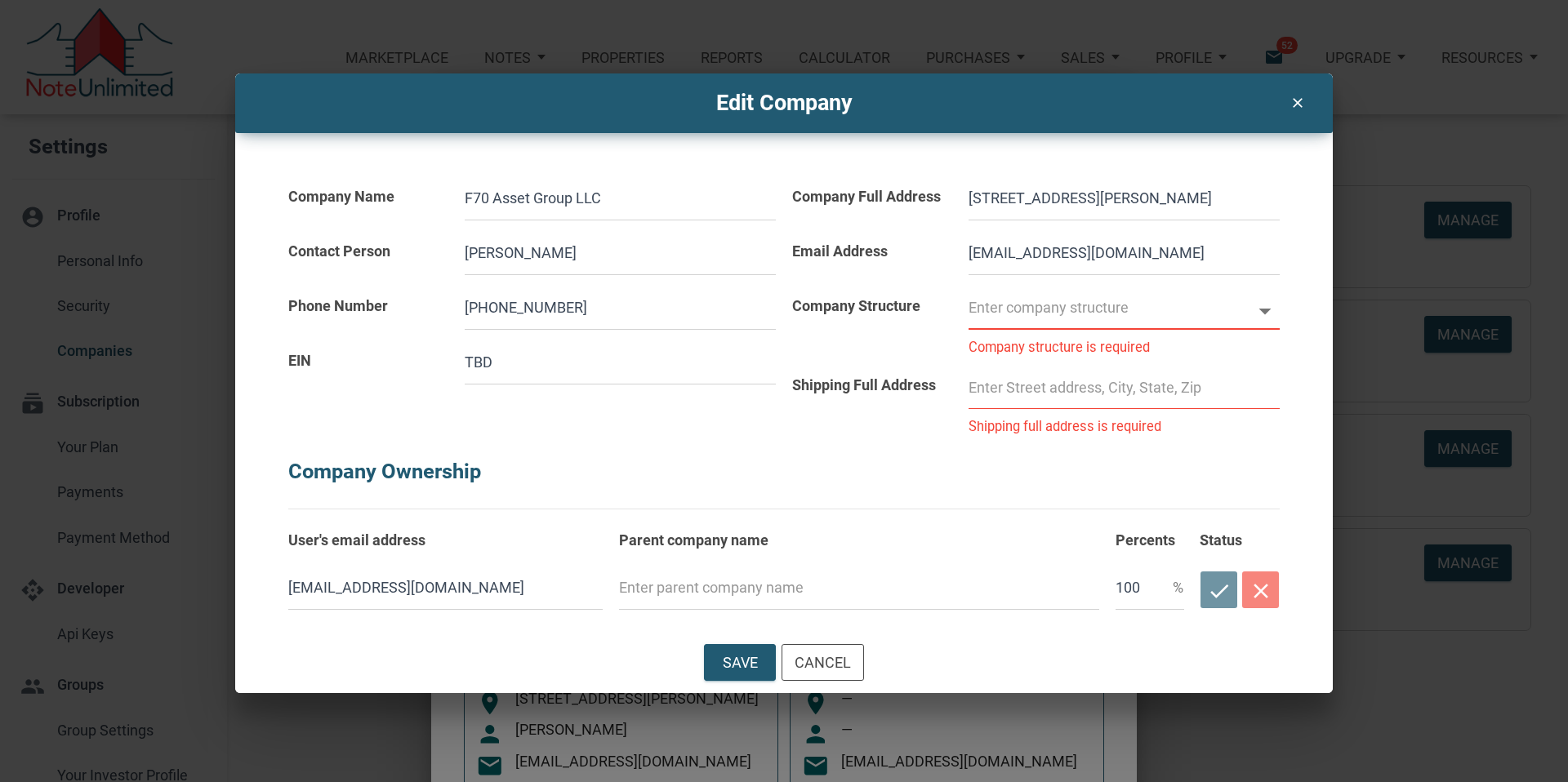
drag, startPoint x: 1009, startPoint y: 310, endPoint x: 1068, endPoint y: 297, distance: 60.4
click at [1018, 305] on input "text" at bounding box center [1109, 307] width 281 height 44
select select
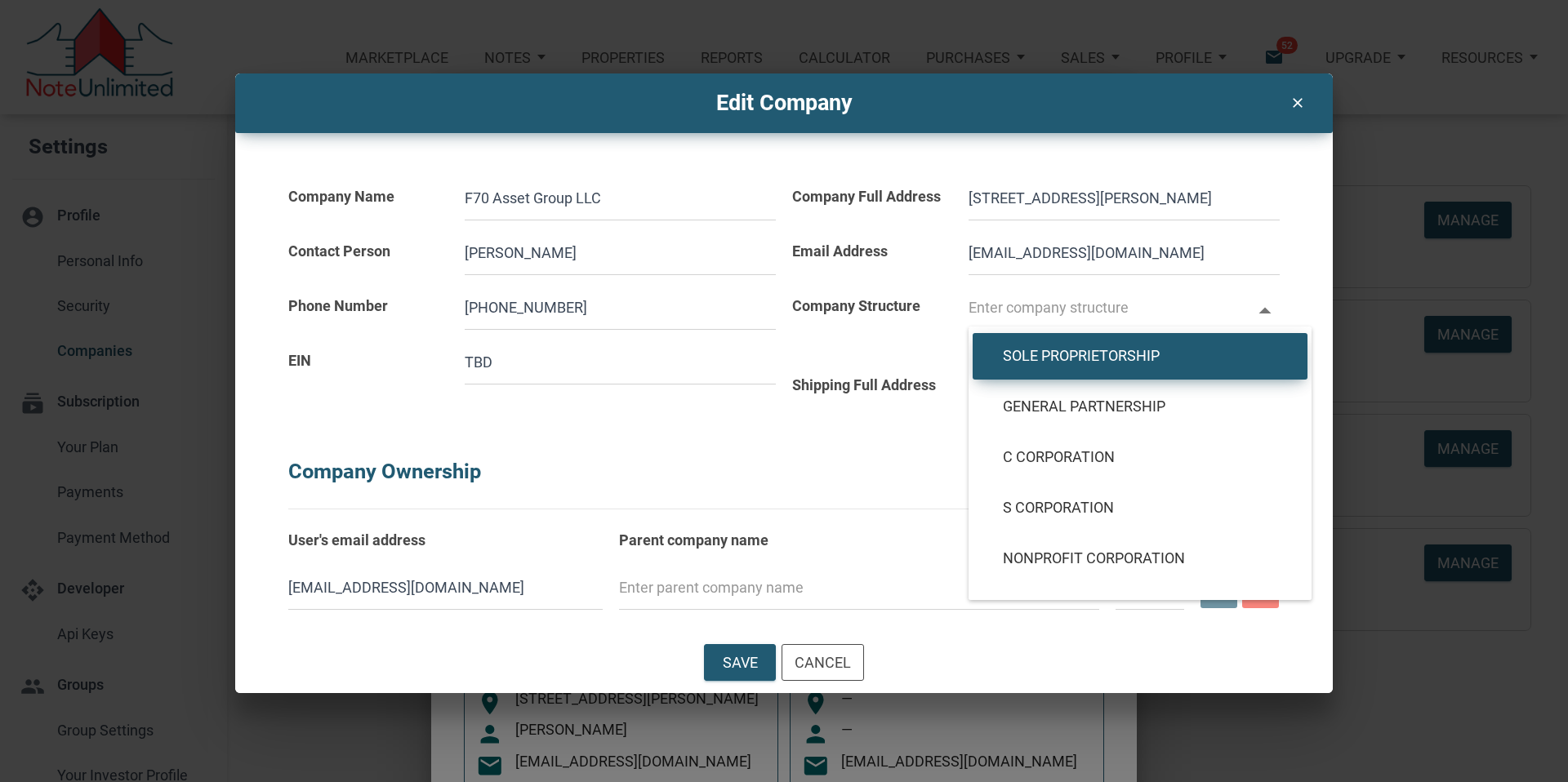
click at [1109, 357] on span "Sole Proprietorship" at bounding box center [1139, 356] width 298 height 19
type input "Sole Proprietorship"
type input "SOLE-PROP"
select select
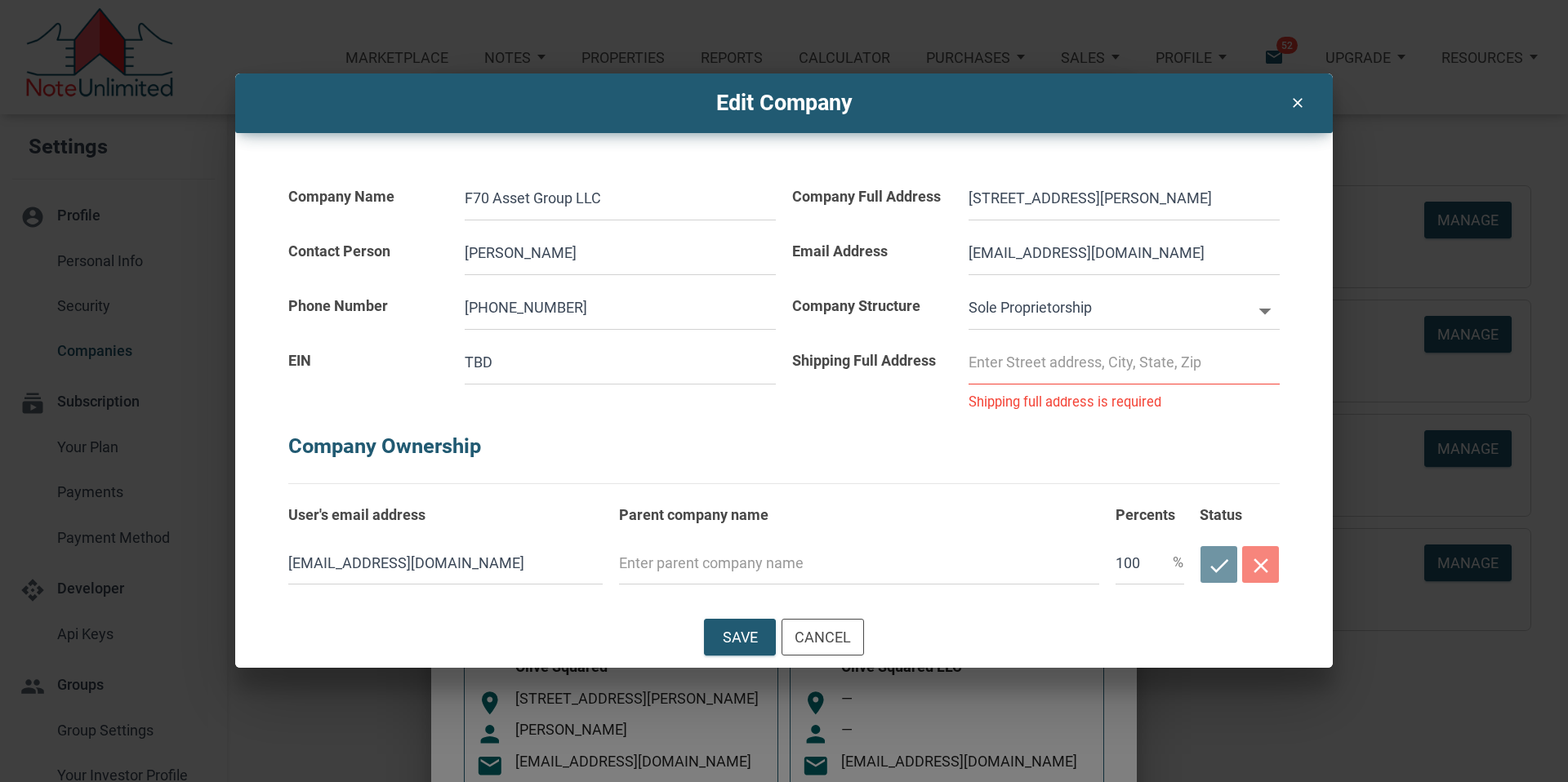
click at [1095, 367] on input at bounding box center [1124, 362] width 311 height 44
type input "[STREET_ADDRESS][PERSON_NAME]"
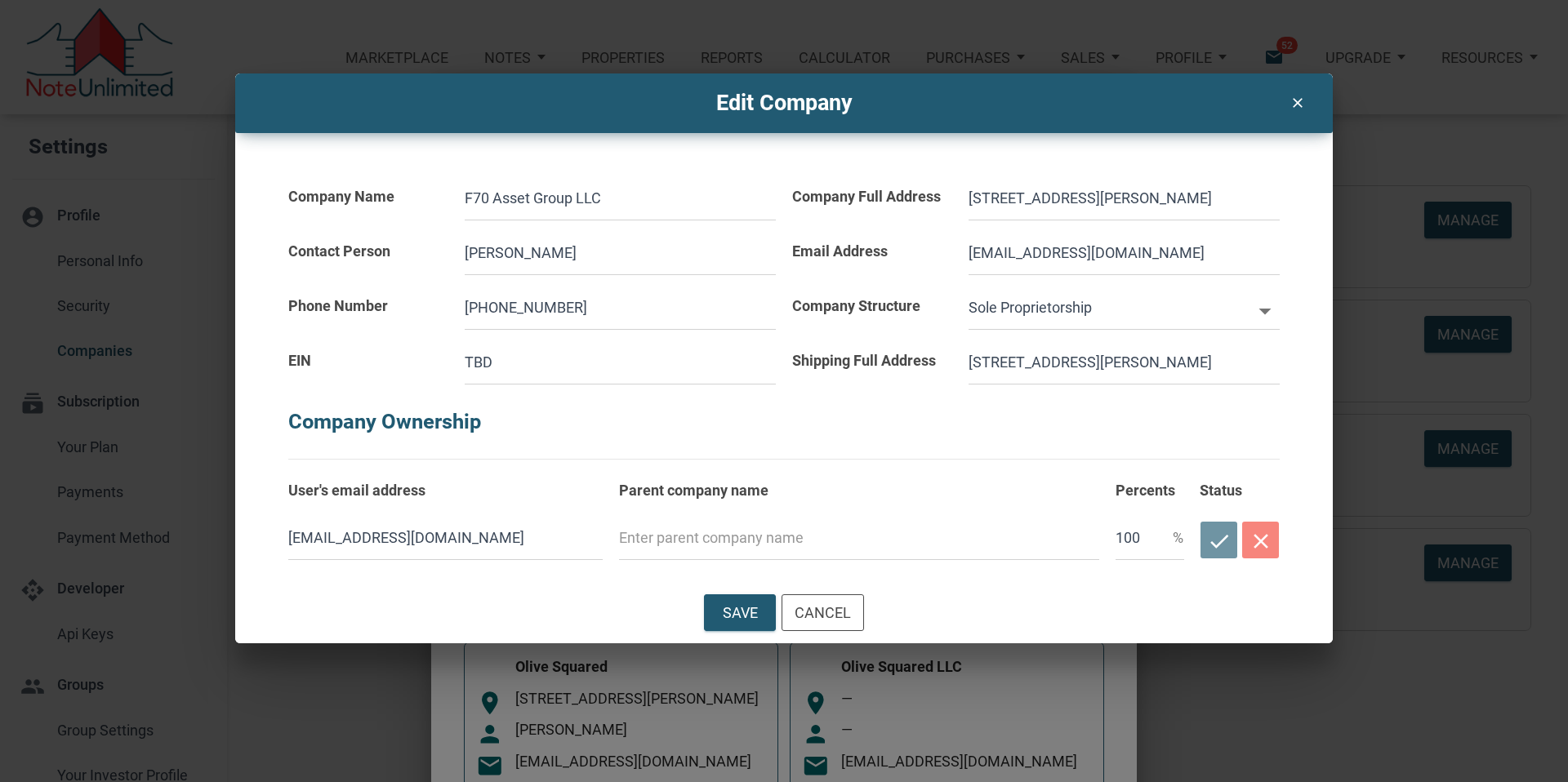
select select
type input "[STREET_ADDRESS][PERSON_NAME]"
select select
type input "[STREET_ADDRESS][PERSON_NAME]"
select select
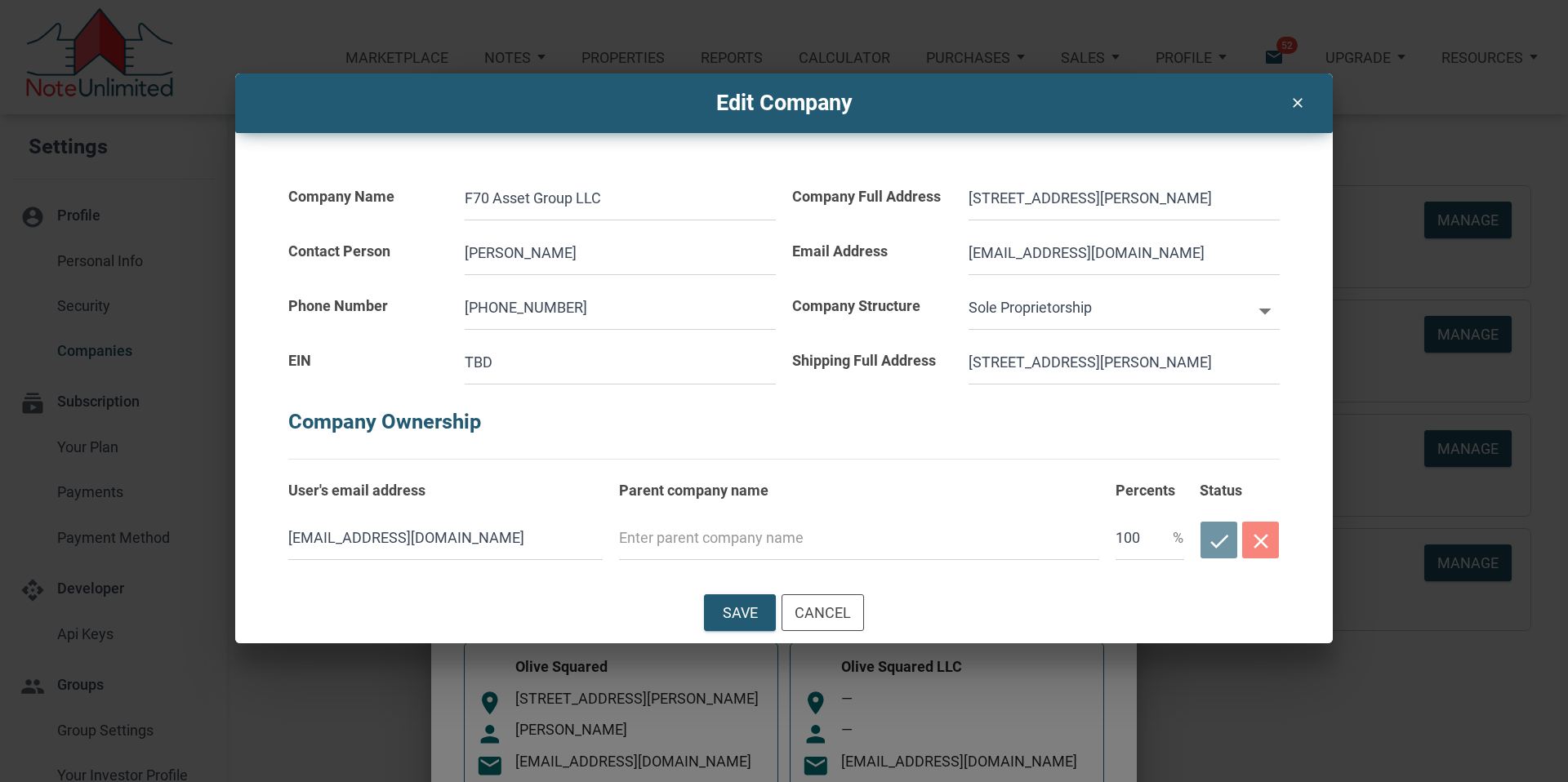
type input "[STREET_ADDRESS][PERSON_NAME]"
select select
type input "[STREET_ADDRESS][PERSON_NAME]"
select select
type input "[STREET_ADDRESS][PERSON_NAME]"
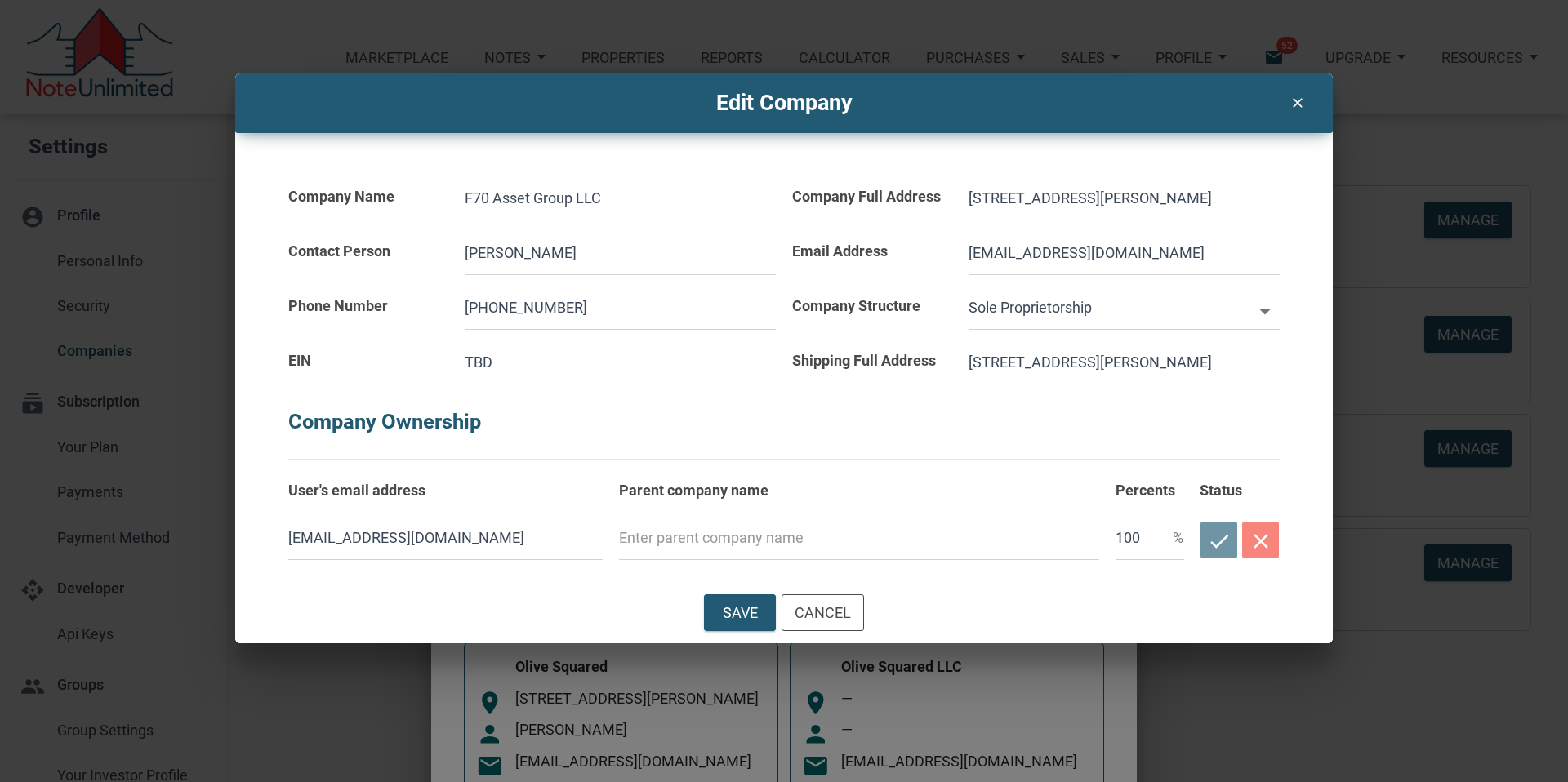
select select
type input "[STREET_ADDRESS][PERSON_NAME]"
select select
type input "[STREET_ADDRESS][PERSON_NAME]"
select select
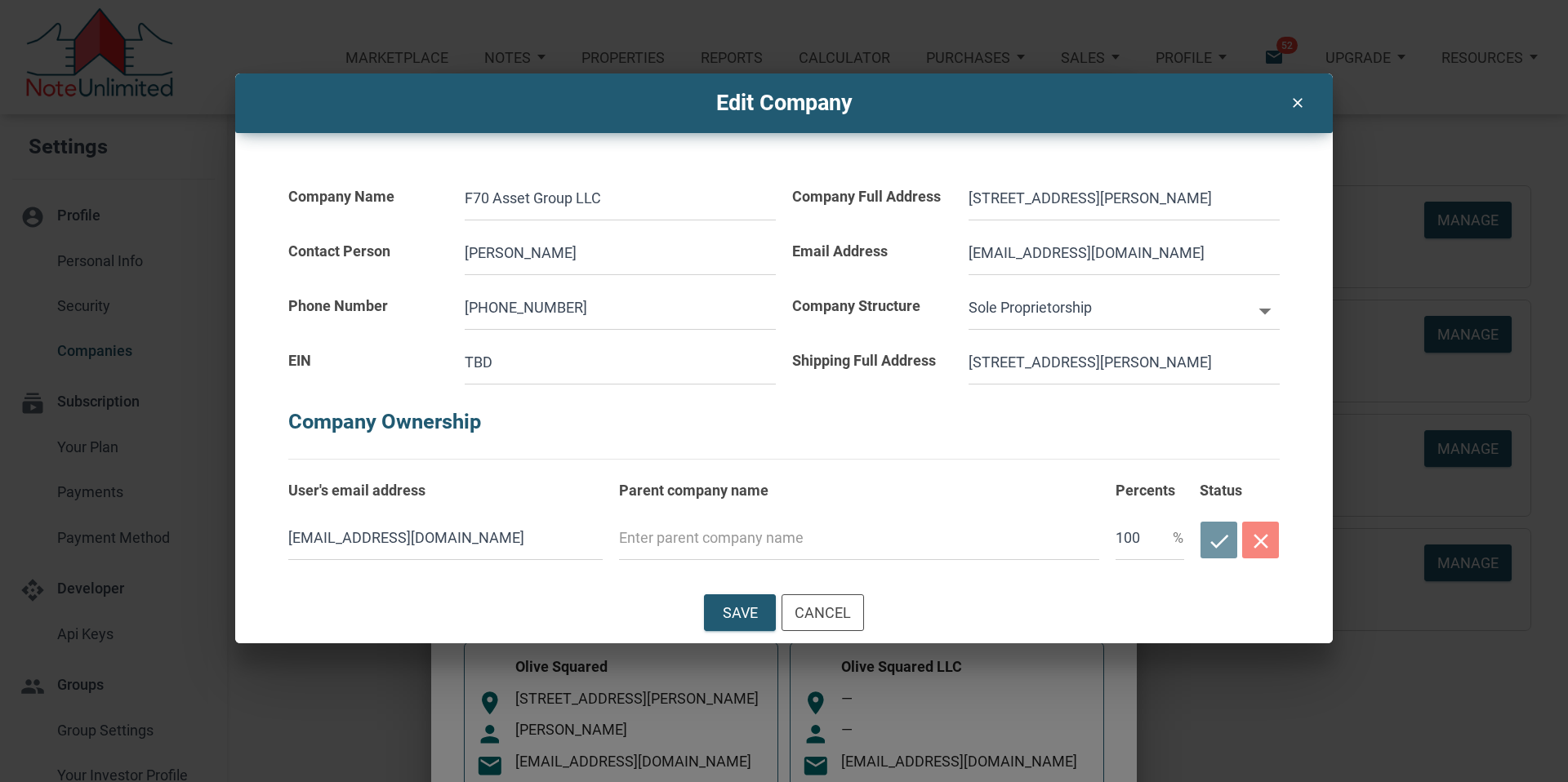
type input "[STREET_ADDRESS][PERSON_NAME]"
select select
type input "[STREET_ADDRESS][PERSON_NAME]"
select select
type input "[STREET_ADDRESS][PERSON_NAME]"
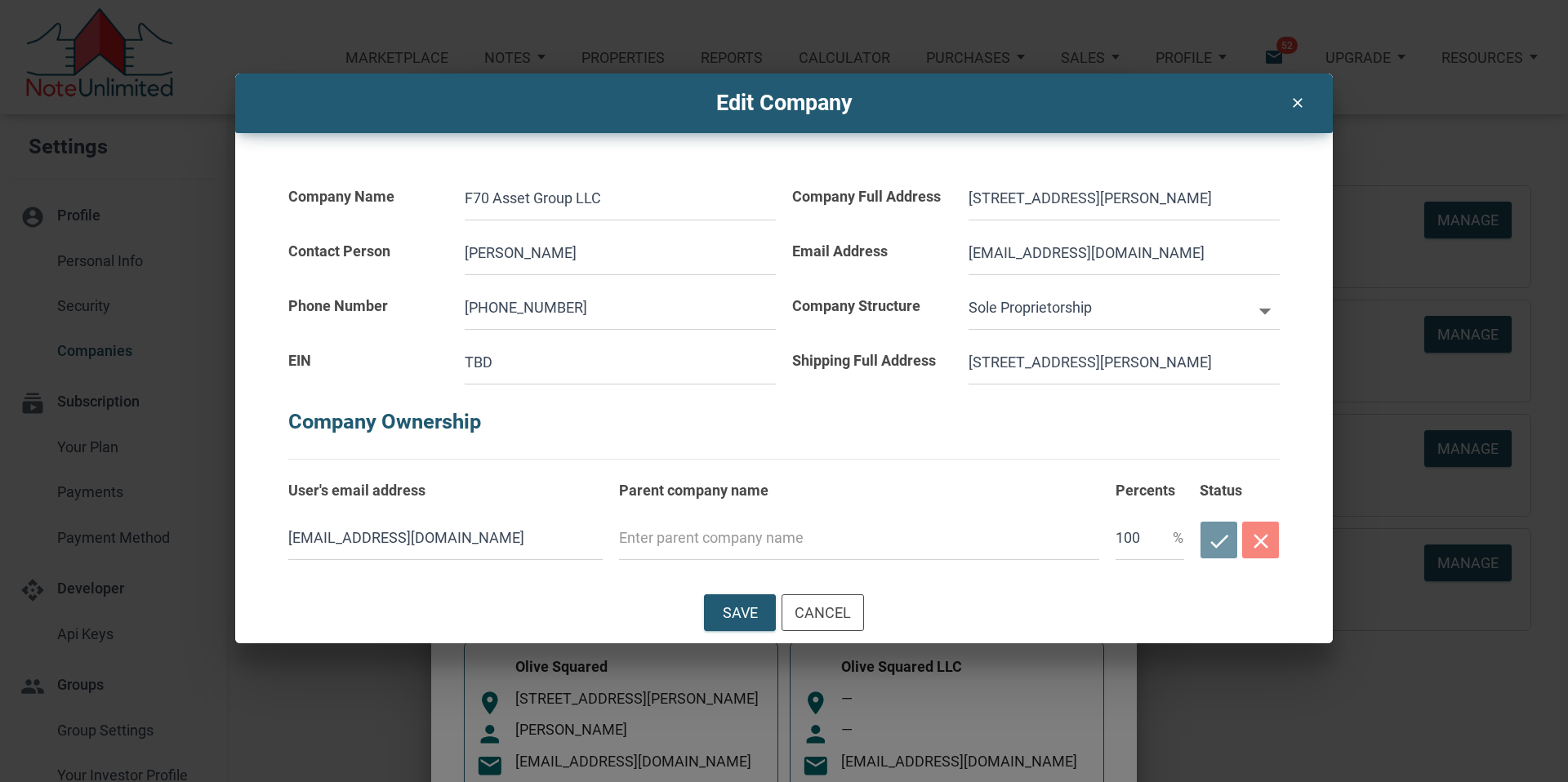
select select
type input "[STREET_ADDRESS][PERSON_NAME]"
select select
type input "[STREET_ADDRESS][PERSON_NAME]"
select select
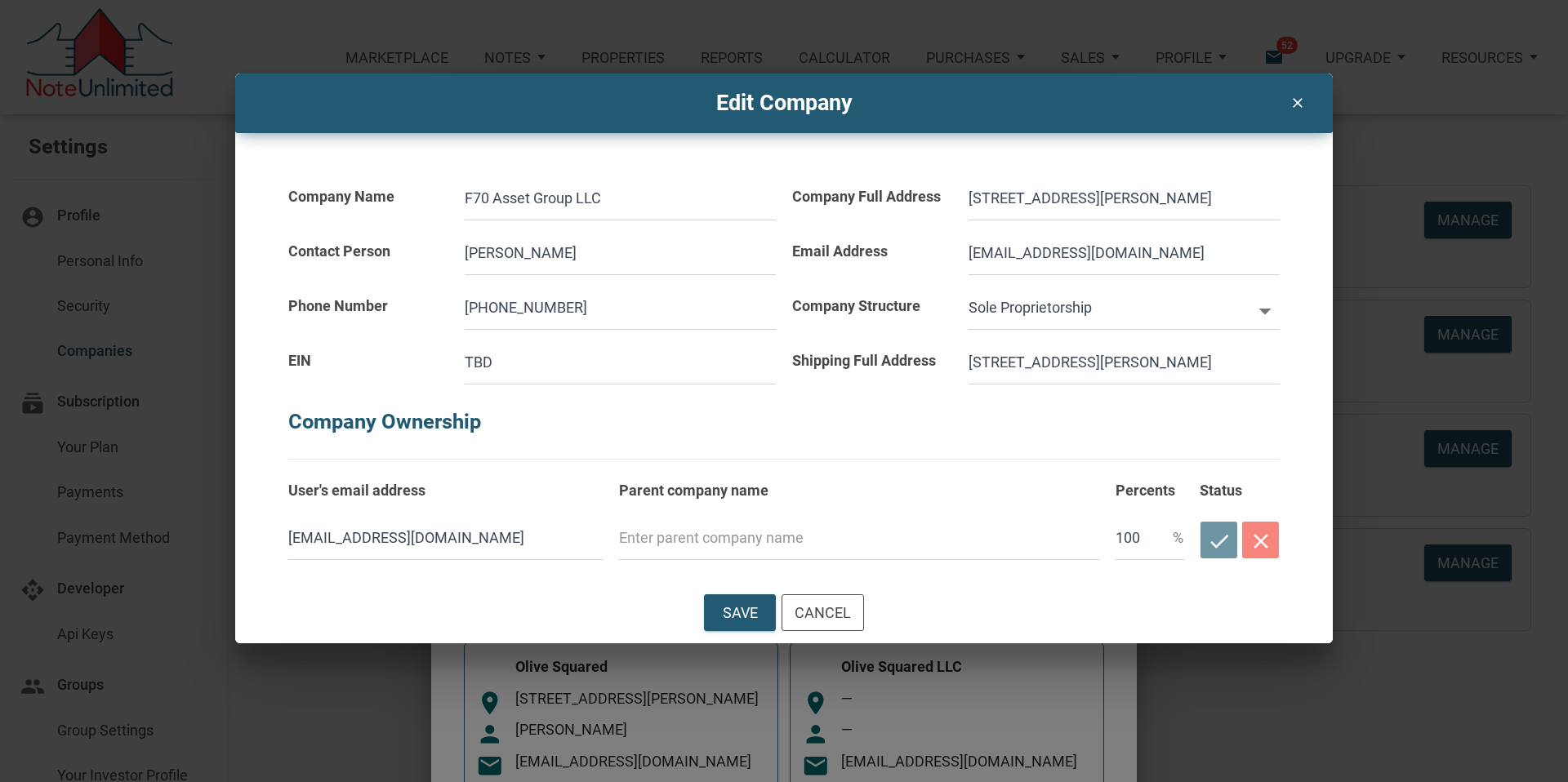
type input "[STREET_ADDRESS][PERSON_NAME]"
select select
type input "[STREET_ADDRESS][PERSON_NAME]"
click at [741, 611] on div "Save" at bounding box center [739, 613] width 35 height 22
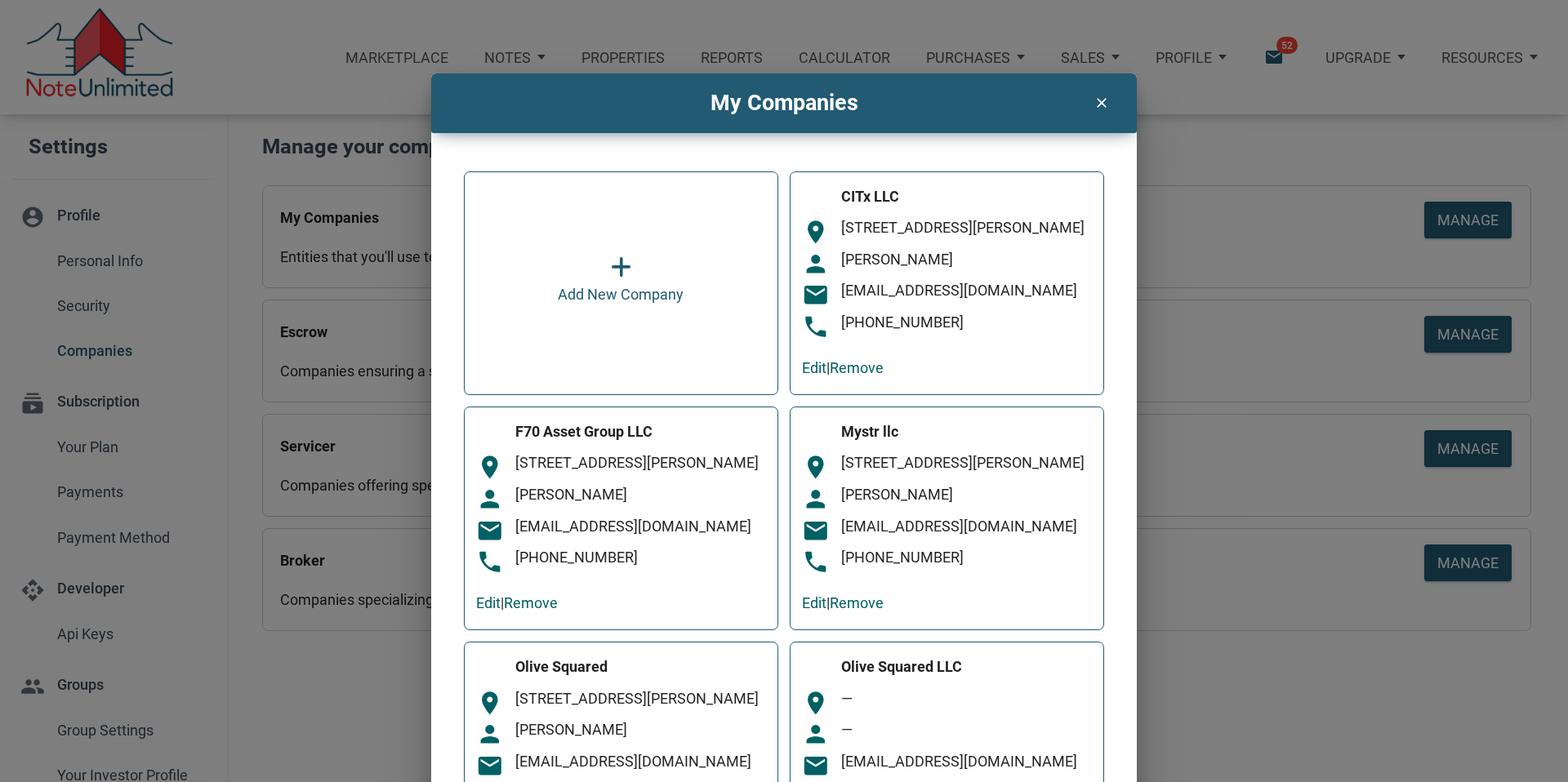
click at [1093, 55] on div "My Companies clear Add New Company CITx LLC room [STREET_ADDRESS][PERSON_NAME] …" at bounding box center [784, 391] width 1568 height 782
click at [518, 59] on div "My Companies clear Add New Company CITx LLC room [STREET_ADDRESS][PERSON_NAME] …" at bounding box center [784, 391] width 1568 height 782
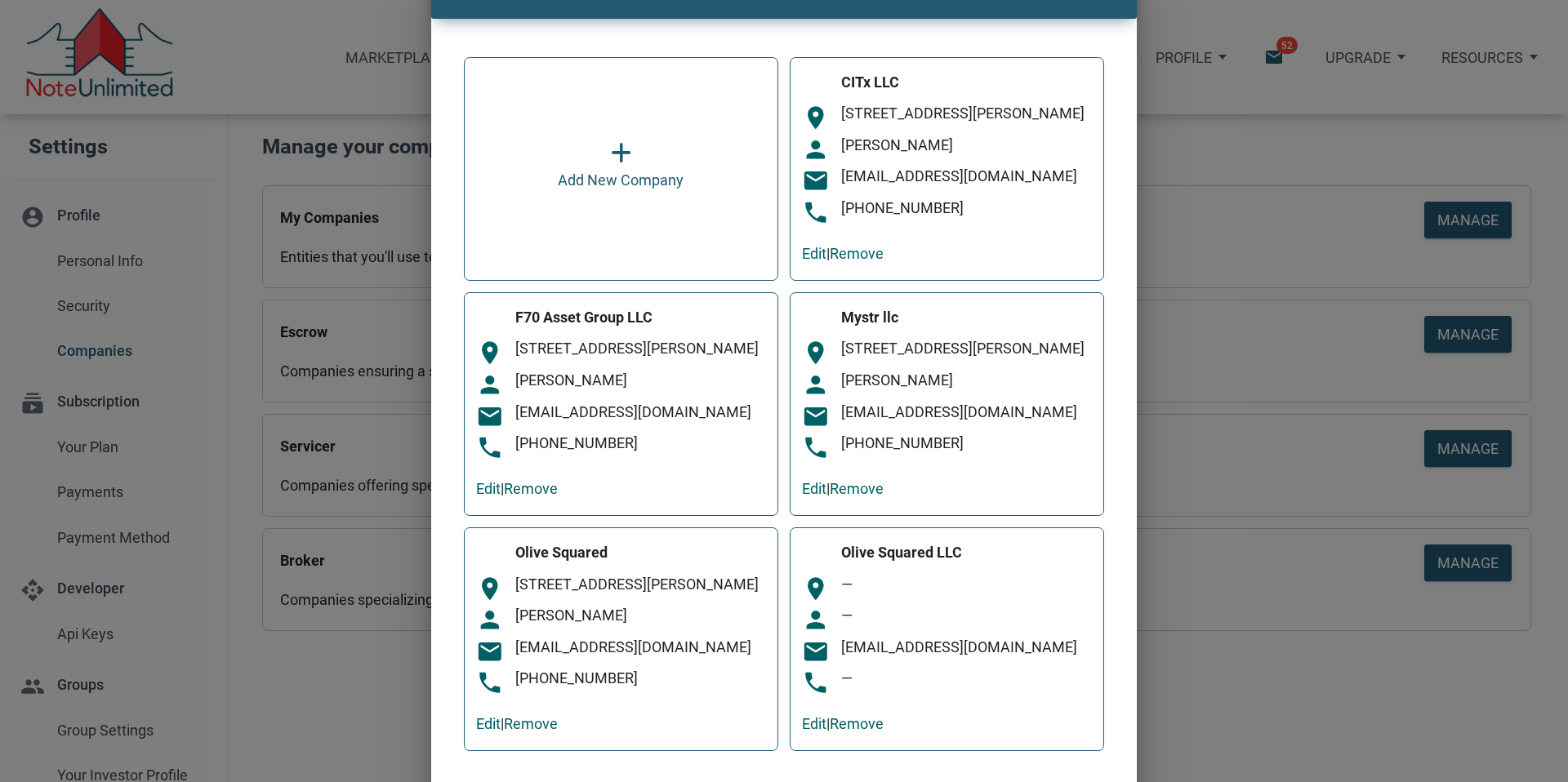
scroll to position [197, 0]
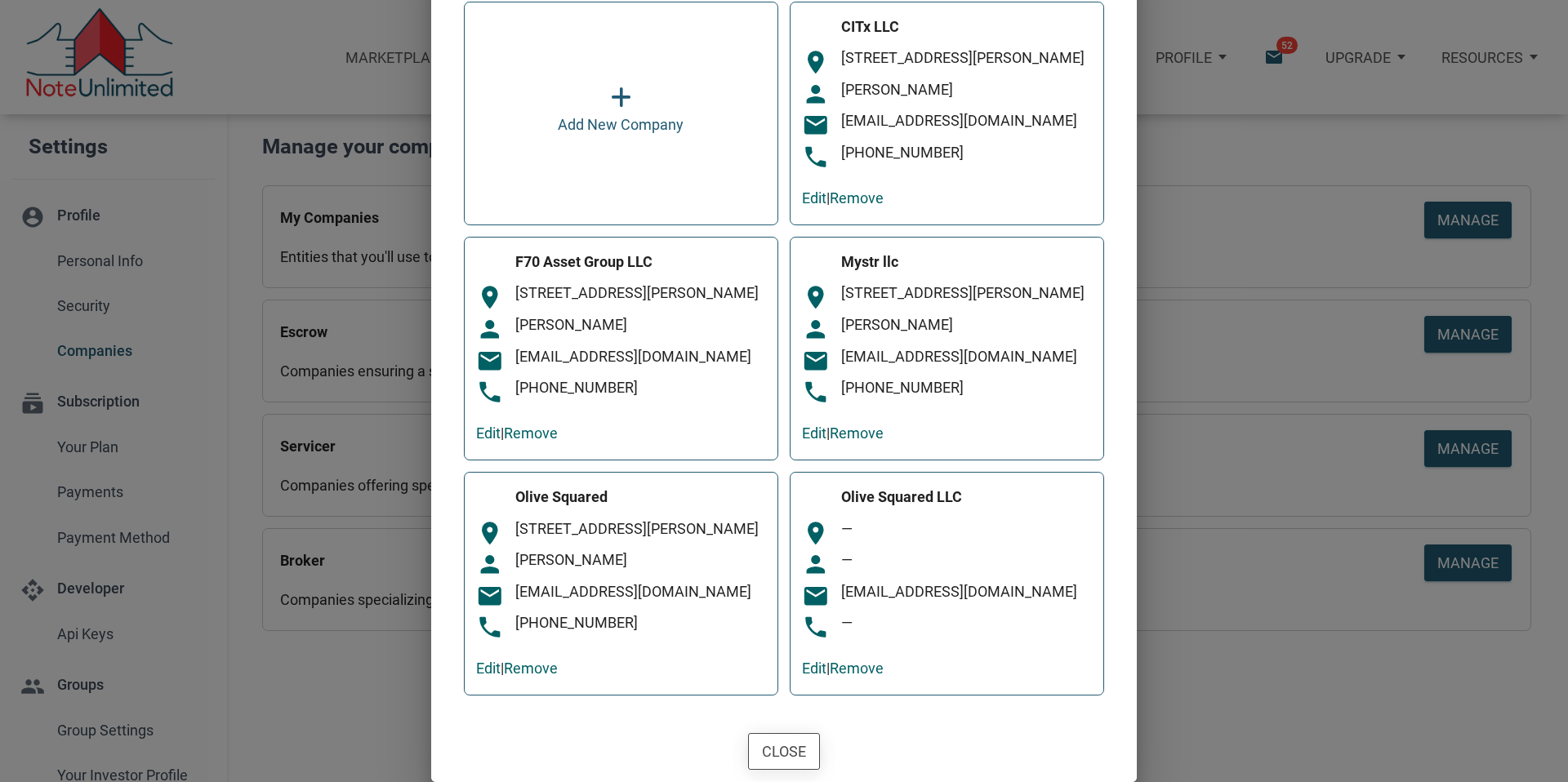
click at [776, 750] on div "Close" at bounding box center [784, 751] width 44 height 22
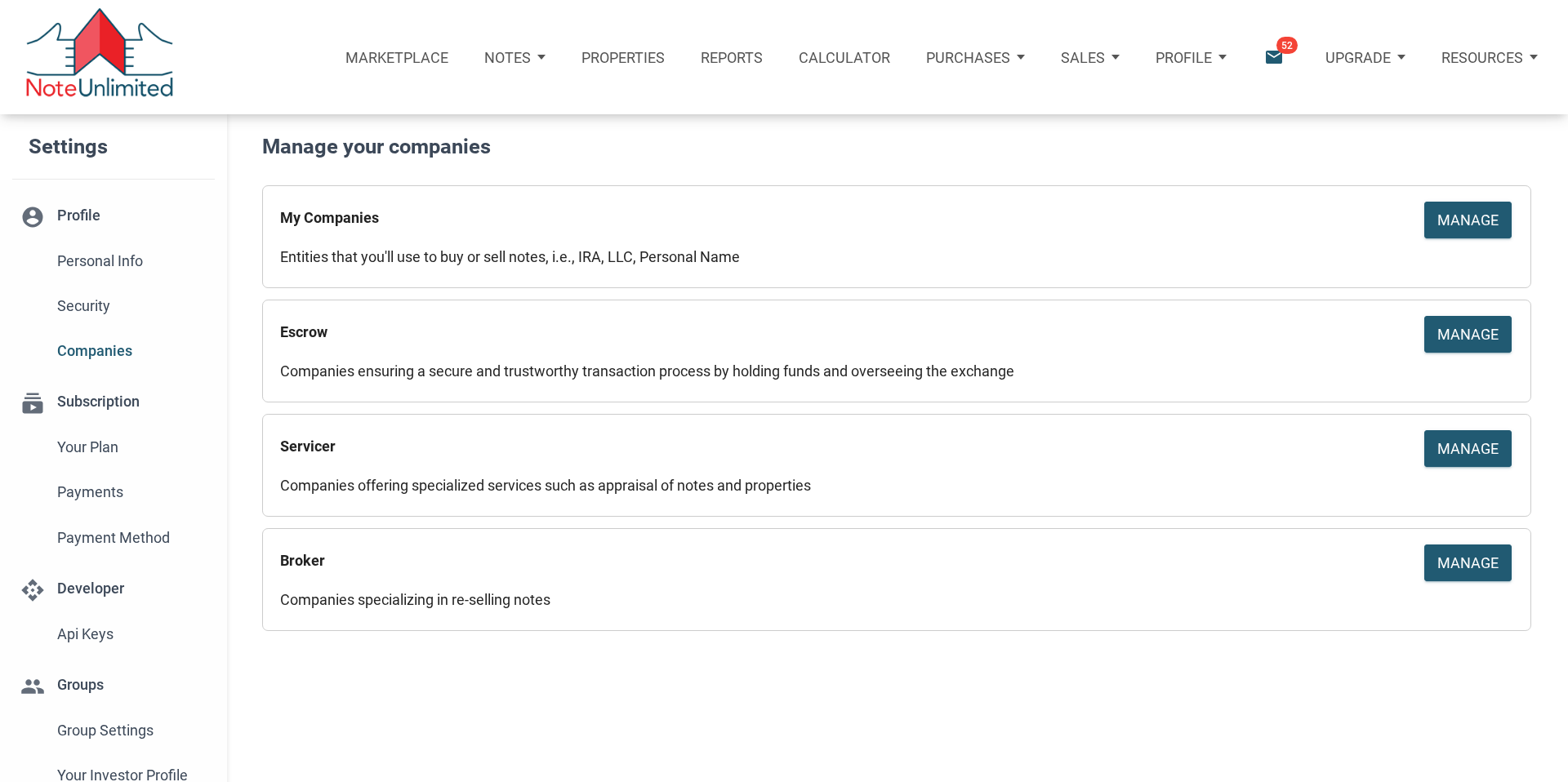
click at [524, 55] on p "Notes" at bounding box center [506, 56] width 47 height 17
click at [1277, 54] on icon "email" at bounding box center [1273, 57] width 22 height 22
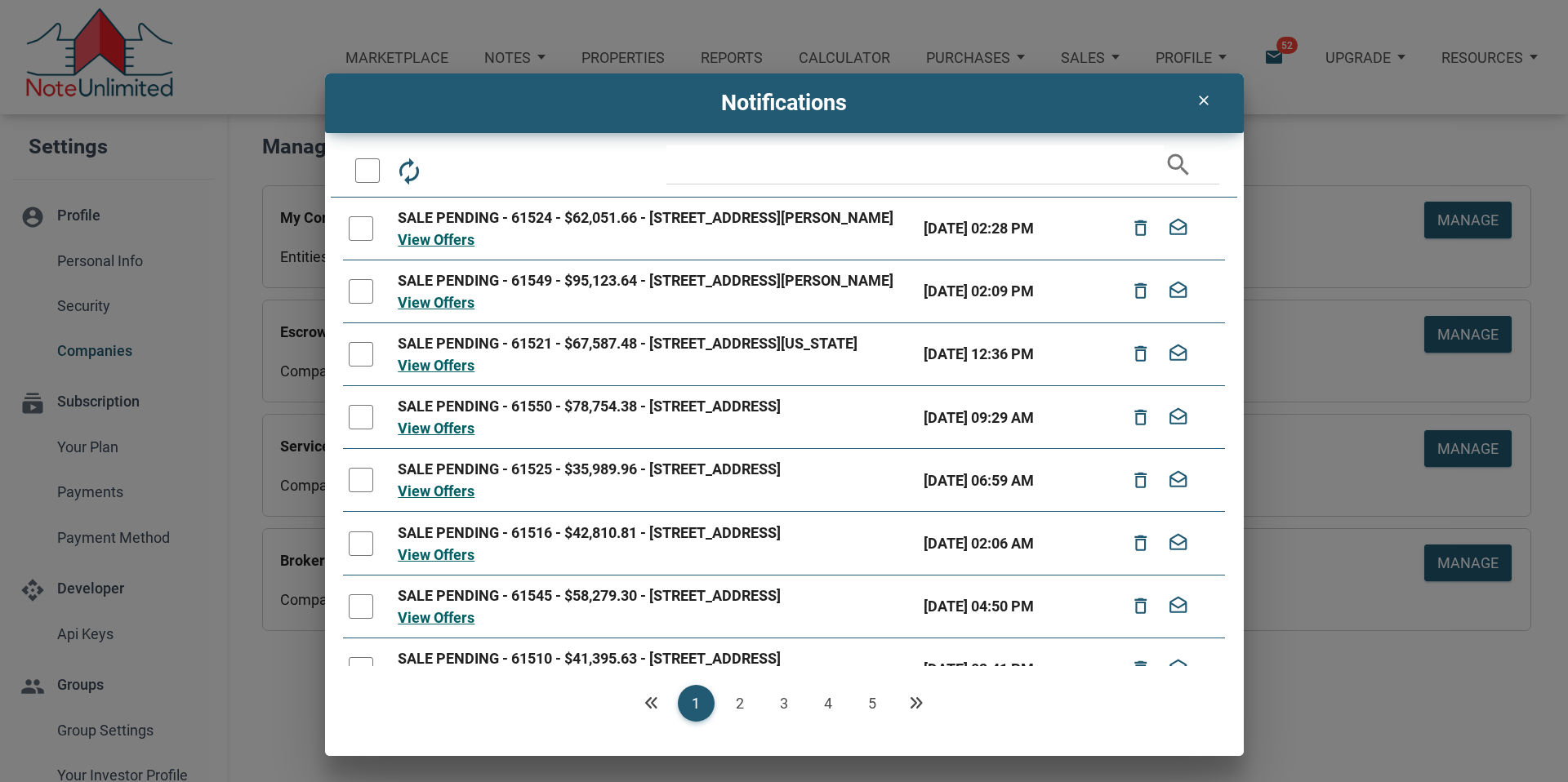
click at [420, 248] on link "View Offers" at bounding box center [435, 239] width 76 height 17
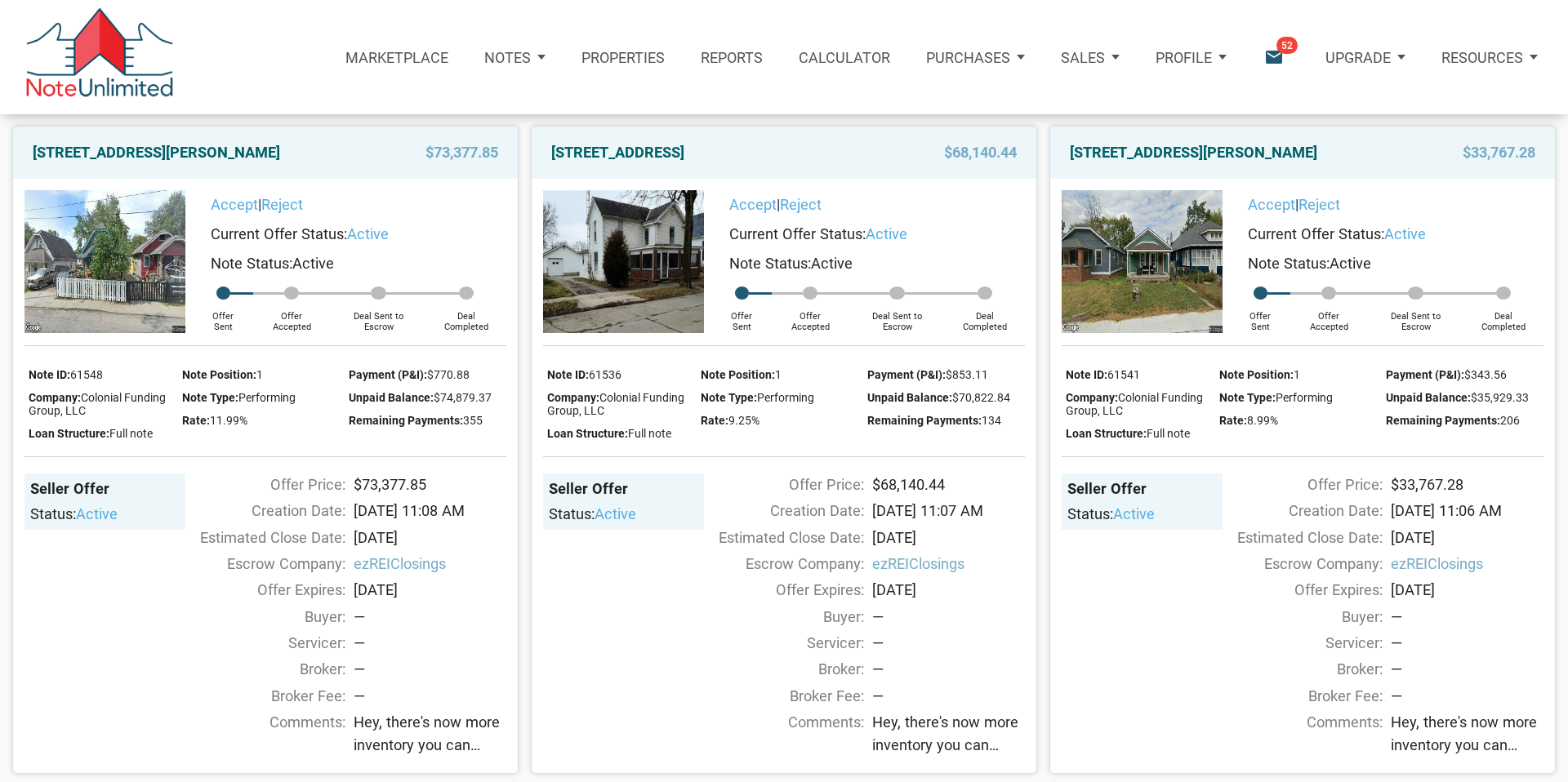
scroll to position [156, 0]
